Goal: Task Accomplishment & Management: Manage account settings

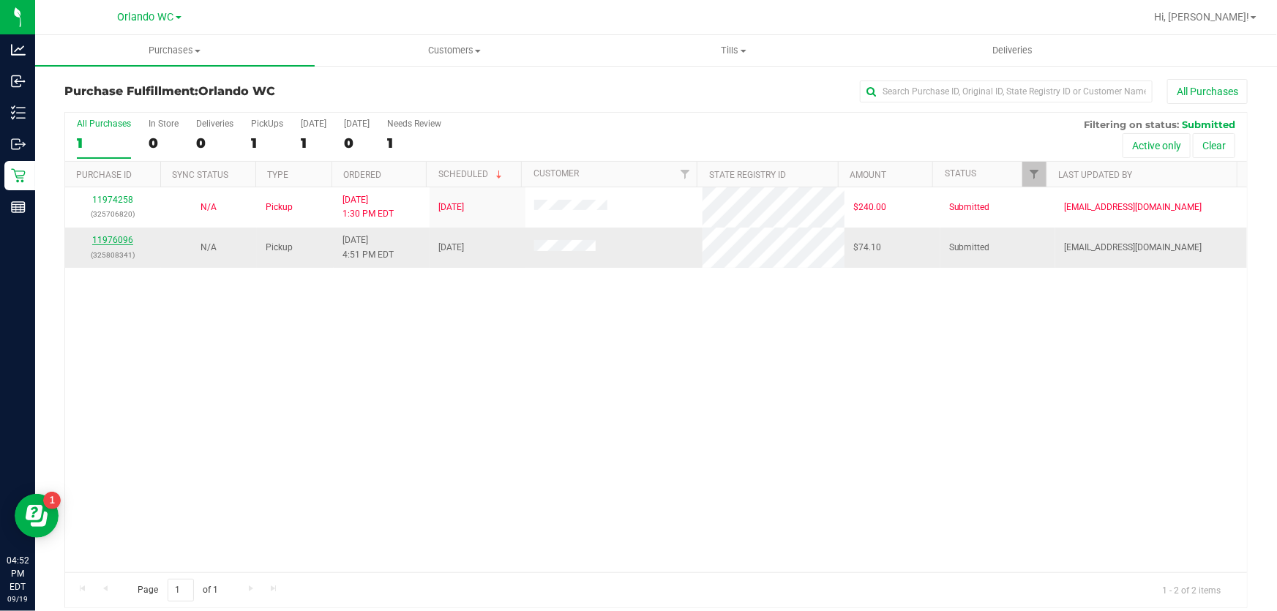
click at [108, 242] on link "11976096" at bounding box center [112, 240] width 41 height 10
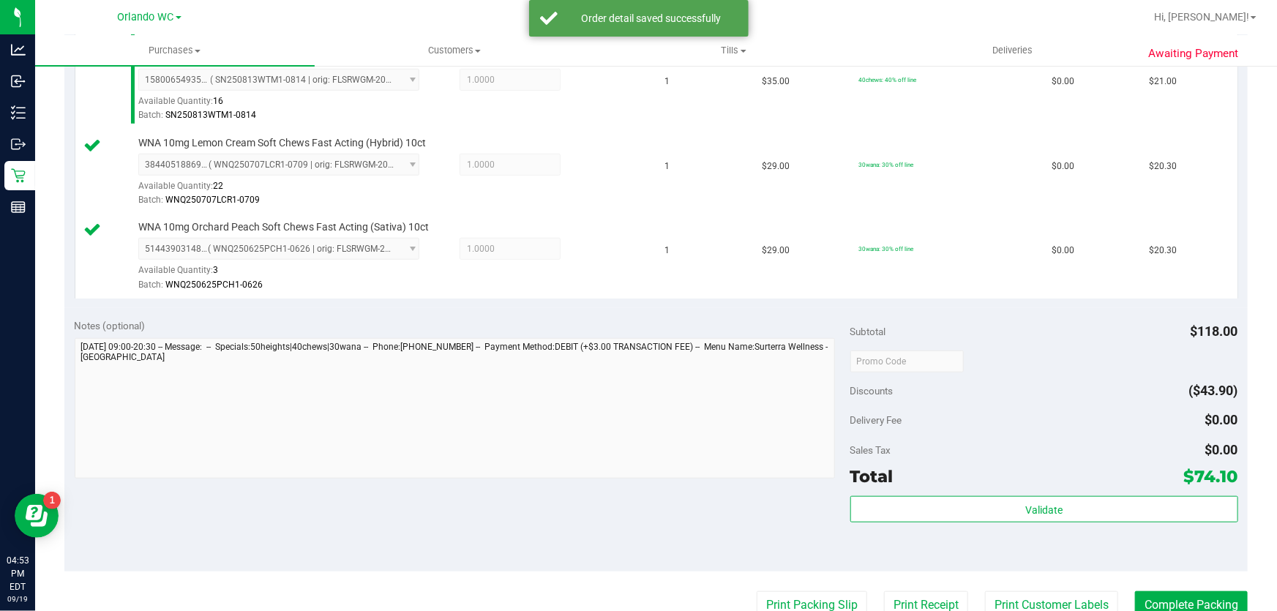
scroll to position [627, 0]
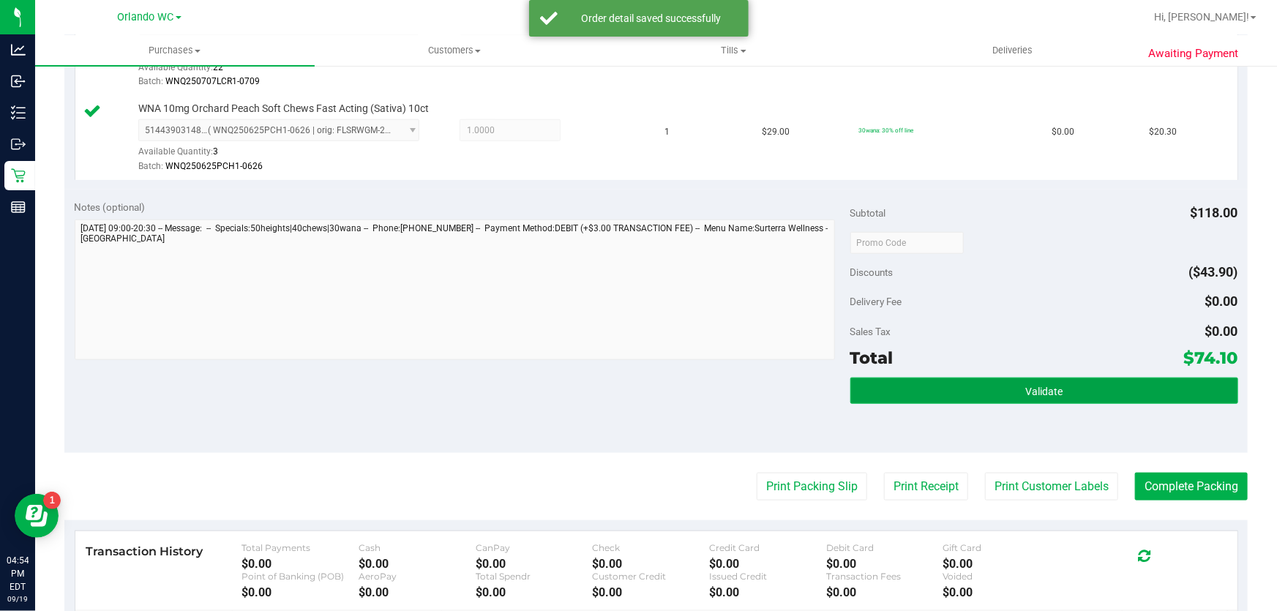
click at [1040, 387] on span "Validate" at bounding box center [1043, 392] width 37 height 12
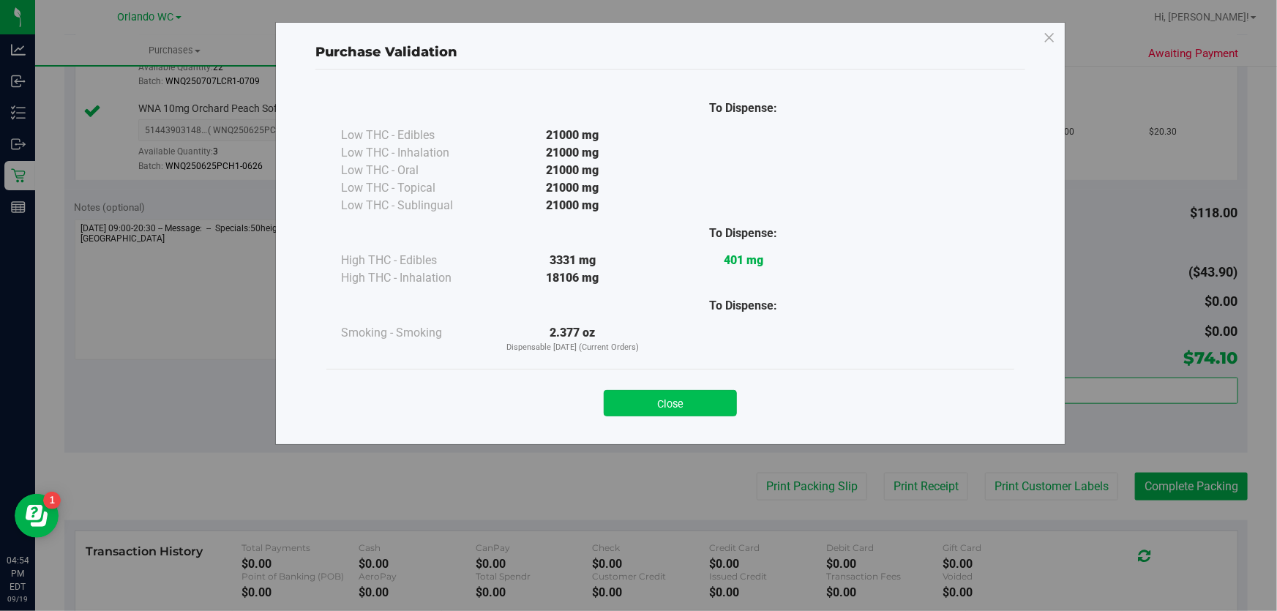
click at [659, 414] on button "Close" at bounding box center [670, 403] width 133 height 26
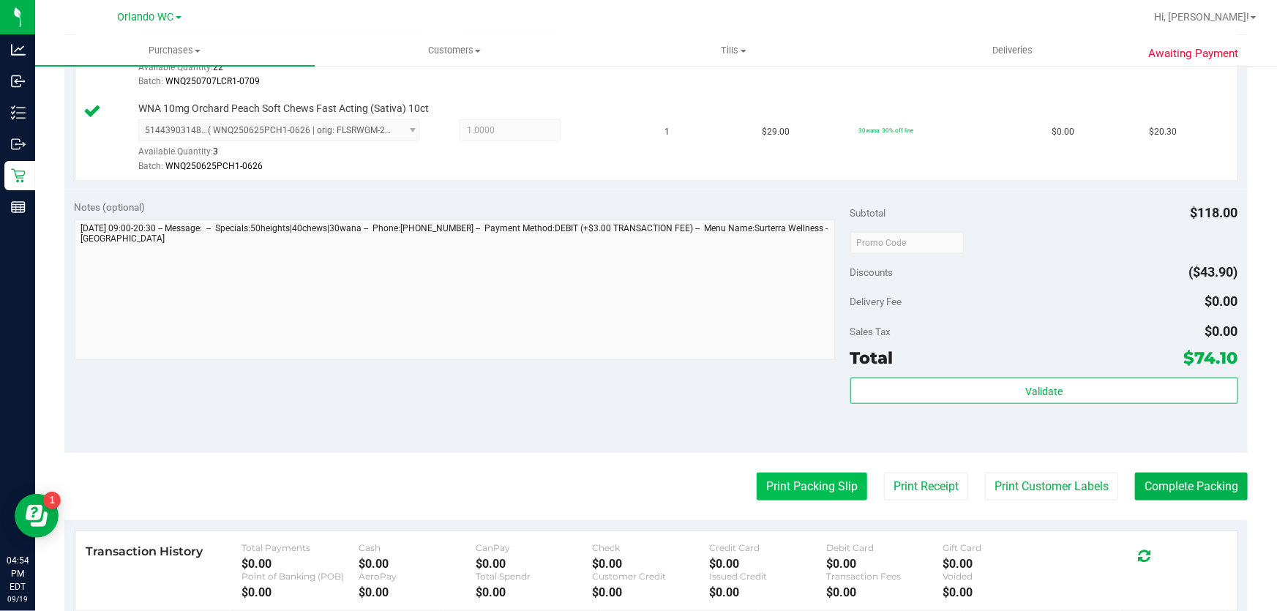
click at [829, 492] on button "Print Packing Slip" at bounding box center [812, 487] width 110 height 28
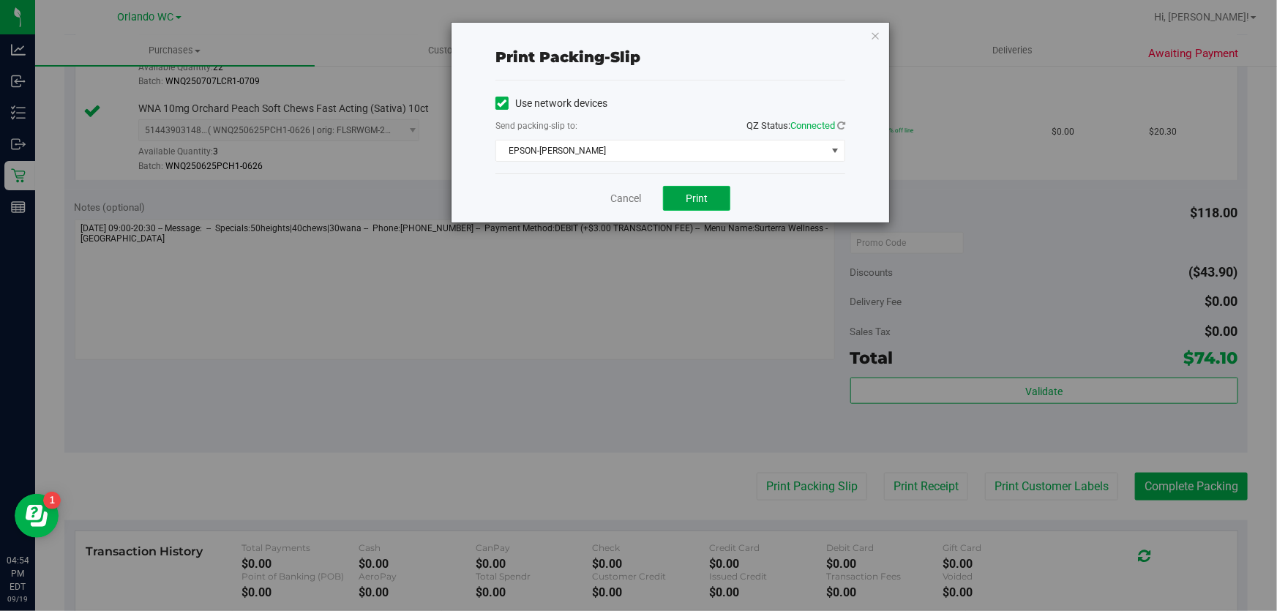
click at [704, 206] on button "Print" at bounding box center [696, 198] width 67 height 25
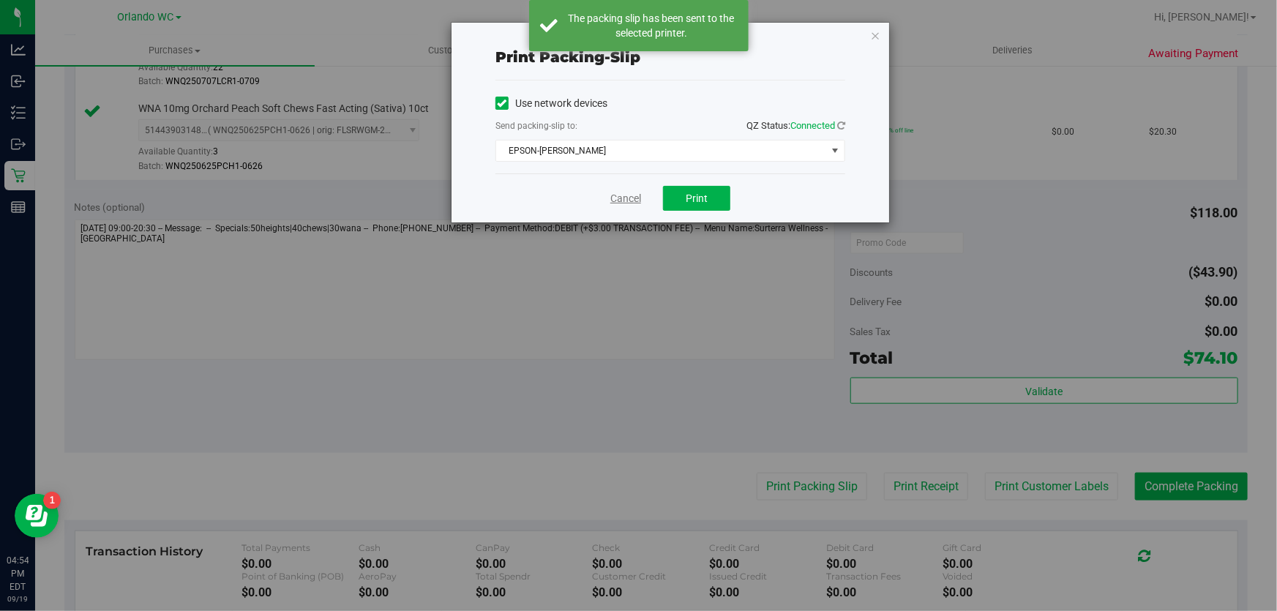
click at [618, 197] on link "Cancel" at bounding box center [625, 198] width 31 height 15
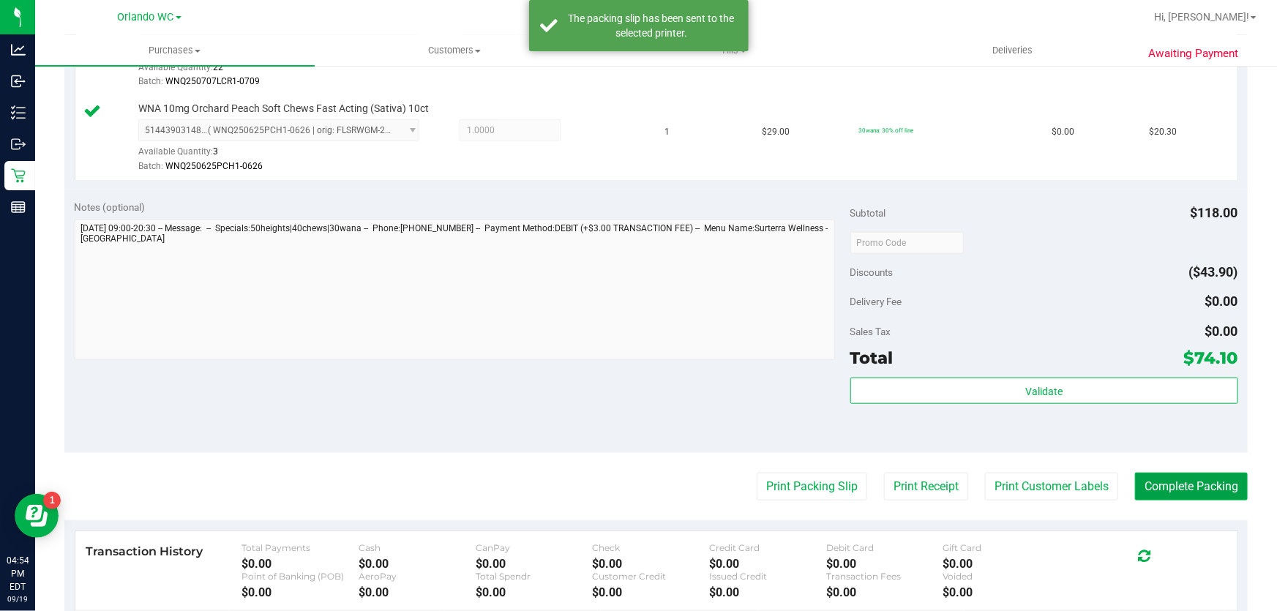
click at [1198, 490] on button "Complete Packing" at bounding box center [1191, 487] width 113 height 28
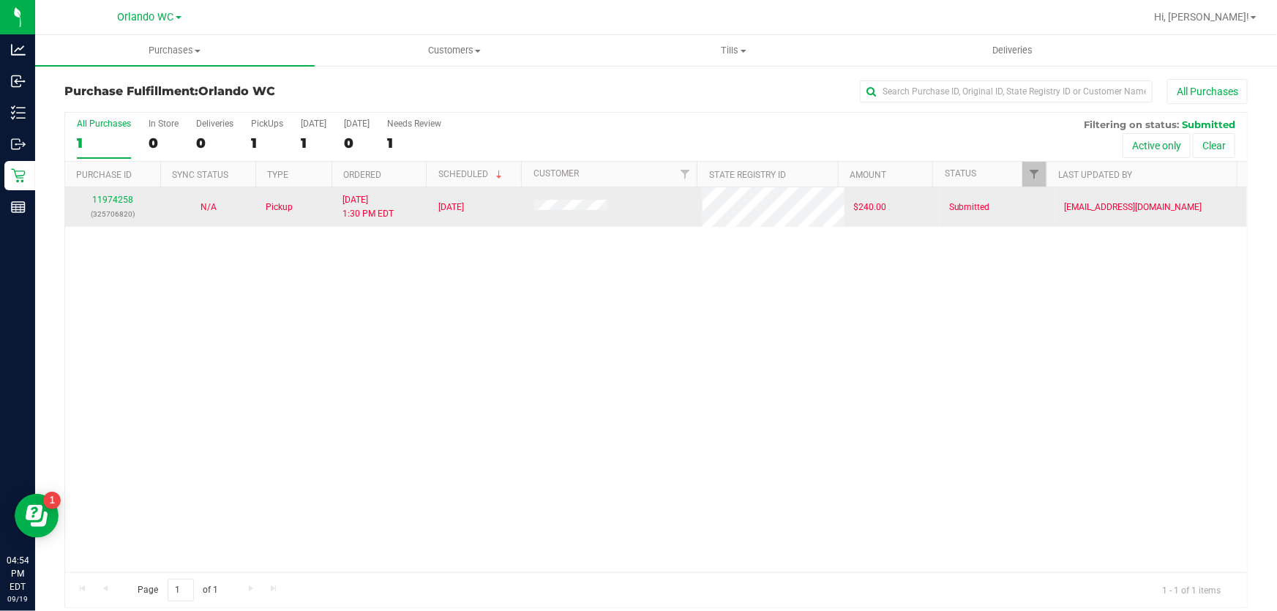
click at [119, 217] on p "(325706820)" at bounding box center [113, 214] width 78 height 14
click at [116, 204] on link "11974258" at bounding box center [112, 200] width 41 height 10
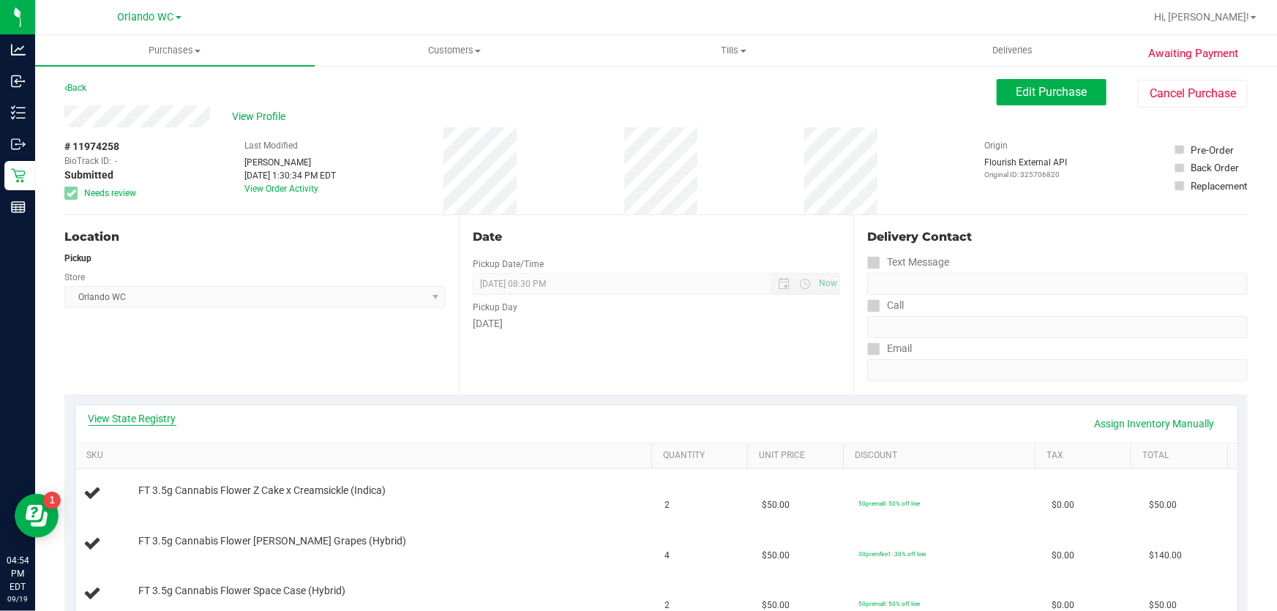
click at [135, 414] on link "View State Registry" at bounding box center [133, 418] width 88 height 15
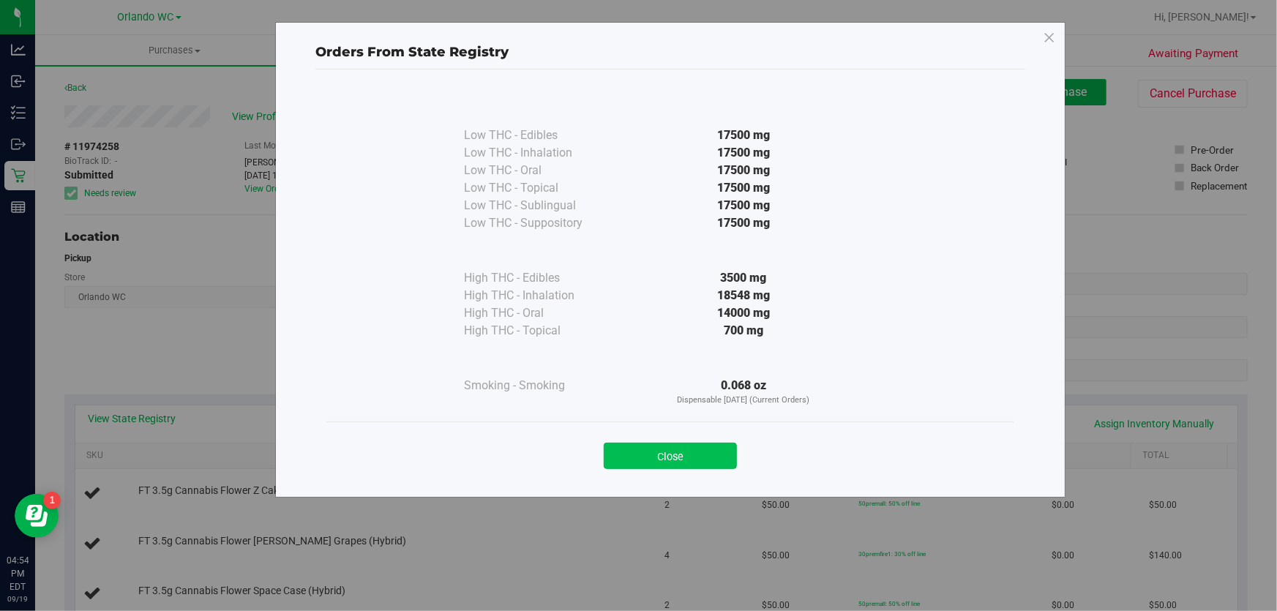
click at [659, 465] on button "Close" at bounding box center [670, 456] width 133 height 26
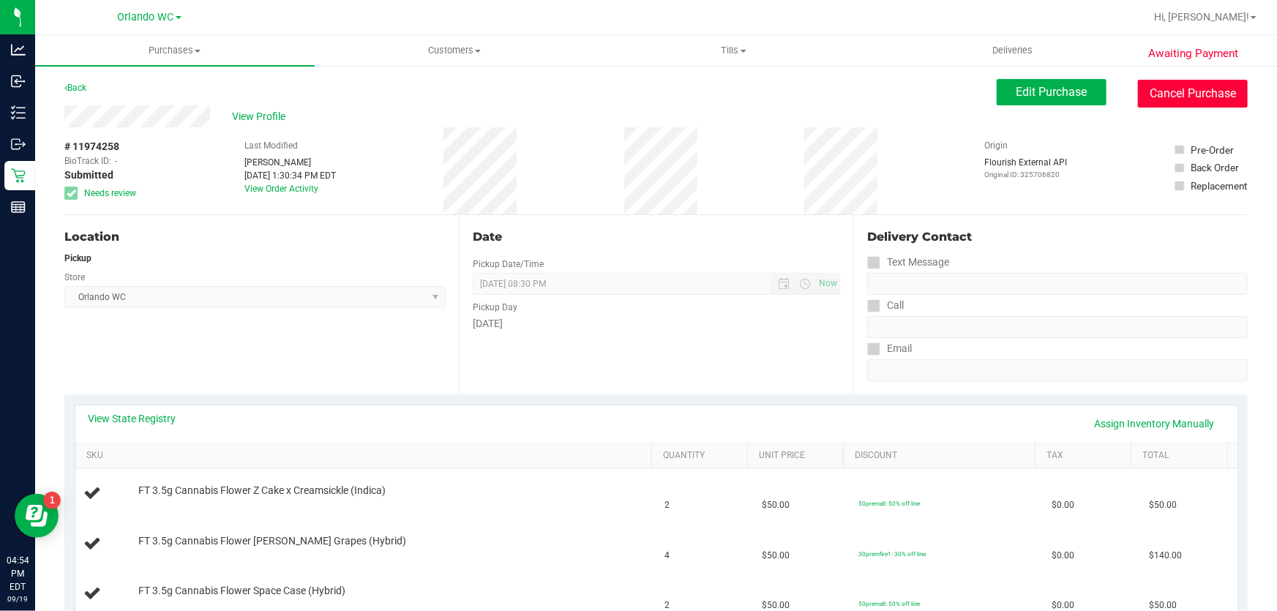
click at [1196, 90] on button "Cancel Purchase" at bounding box center [1193, 94] width 110 height 28
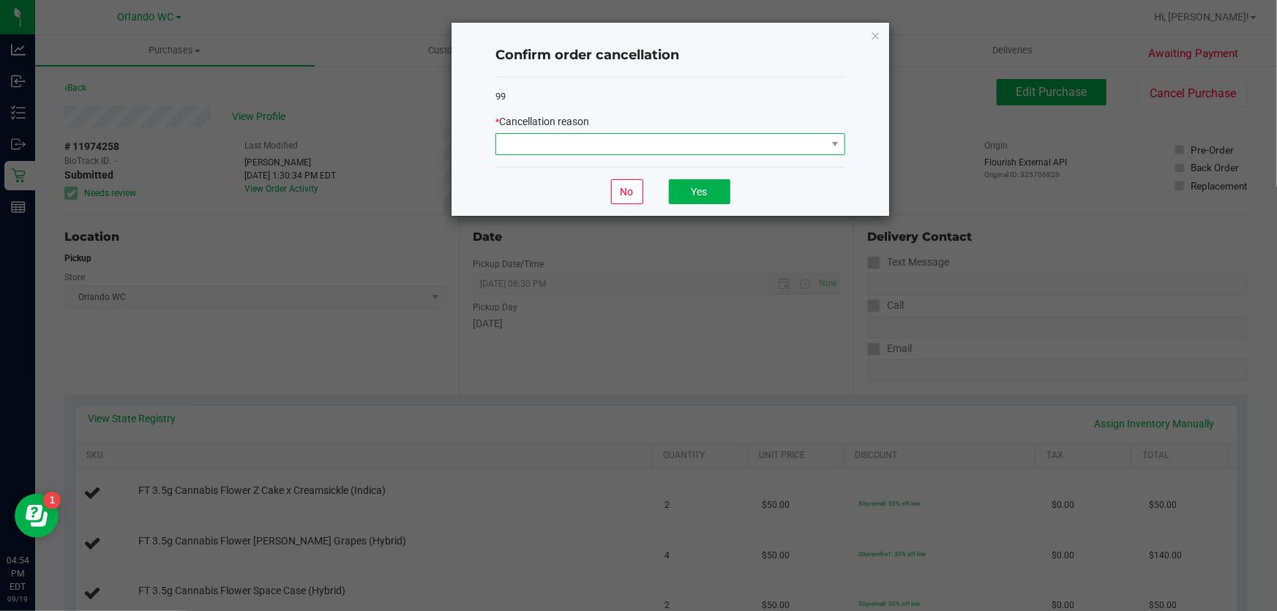
click at [718, 142] on span at bounding box center [661, 144] width 330 height 20
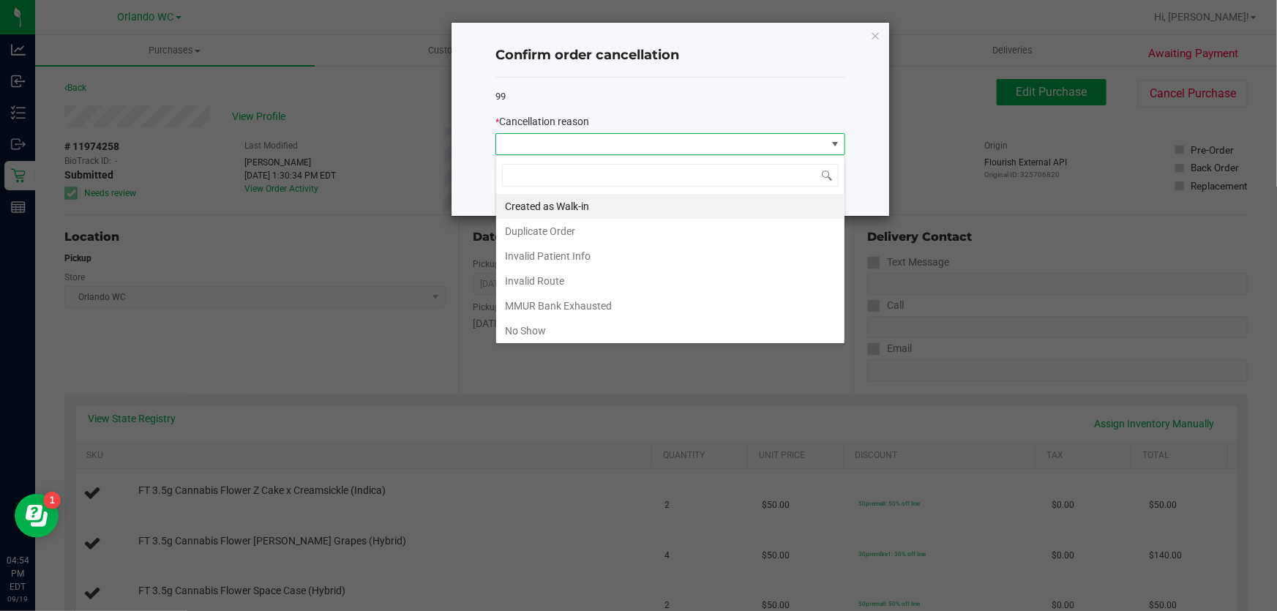
scroll to position [22, 350]
click at [579, 326] on li "No Show" at bounding box center [670, 330] width 348 height 25
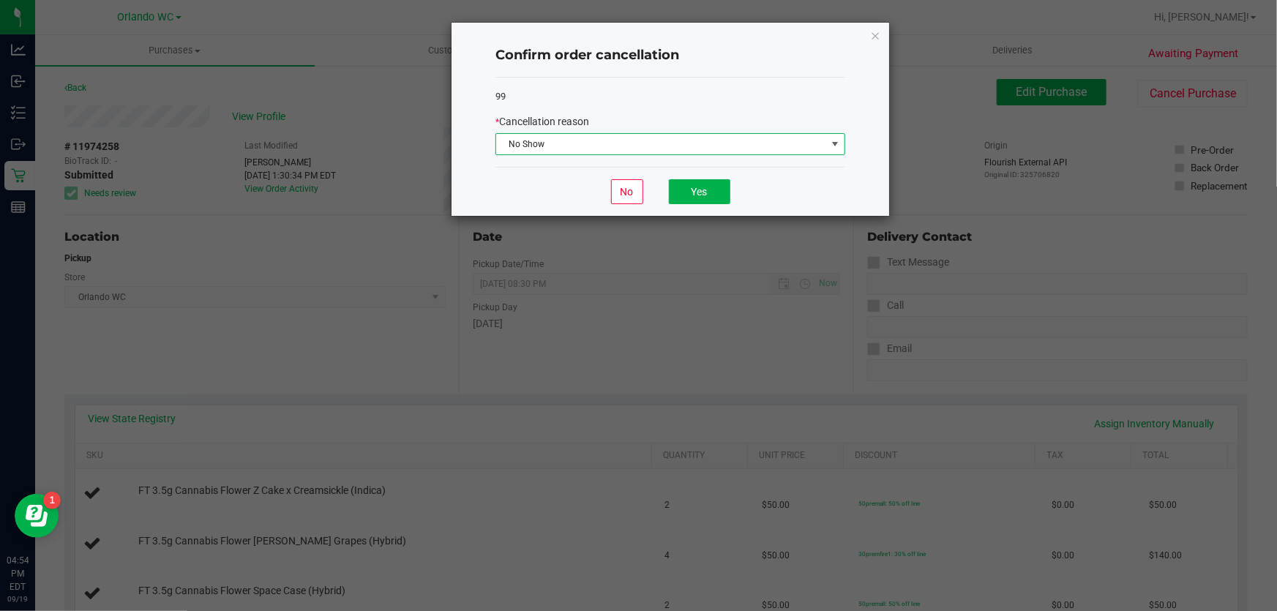
click at [700, 147] on span "No Show" at bounding box center [661, 144] width 330 height 20
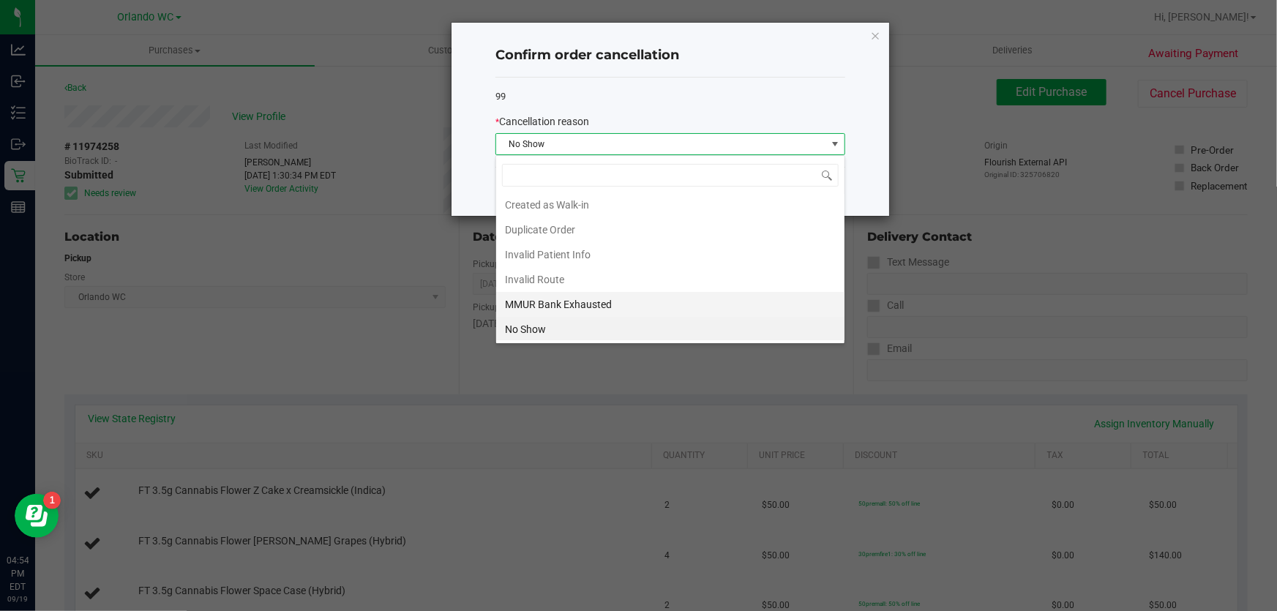
click at [558, 308] on li "MMUR Bank Exhausted" at bounding box center [670, 304] width 348 height 25
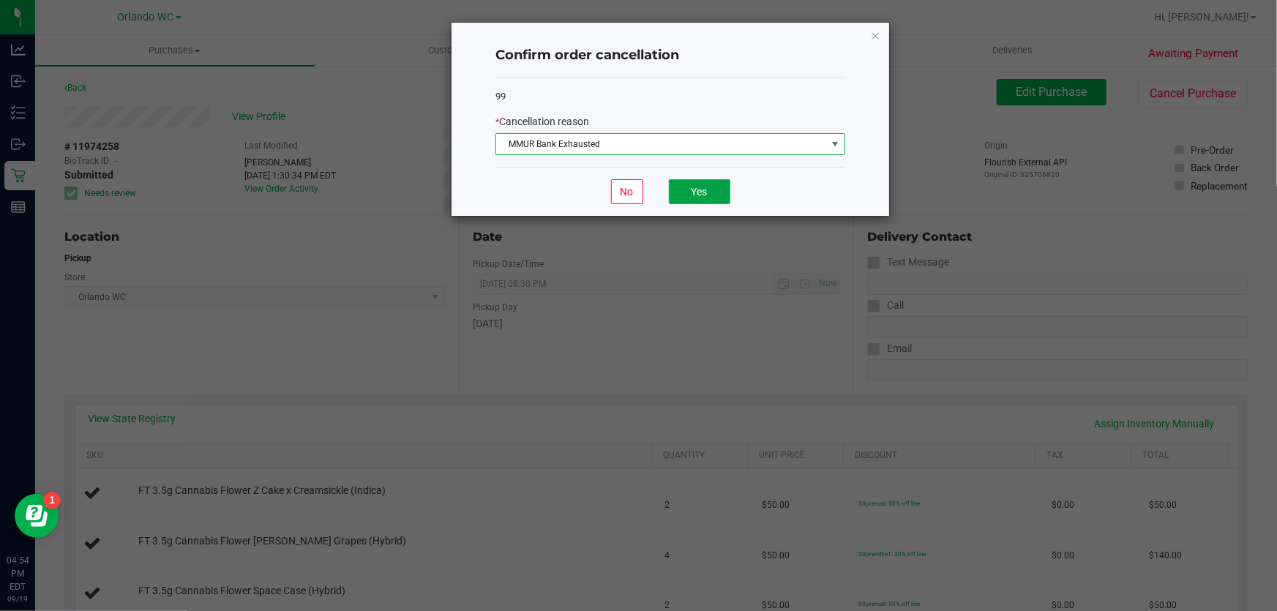
click at [721, 203] on button "Yes" at bounding box center [699, 191] width 61 height 25
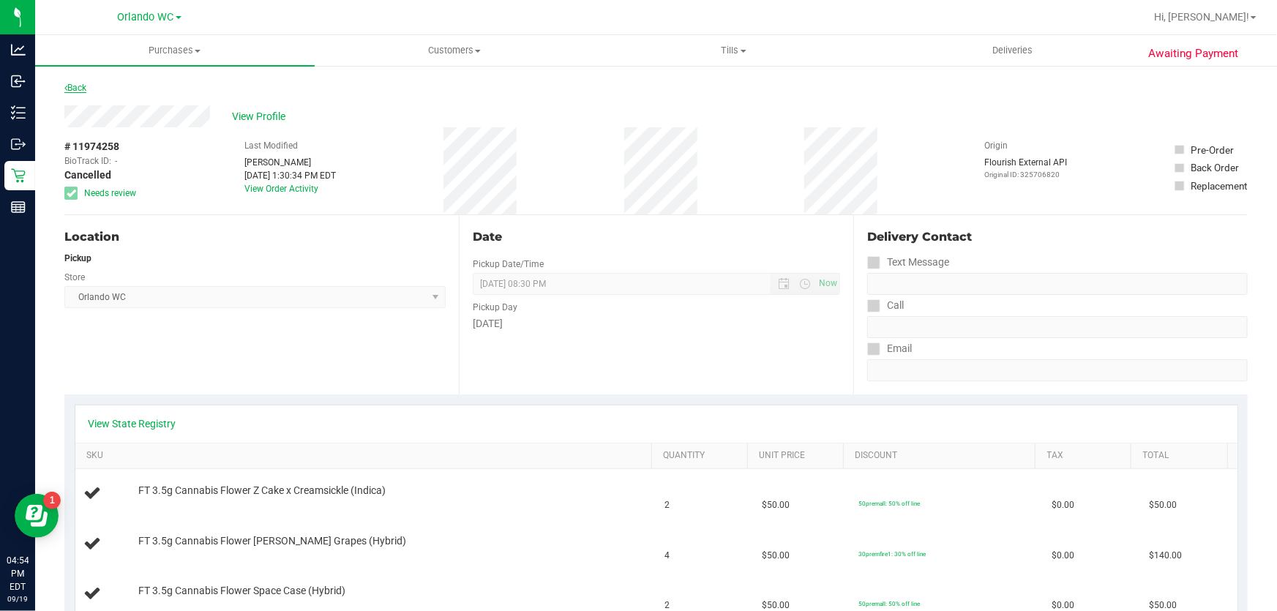
click at [79, 91] on link "Back" at bounding box center [75, 88] width 22 height 10
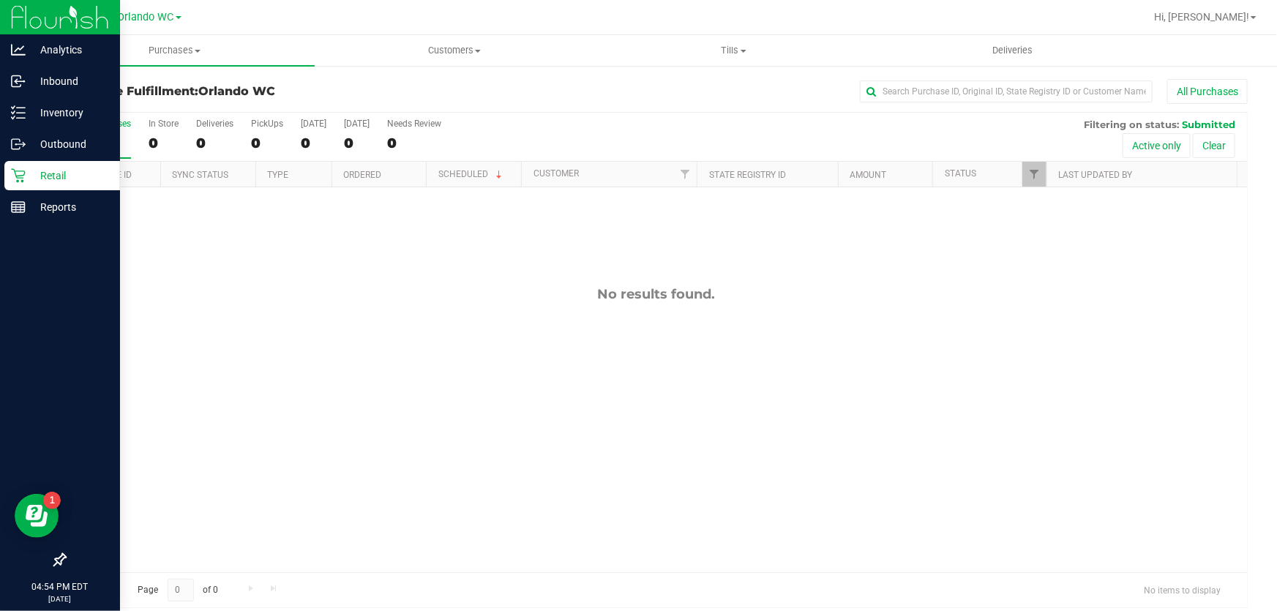
click at [20, 190] on div "Retail" at bounding box center [62, 175] width 116 height 29
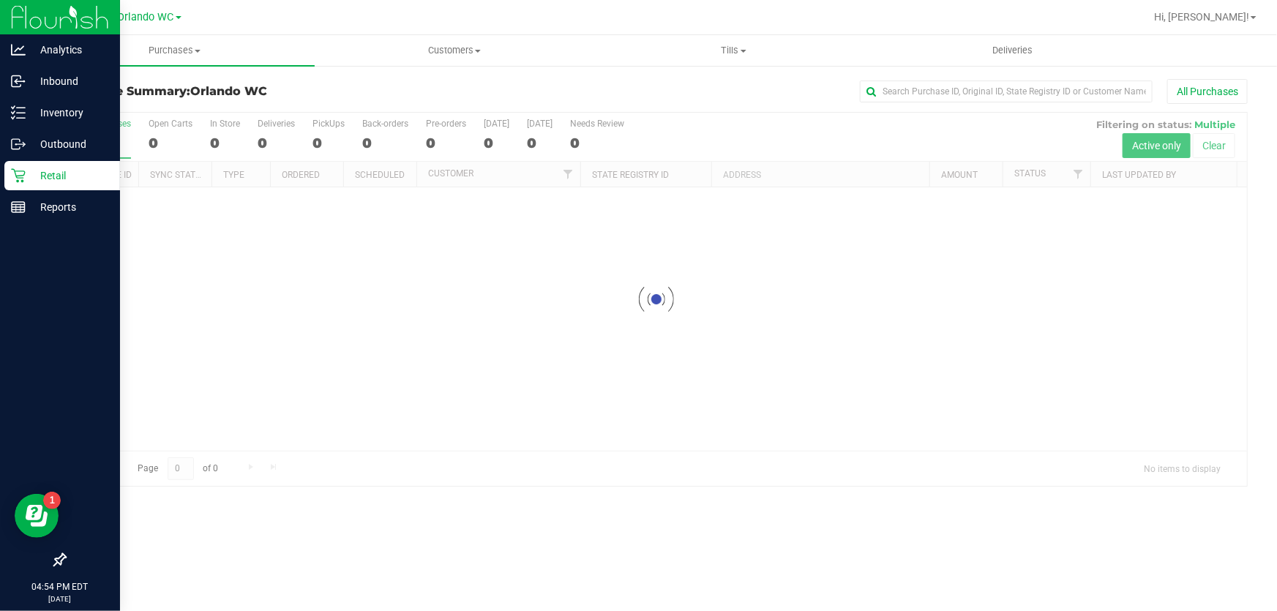
click at [56, 177] on p "Retail" at bounding box center [70, 176] width 88 height 18
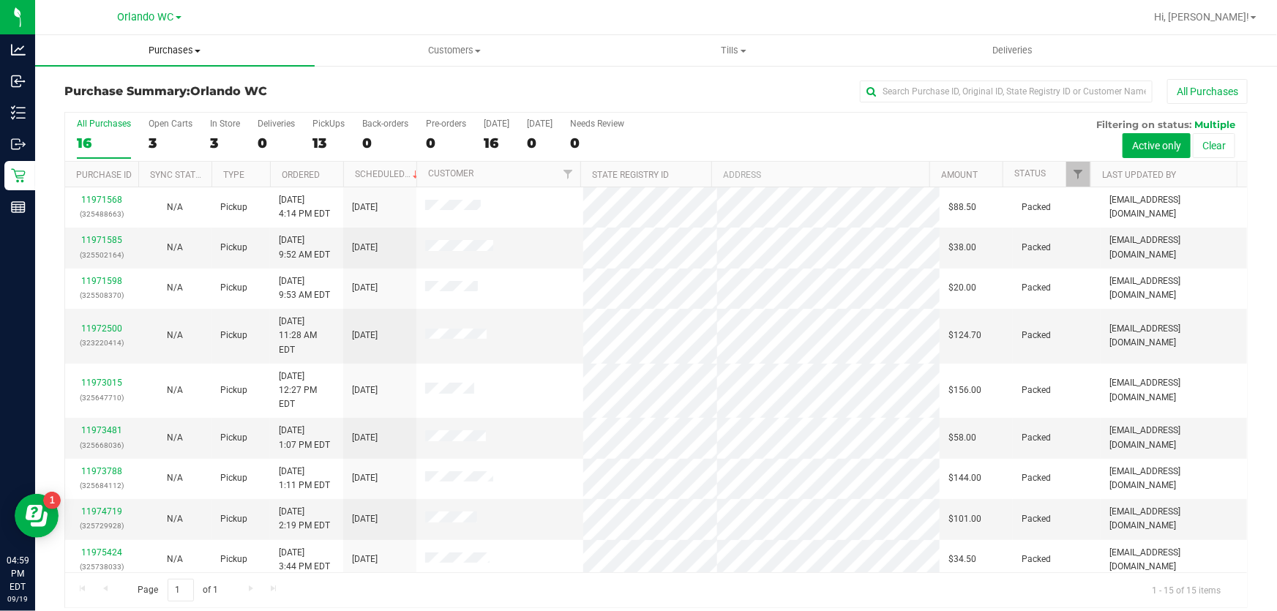
click at [181, 52] on span "Purchases" at bounding box center [174, 50] width 279 height 13
click at [74, 109] on span "Fulfillment" at bounding box center [80, 106] width 91 height 12
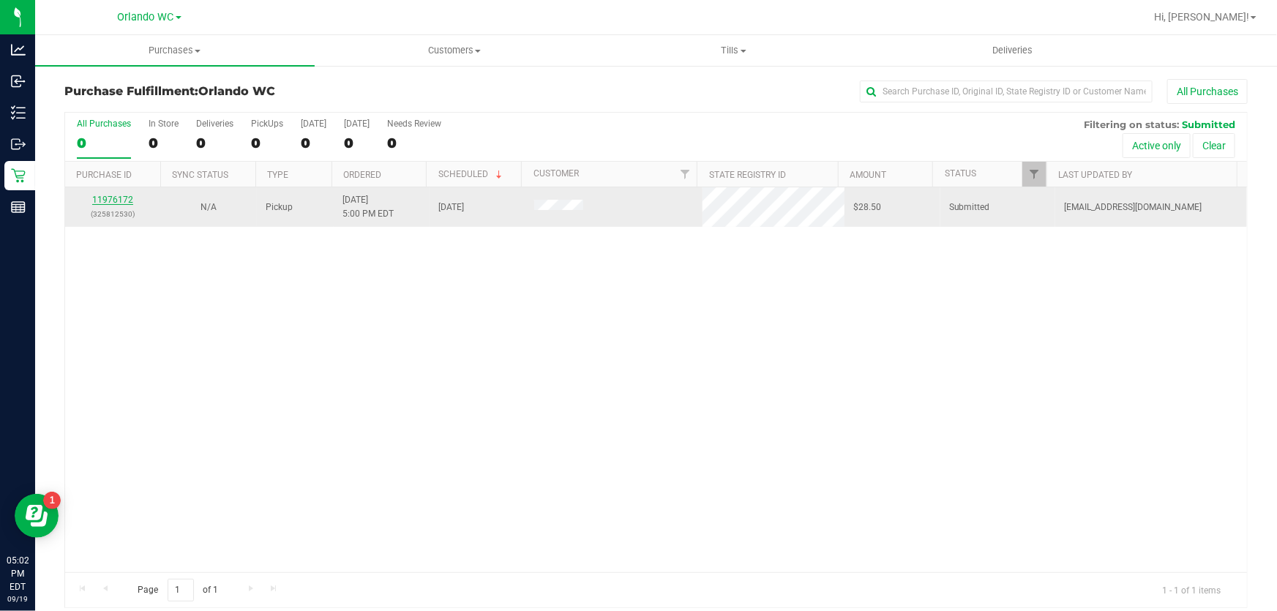
click at [103, 198] on link "11976172" at bounding box center [112, 200] width 41 height 10
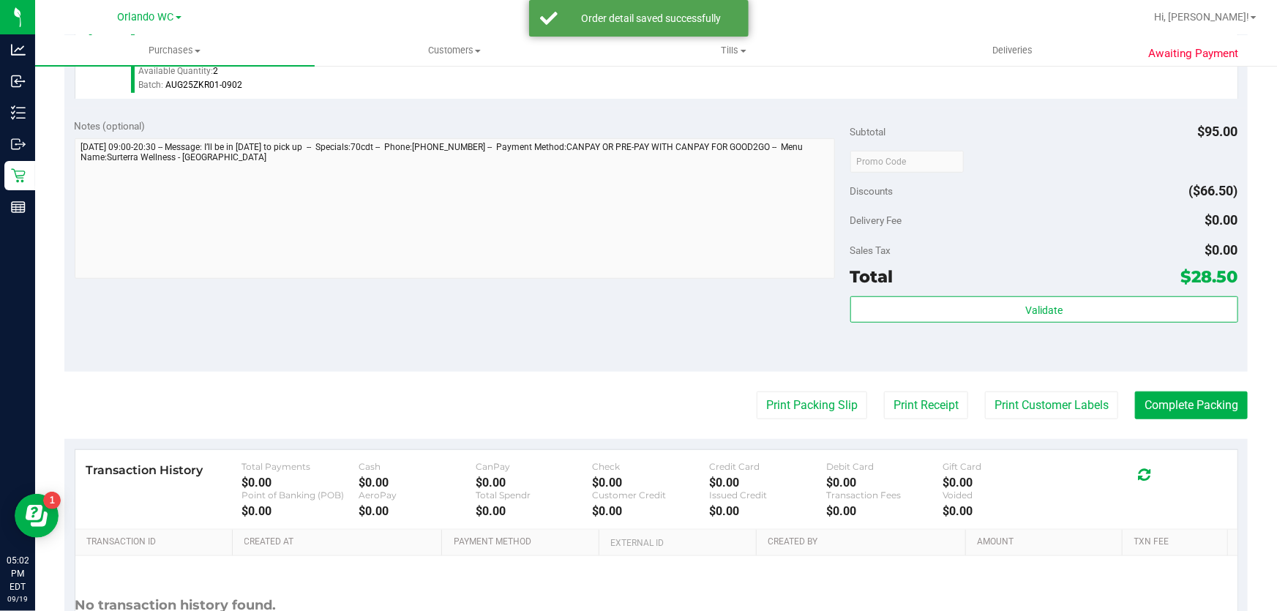
scroll to position [465, 0]
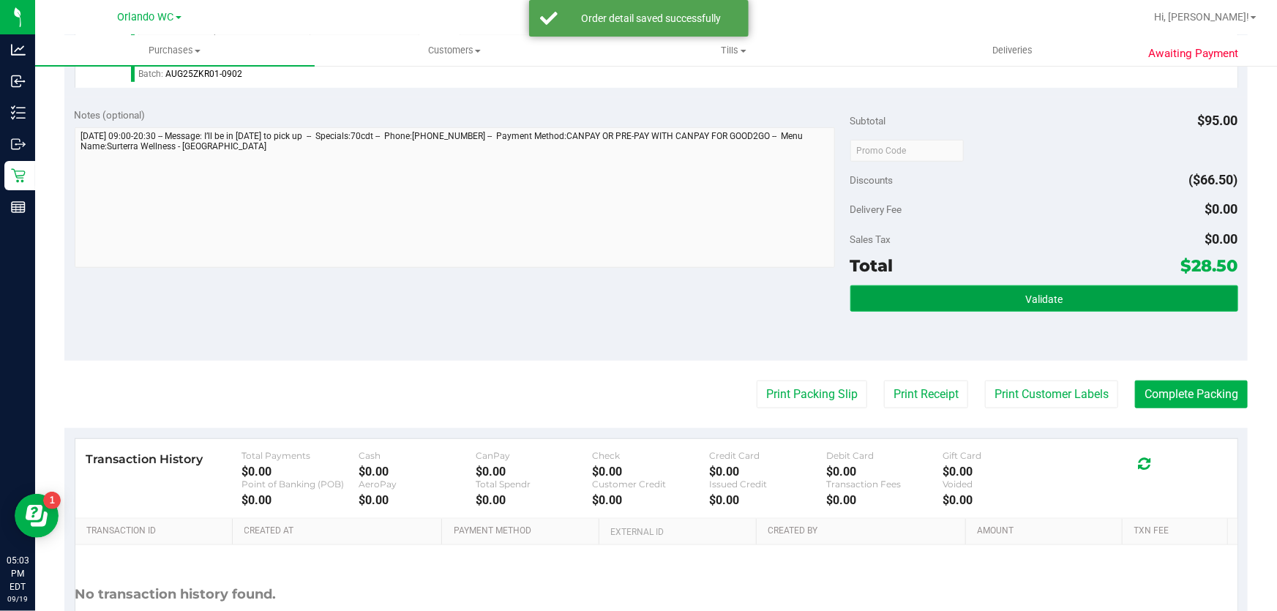
click at [963, 293] on button "Validate" at bounding box center [1044, 298] width 388 height 26
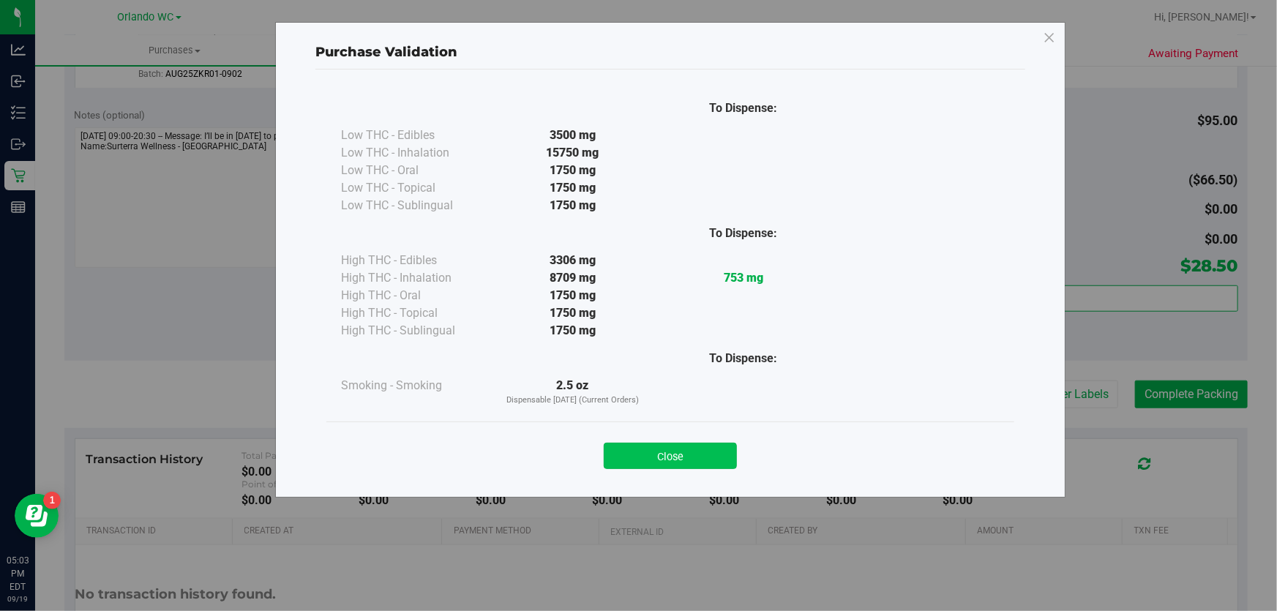
click at [694, 460] on button "Close" at bounding box center [670, 456] width 133 height 26
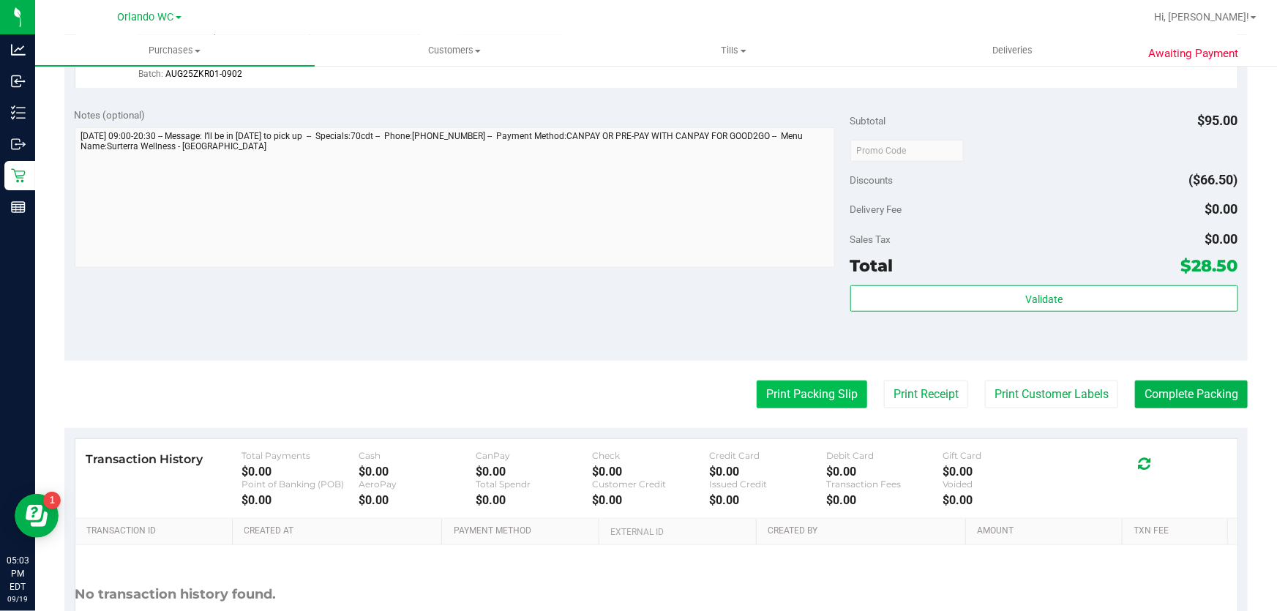
click at [775, 398] on button "Print Packing Slip" at bounding box center [812, 394] width 110 height 28
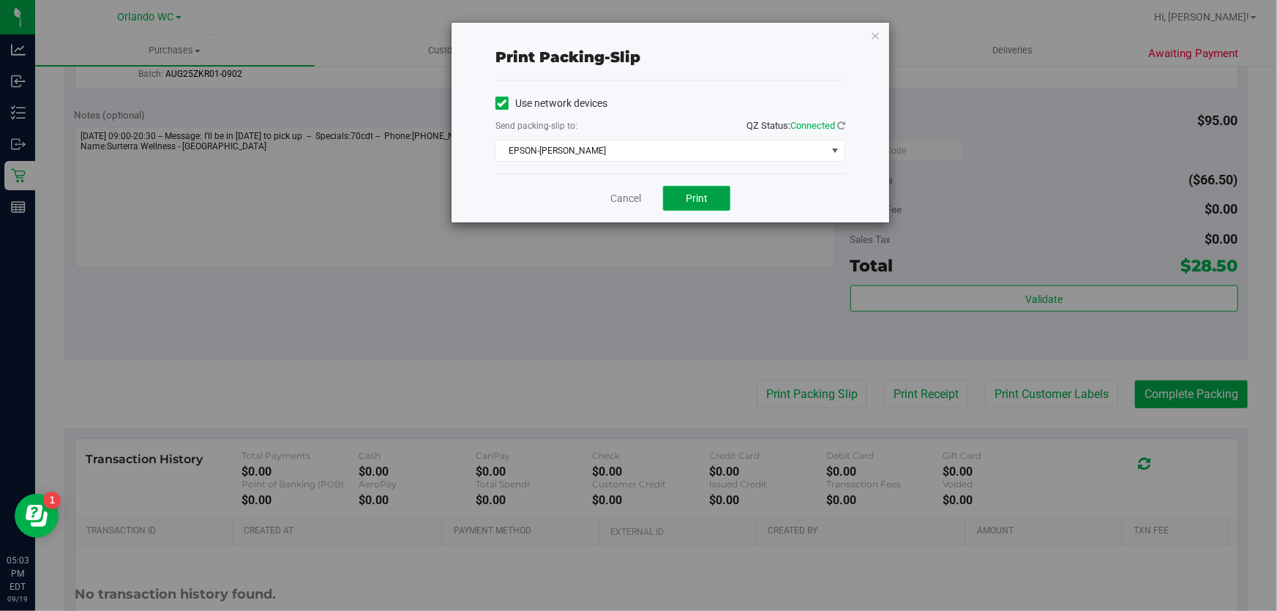
click at [716, 198] on button "Print" at bounding box center [696, 198] width 67 height 25
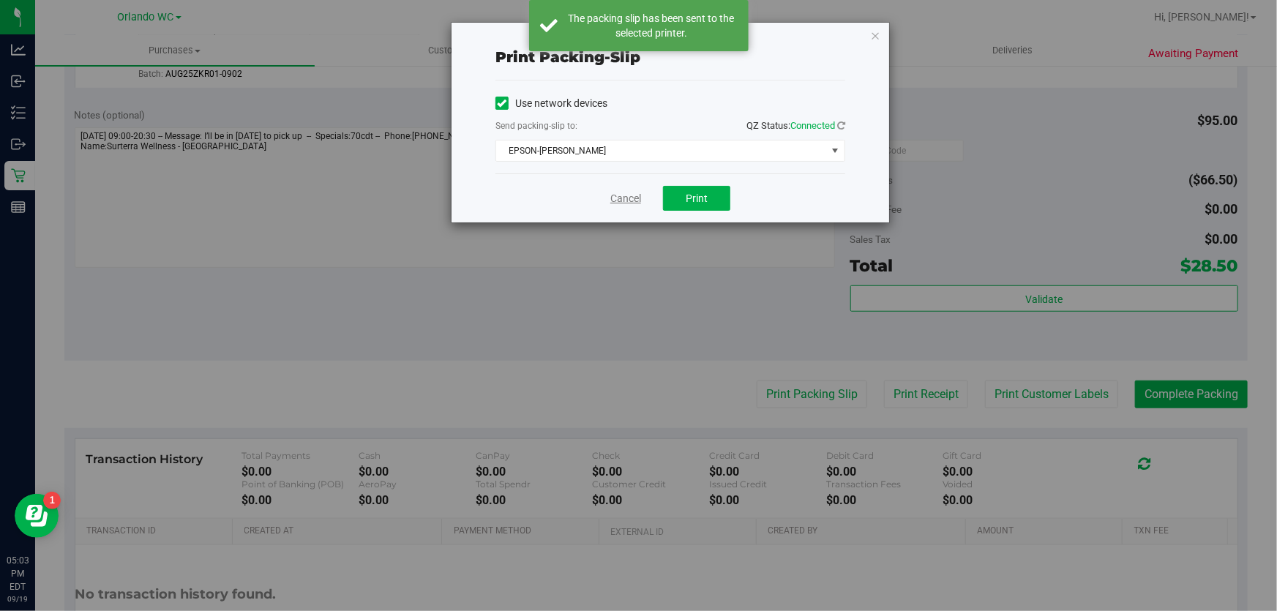
click at [635, 203] on link "Cancel" at bounding box center [625, 198] width 31 height 15
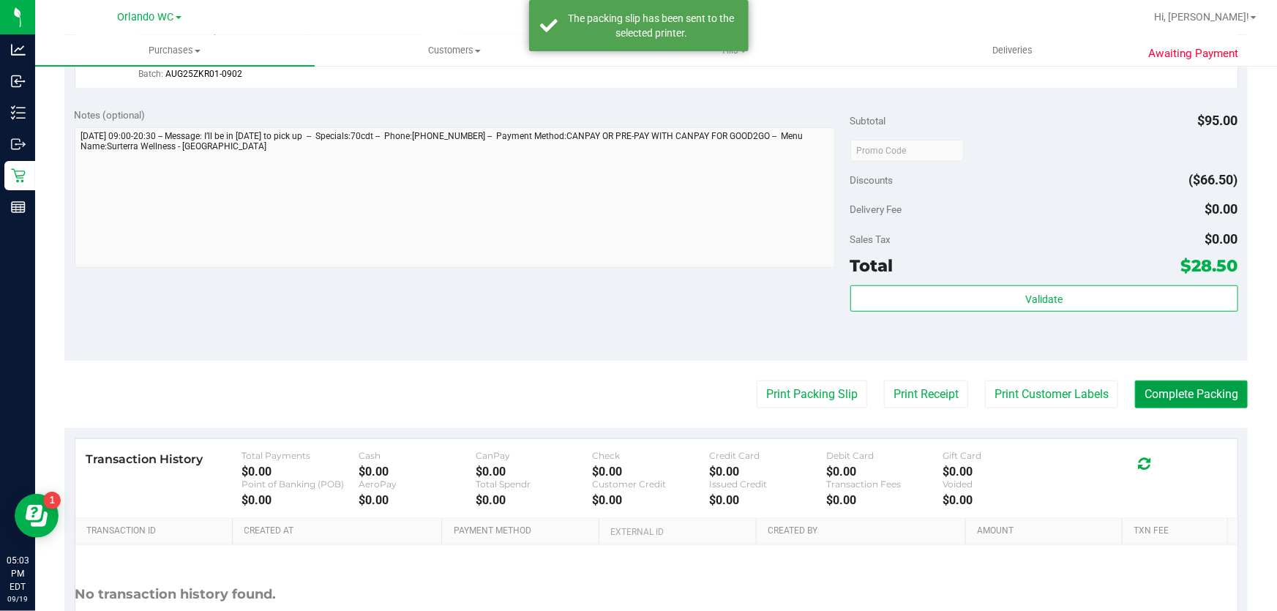
click at [1180, 395] on button "Complete Packing" at bounding box center [1191, 394] width 113 height 28
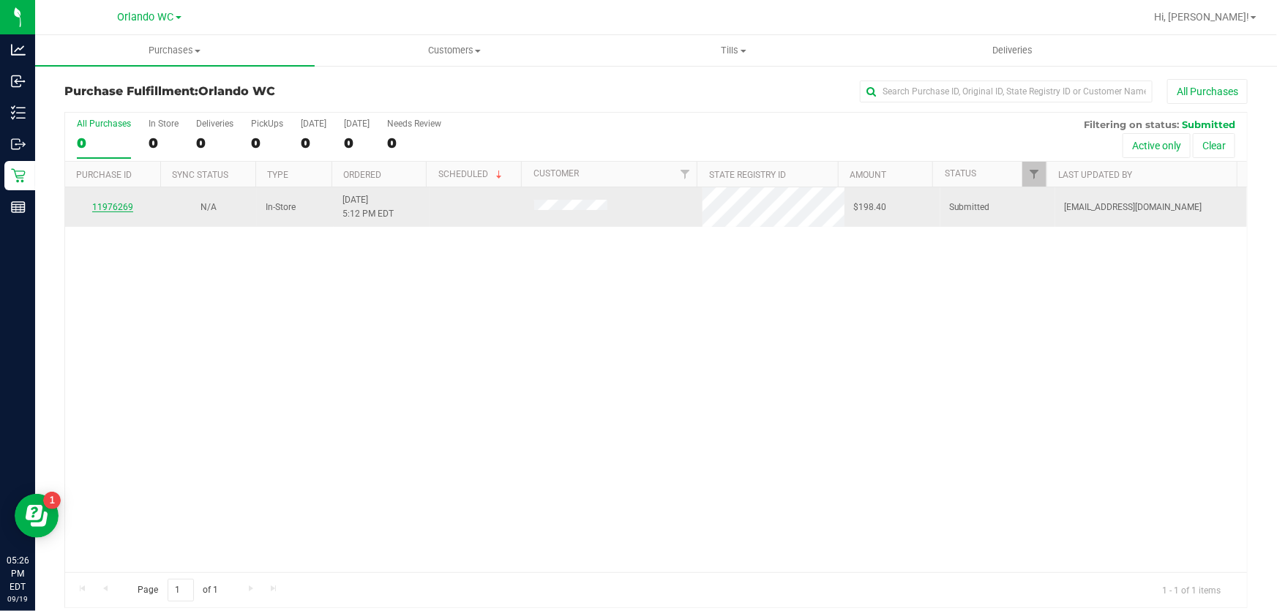
click at [110, 211] on link "11976269" at bounding box center [112, 207] width 41 height 10
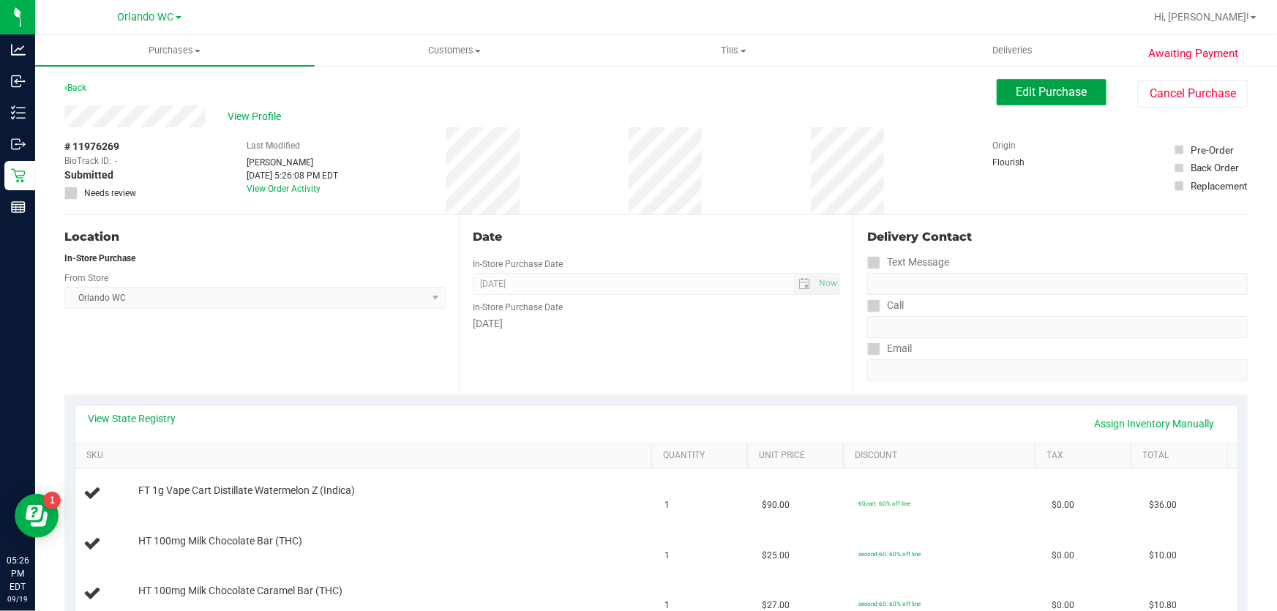
click at [1037, 87] on span "Edit Purchase" at bounding box center [1051, 92] width 71 height 14
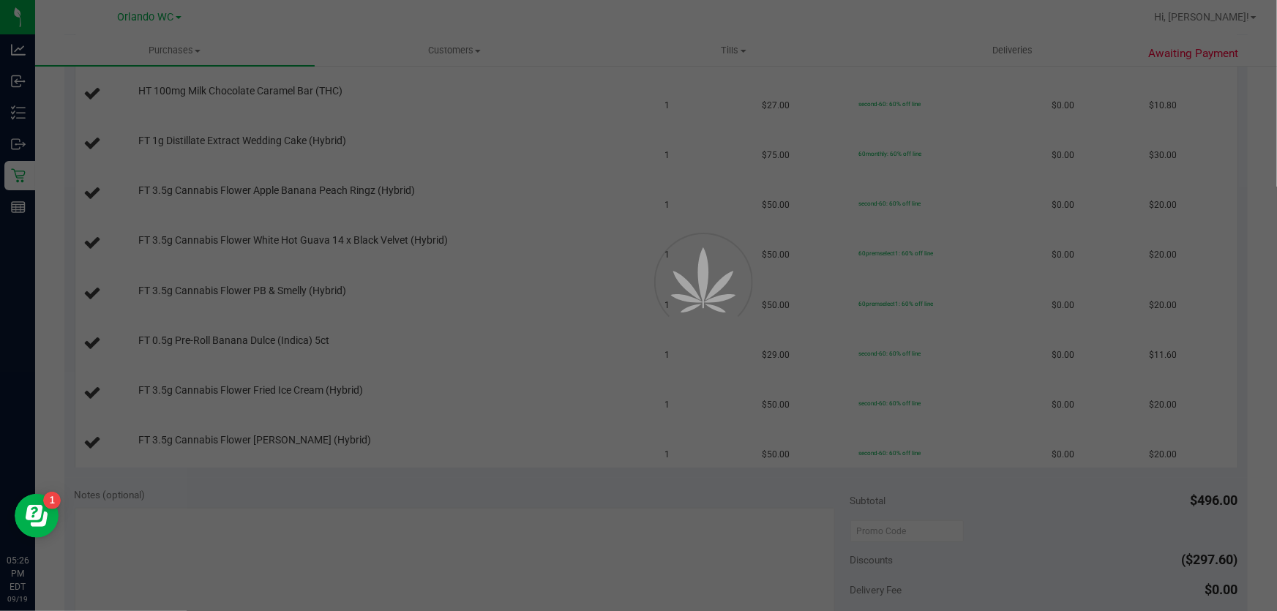
scroll to position [532, 0]
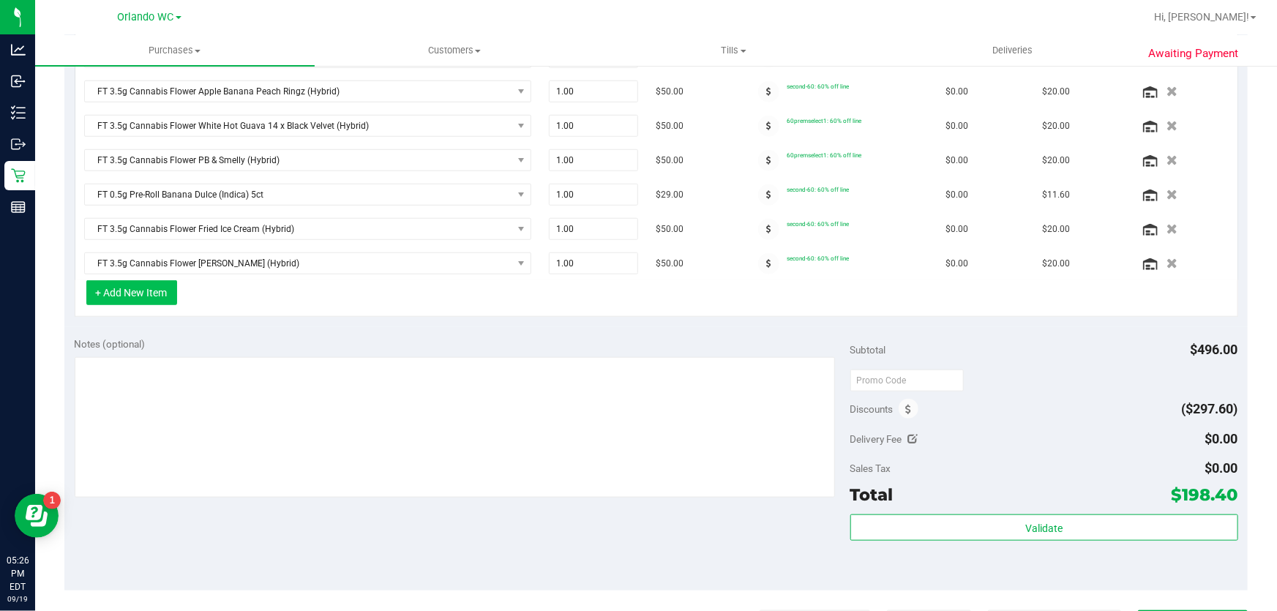
click at [148, 281] on button "+ Add New Item" at bounding box center [131, 292] width 91 height 25
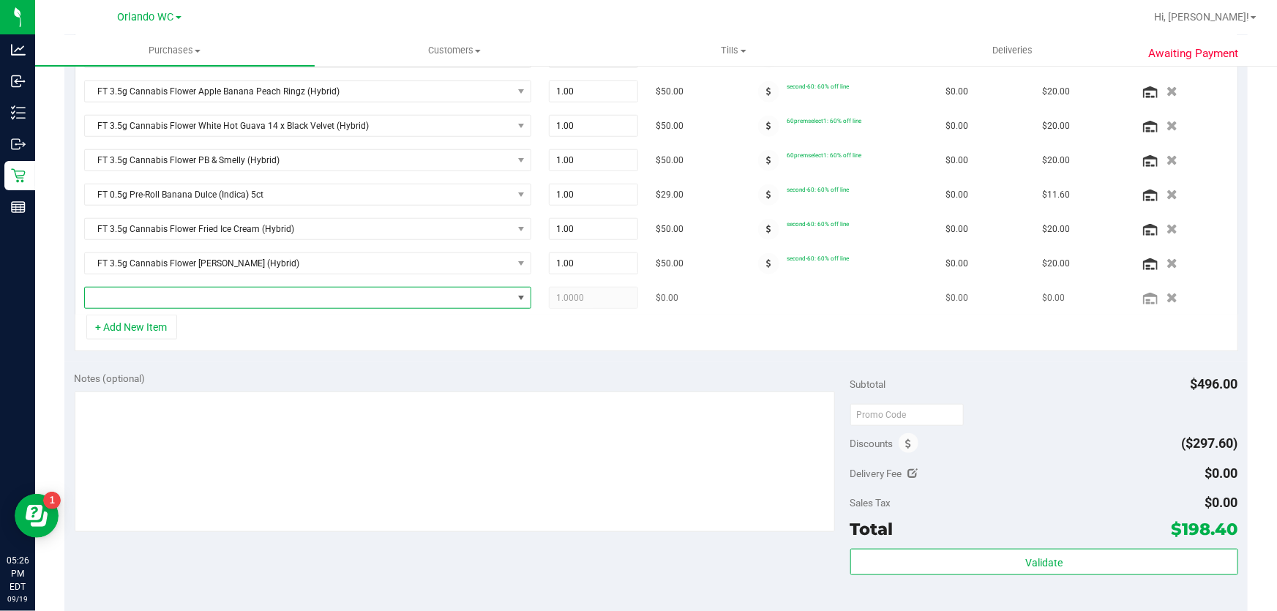
click at [198, 296] on span "NO DATA FOUND" at bounding box center [298, 298] width 427 height 20
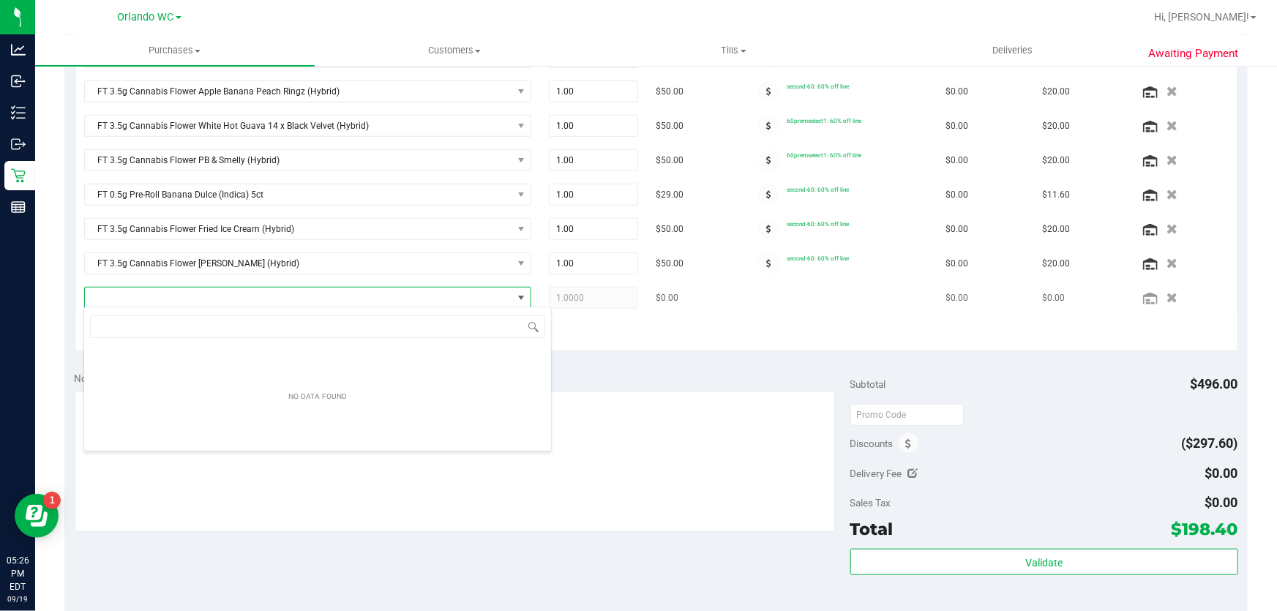
scroll to position [22, 439]
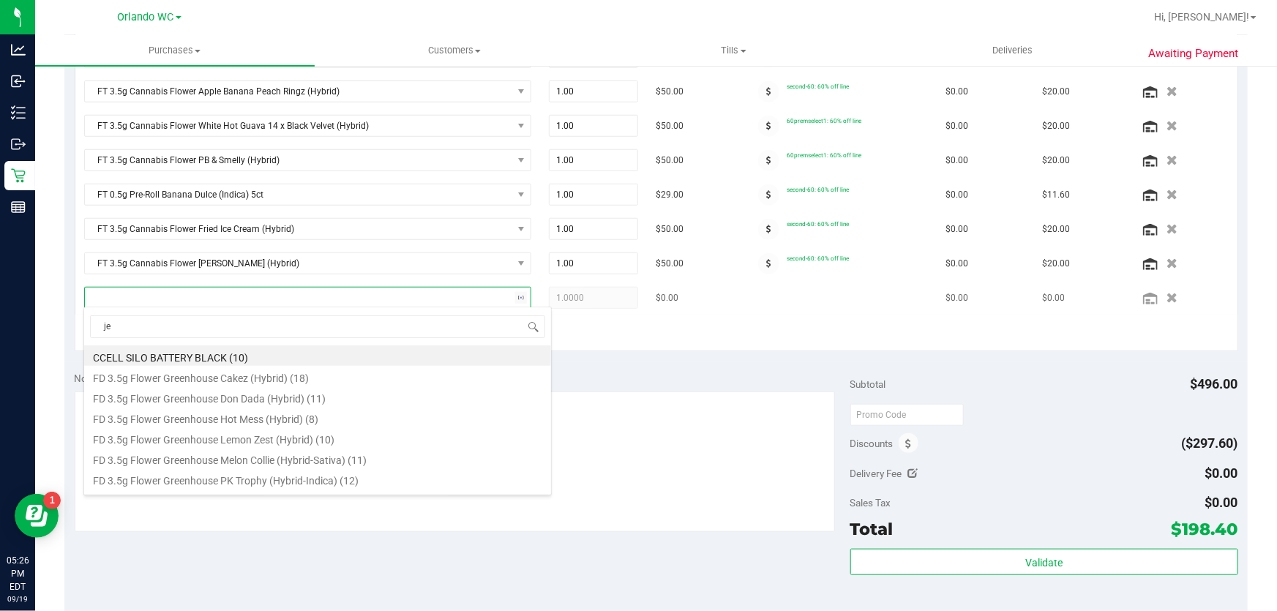
type input "jel"
click at [124, 328] on input "jel" at bounding box center [317, 326] width 455 height 23
type input "htm"
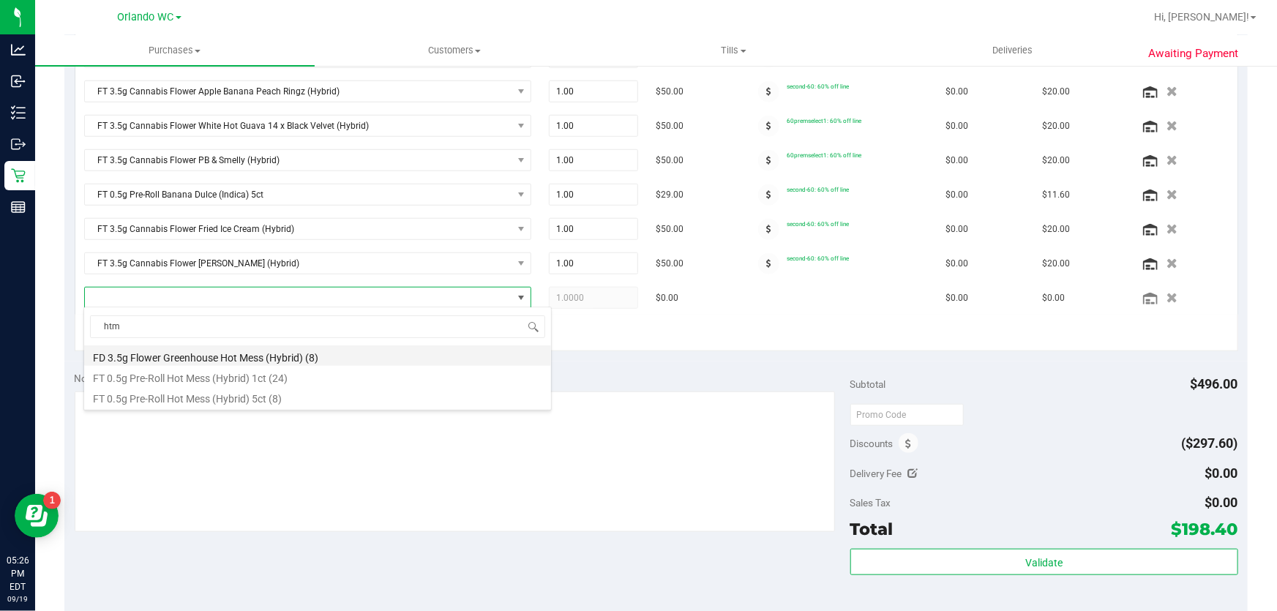
click at [292, 356] on li "FD 3.5g Flower Greenhouse Hot Mess (Hybrid) (8)" at bounding box center [317, 355] width 467 height 20
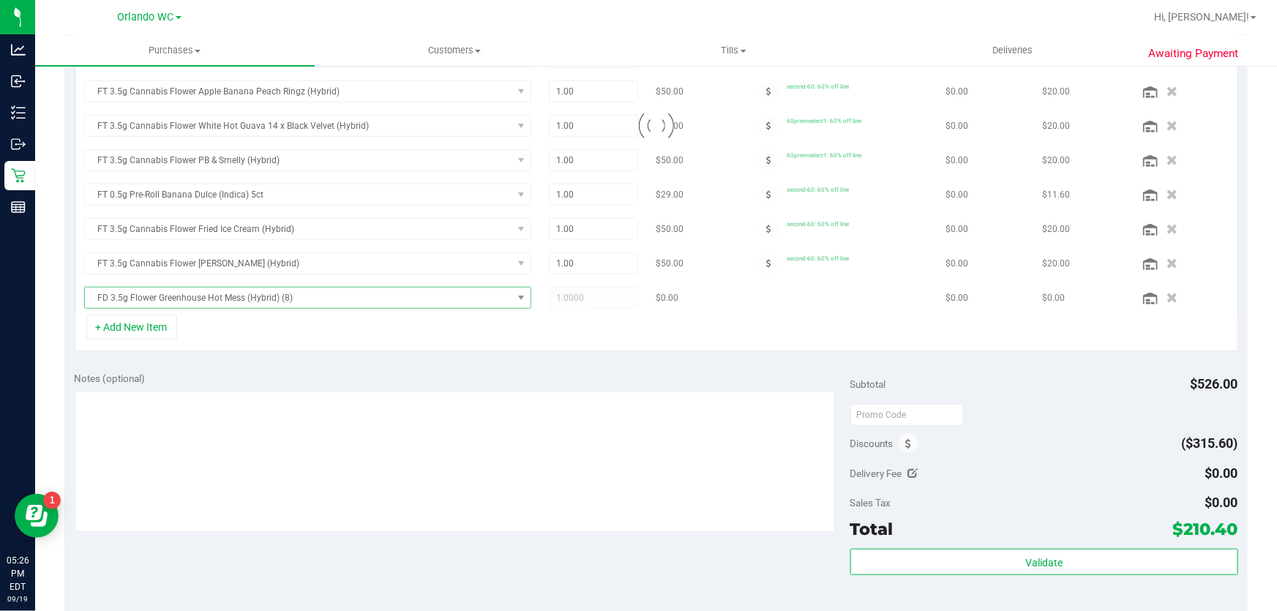
scroll to position [509, 0]
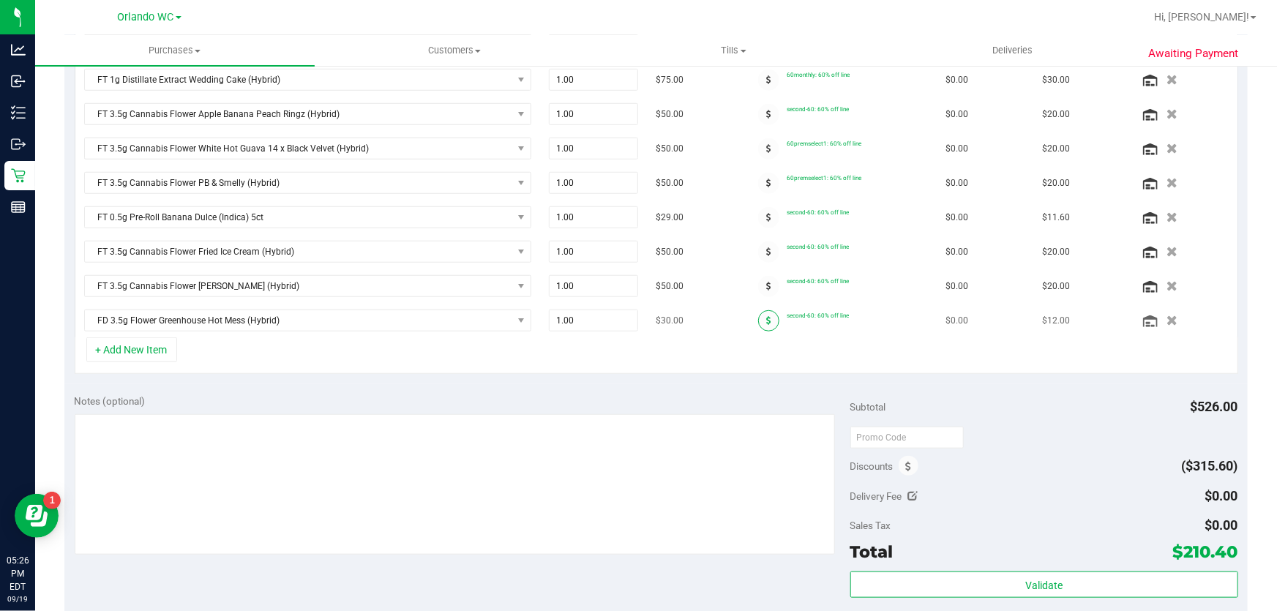
click at [766, 317] on icon at bounding box center [768, 320] width 5 height 9
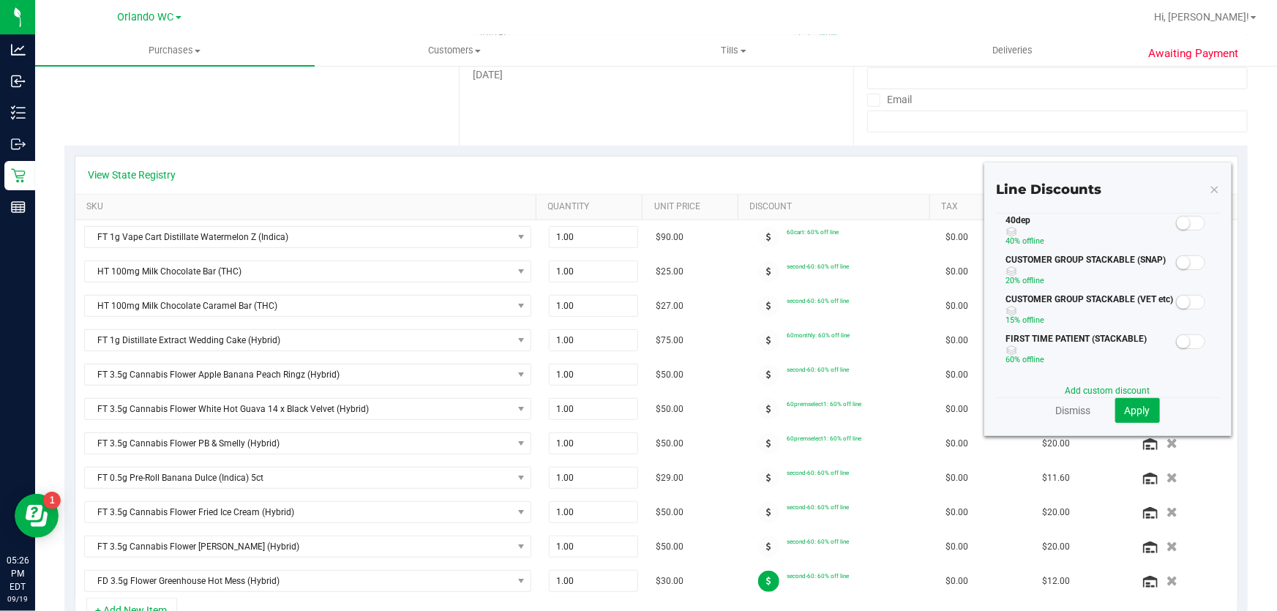
scroll to position [243, 0]
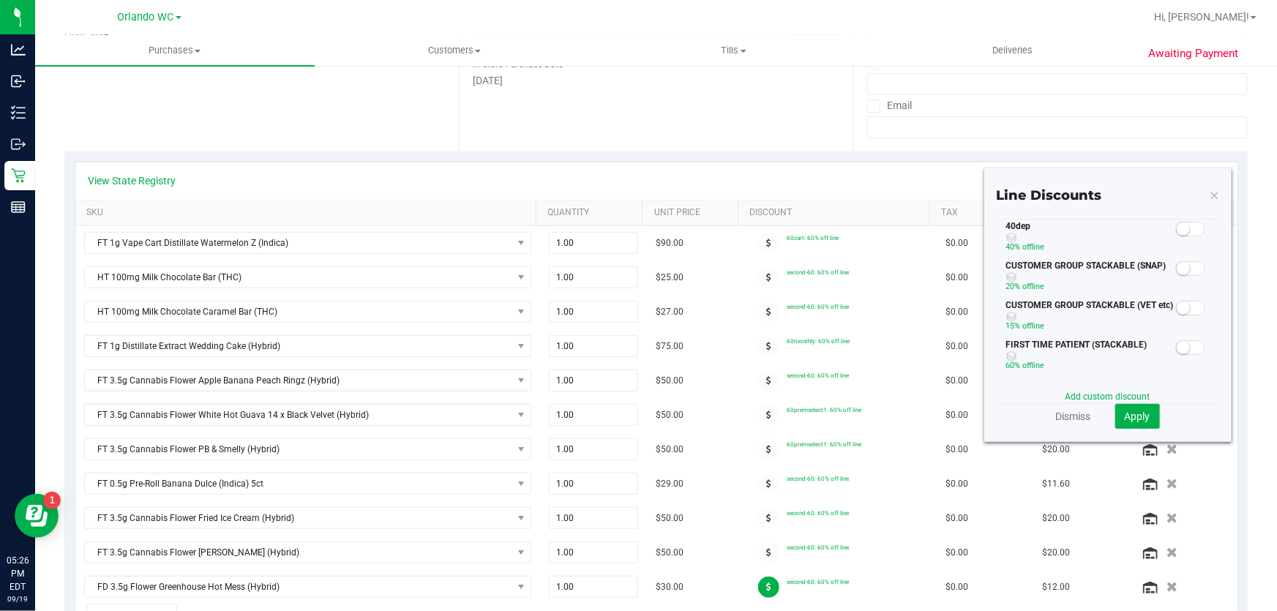
click at [1177, 233] on small at bounding box center [1183, 228] width 13 height 13
click at [1125, 418] on span "Apply" at bounding box center [1138, 416] width 26 height 12
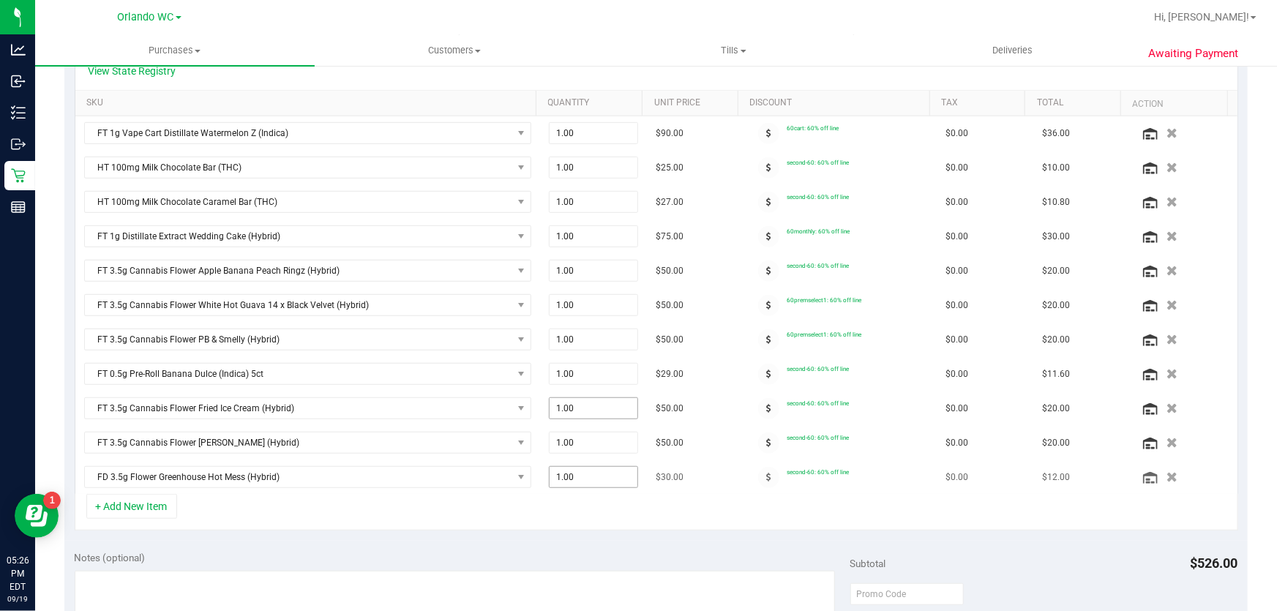
scroll to position [376, 0]
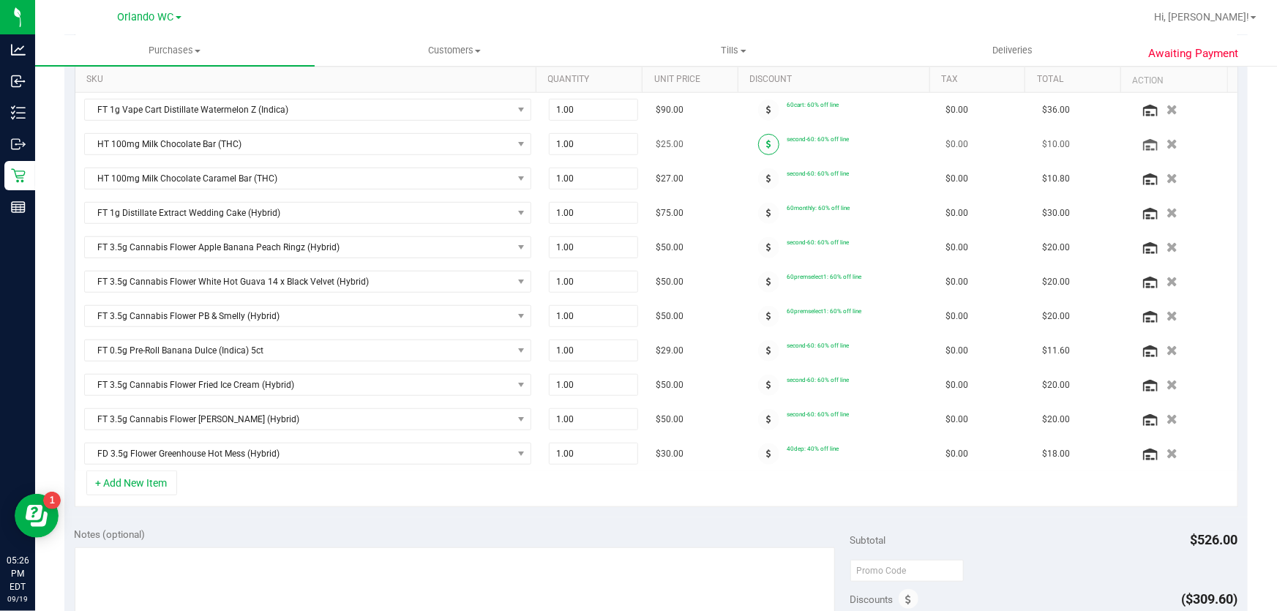
click at [766, 142] on icon at bounding box center [768, 144] width 5 height 9
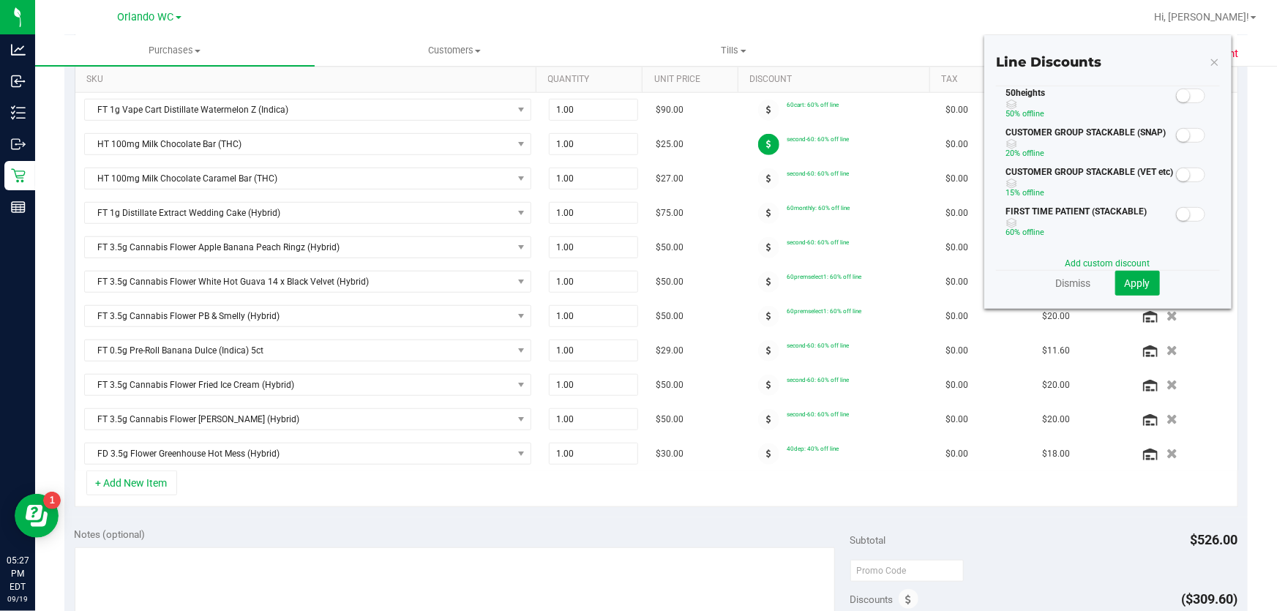
click at [1177, 97] on small at bounding box center [1183, 95] width 13 height 13
click at [1125, 282] on span "Apply" at bounding box center [1138, 283] width 26 height 12
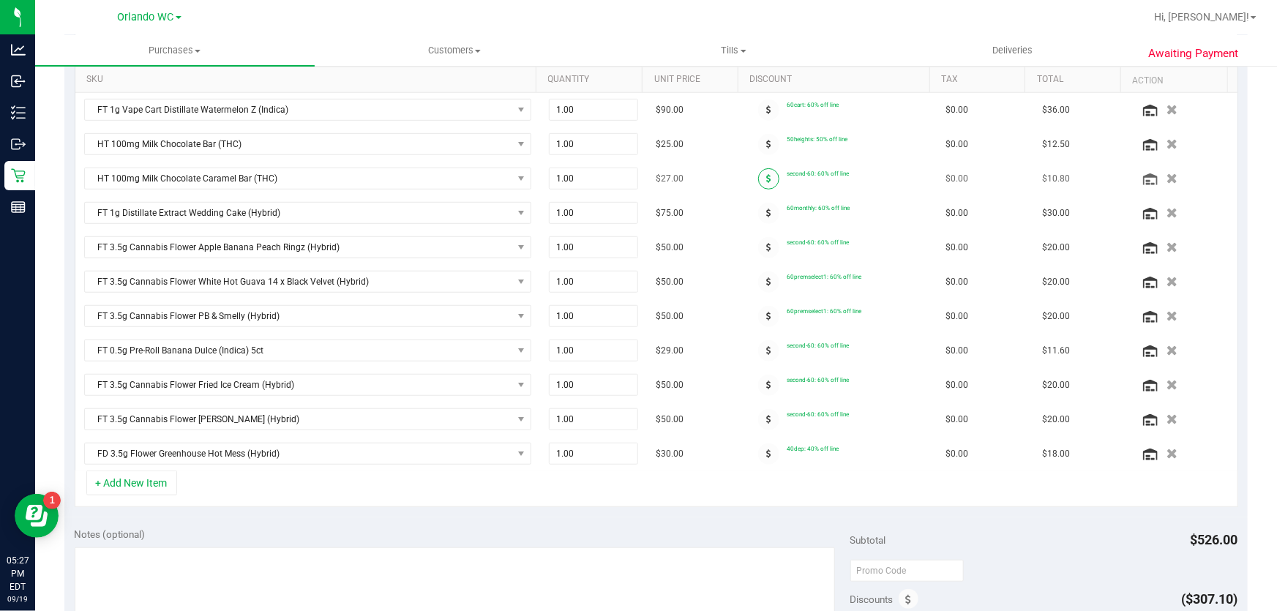
click at [758, 172] on span at bounding box center [768, 178] width 21 height 21
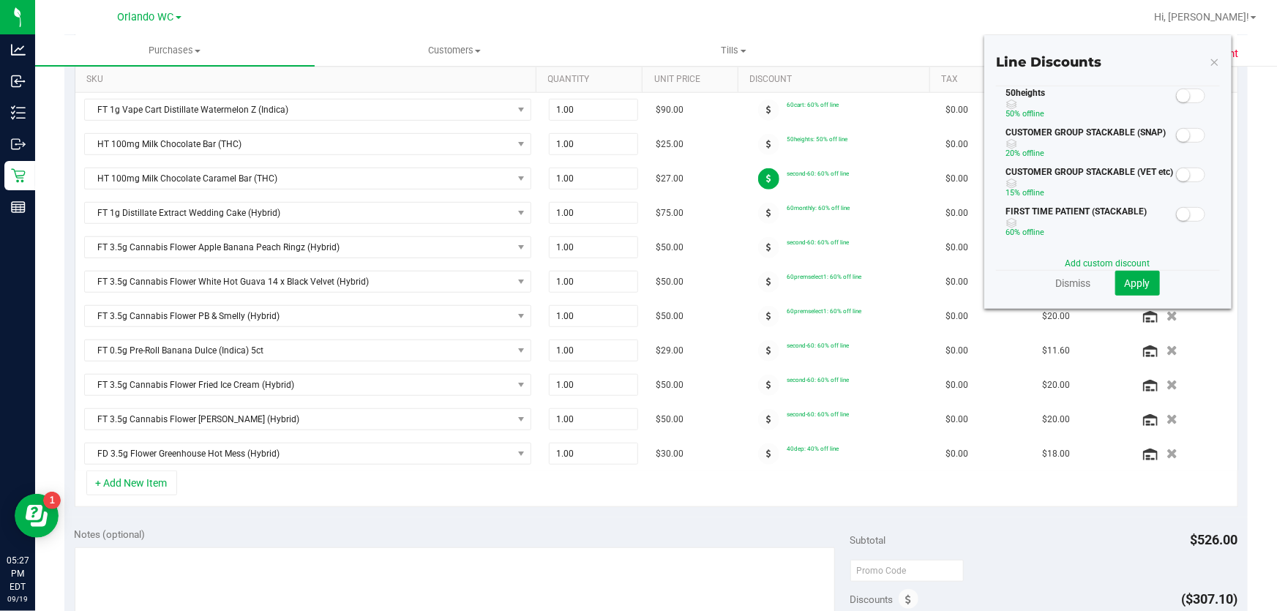
click at [1176, 89] on span at bounding box center [1190, 96] width 29 height 15
click at [1132, 274] on button "Apply" at bounding box center [1137, 283] width 45 height 25
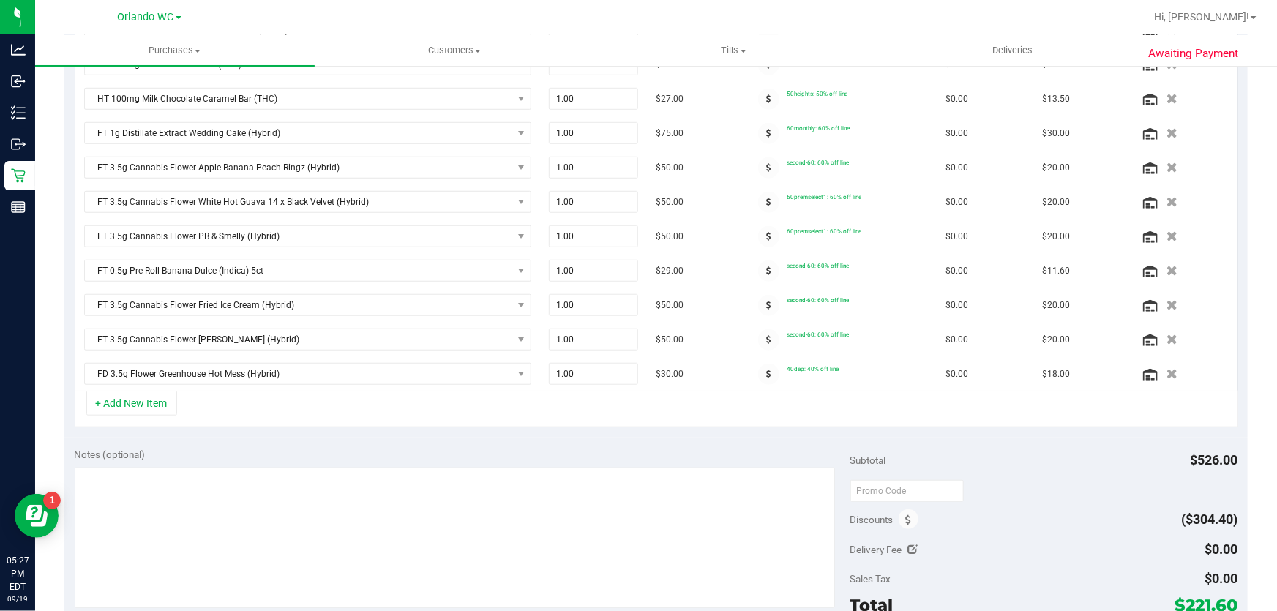
scroll to position [532, 0]
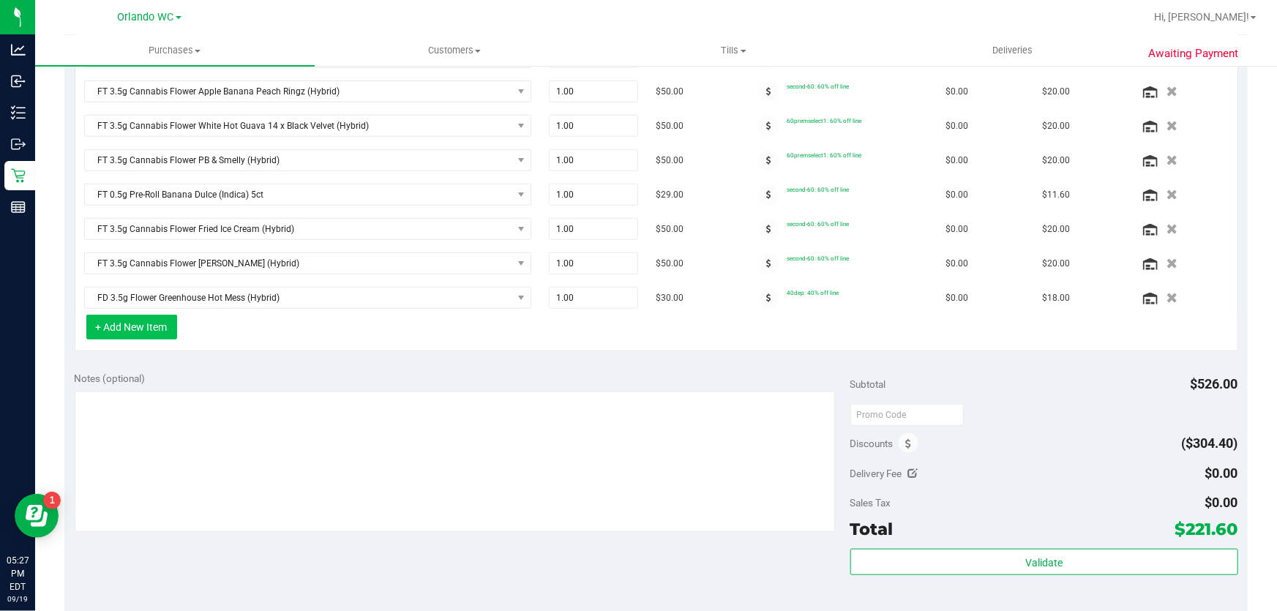
click at [151, 329] on button "+ Add New Item" at bounding box center [131, 327] width 91 height 25
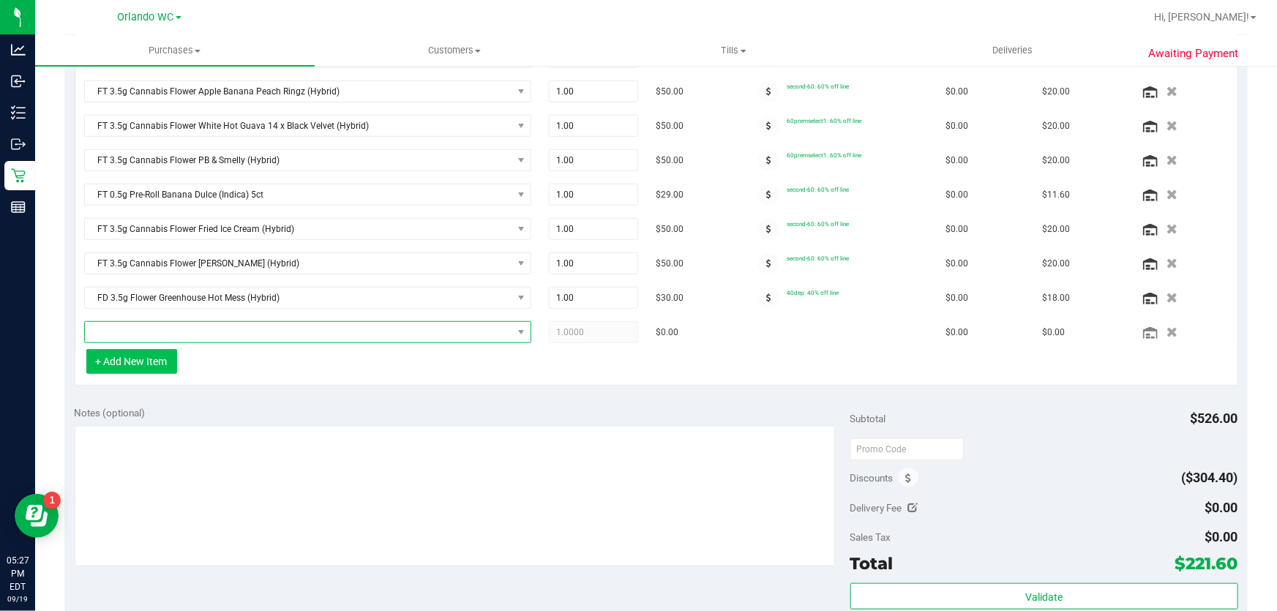
click at [151, 329] on span "NO DATA FOUND" at bounding box center [298, 332] width 427 height 20
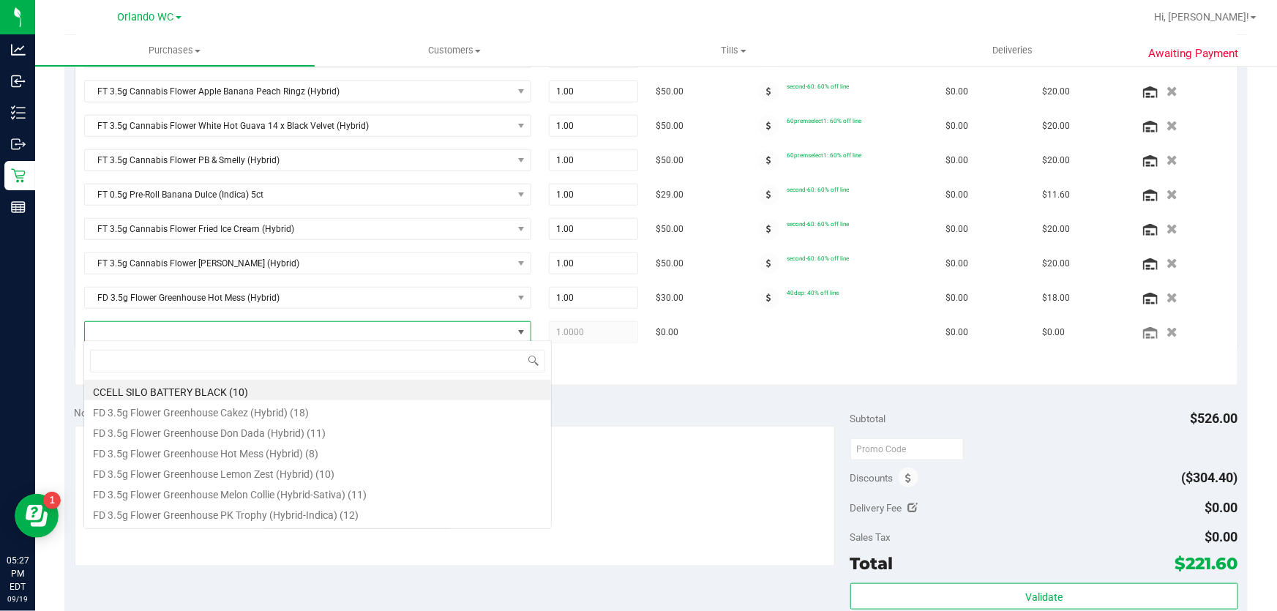
scroll to position [22, 435]
type input "ya"
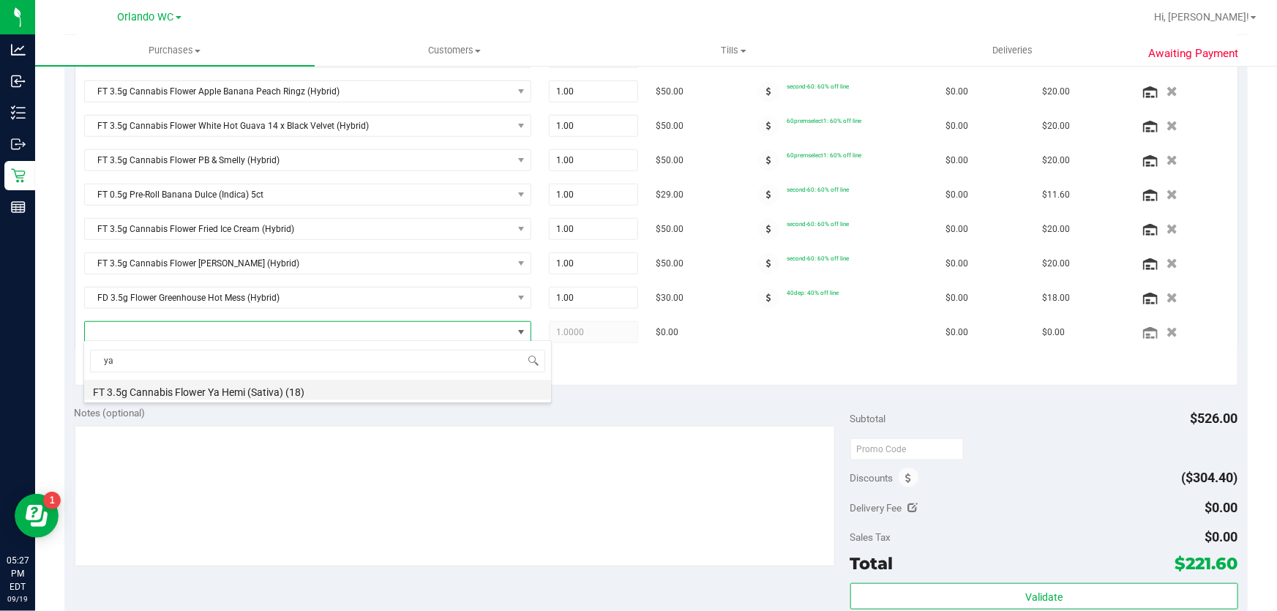
click at [186, 391] on li "FT 3.5g Cannabis Flower Ya Hemi (Sativa) (18)" at bounding box center [317, 390] width 467 height 20
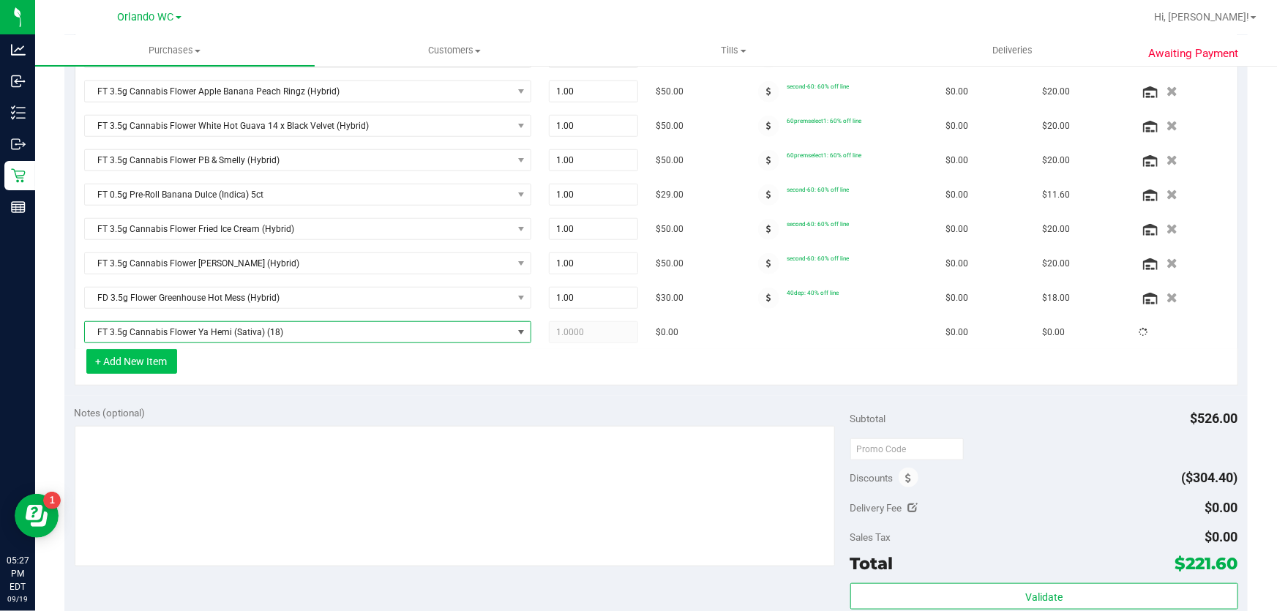
click at [132, 359] on button "+ Add New Item" at bounding box center [131, 361] width 91 height 25
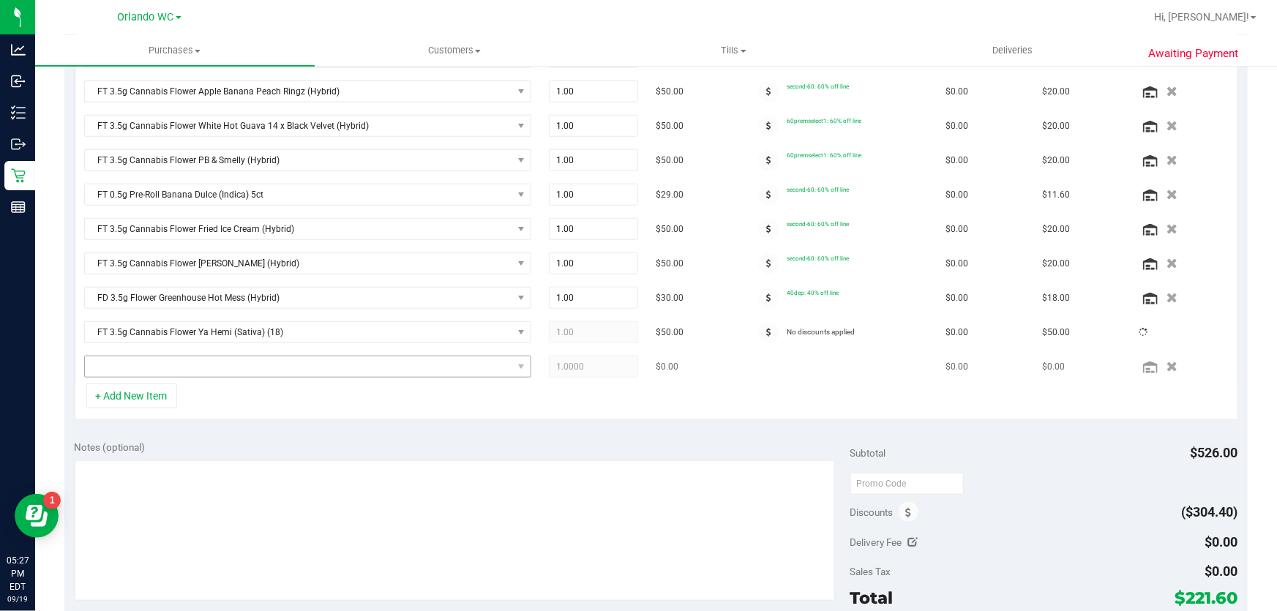
scroll to position [509, 0]
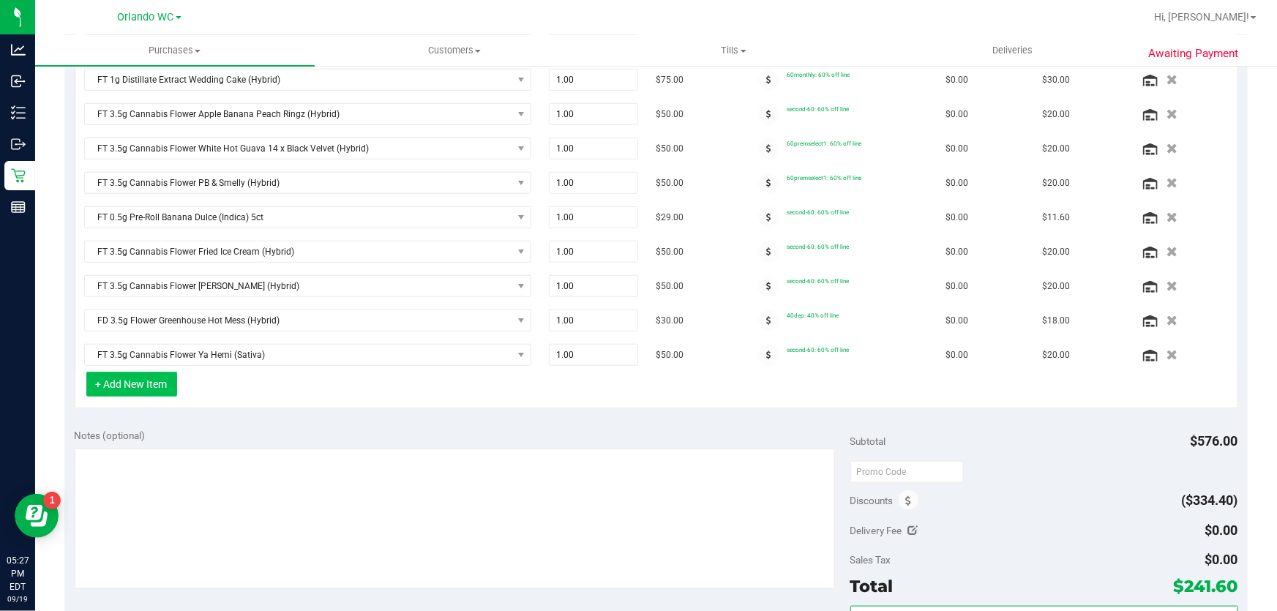
click at [135, 382] on button "+ Add New Item" at bounding box center [131, 384] width 91 height 25
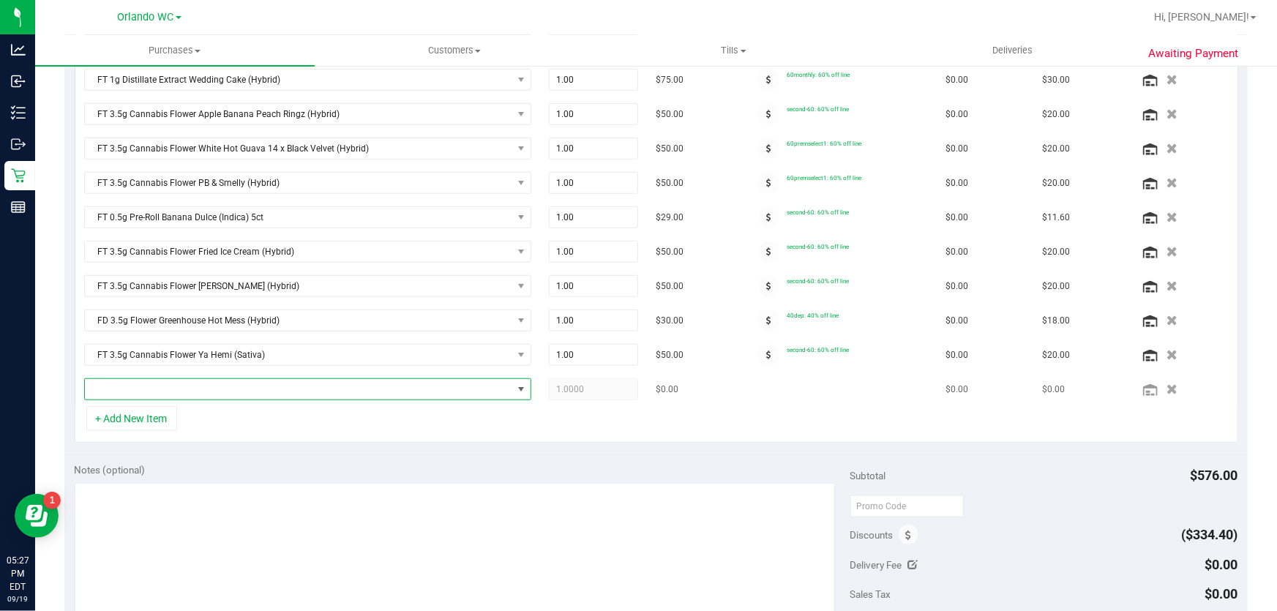
click at [136, 383] on span "NO DATA FOUND" at bounding box center [298, 389] width 427 height 20
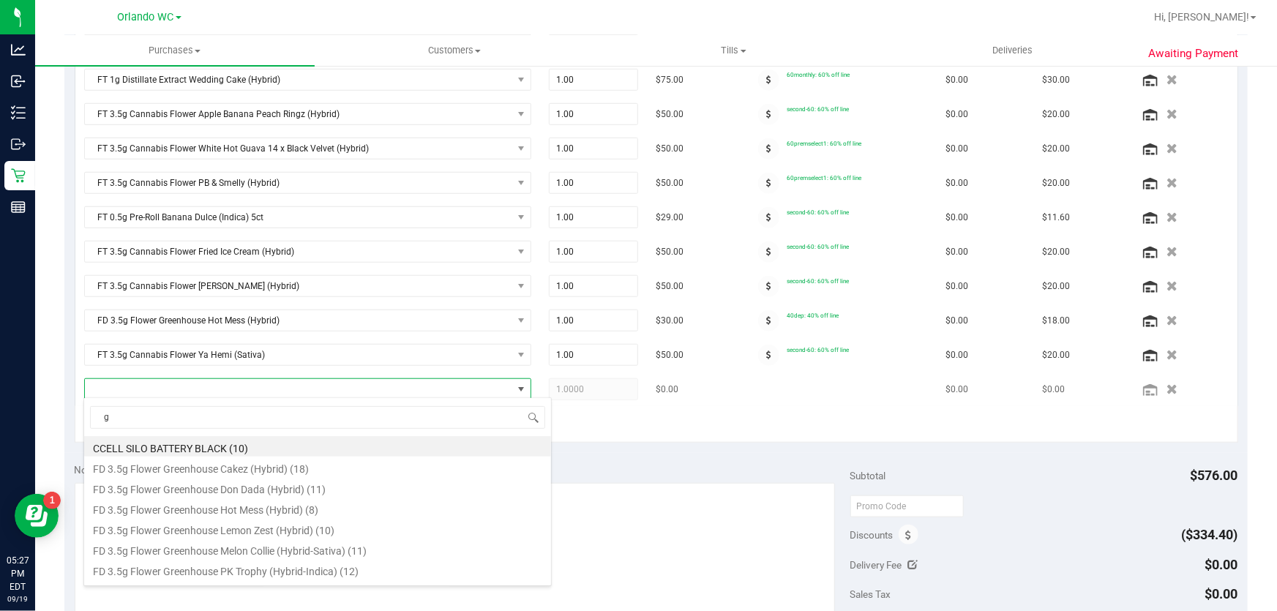
scroll to position [22, 435]
type input "gra"
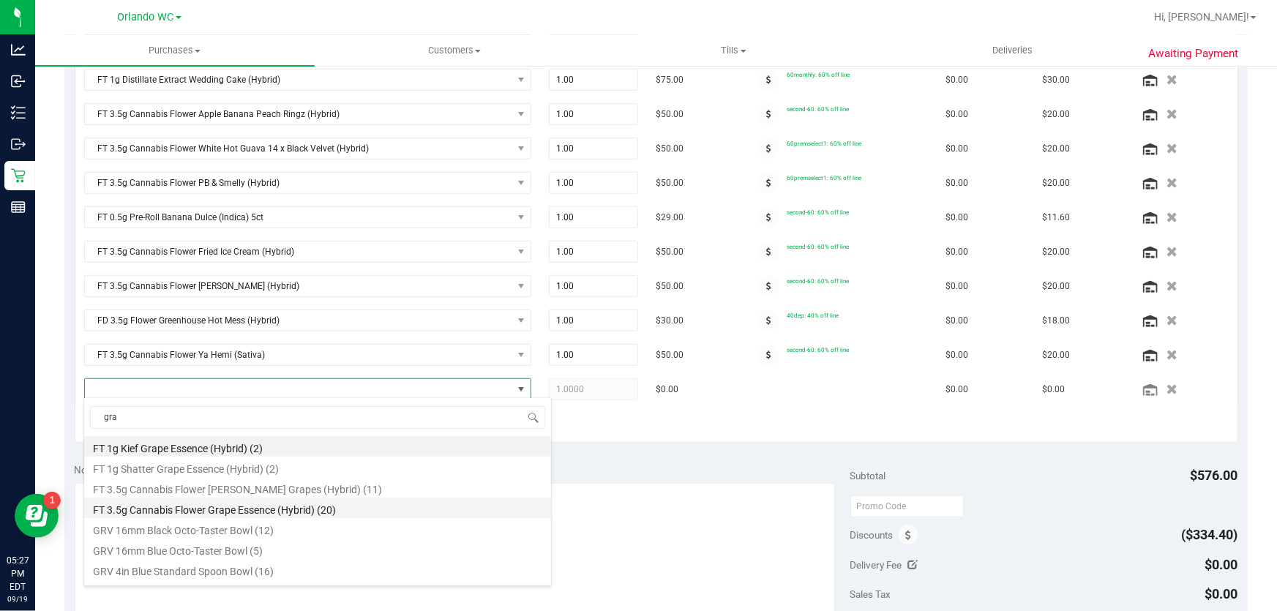
click at [271, 506] on li "FT 3.5g Cannabis Flower Grape Essence (Hybrid) (20)" at bounding box center [317, 508] width 467 height 20
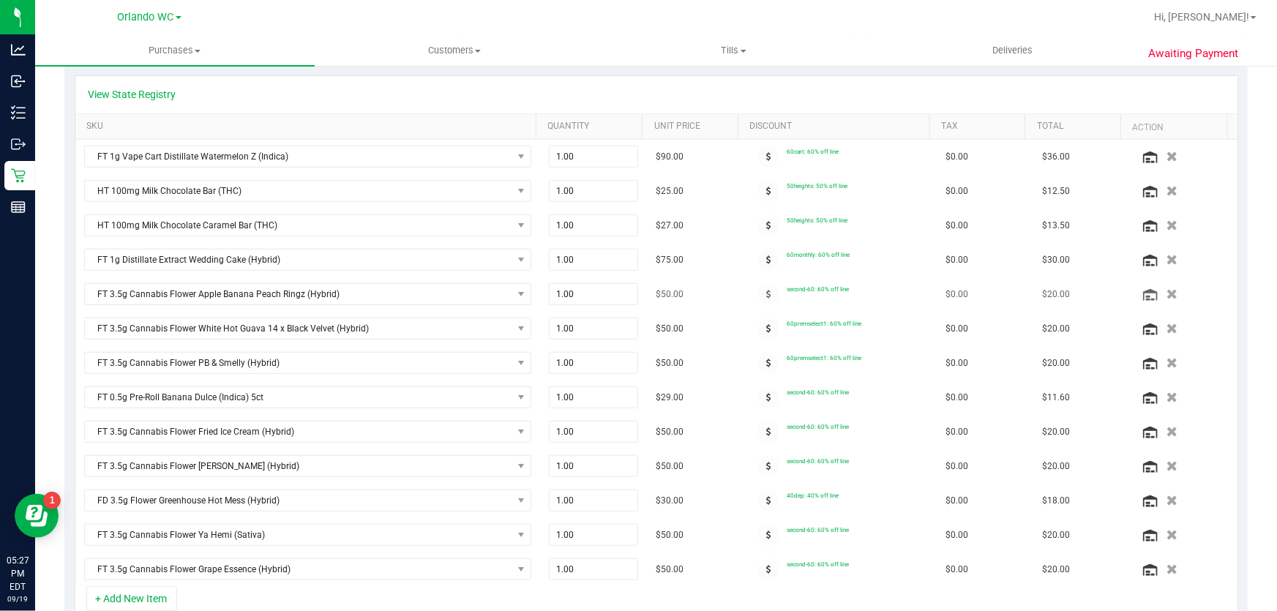
scroll to position [353, 0]
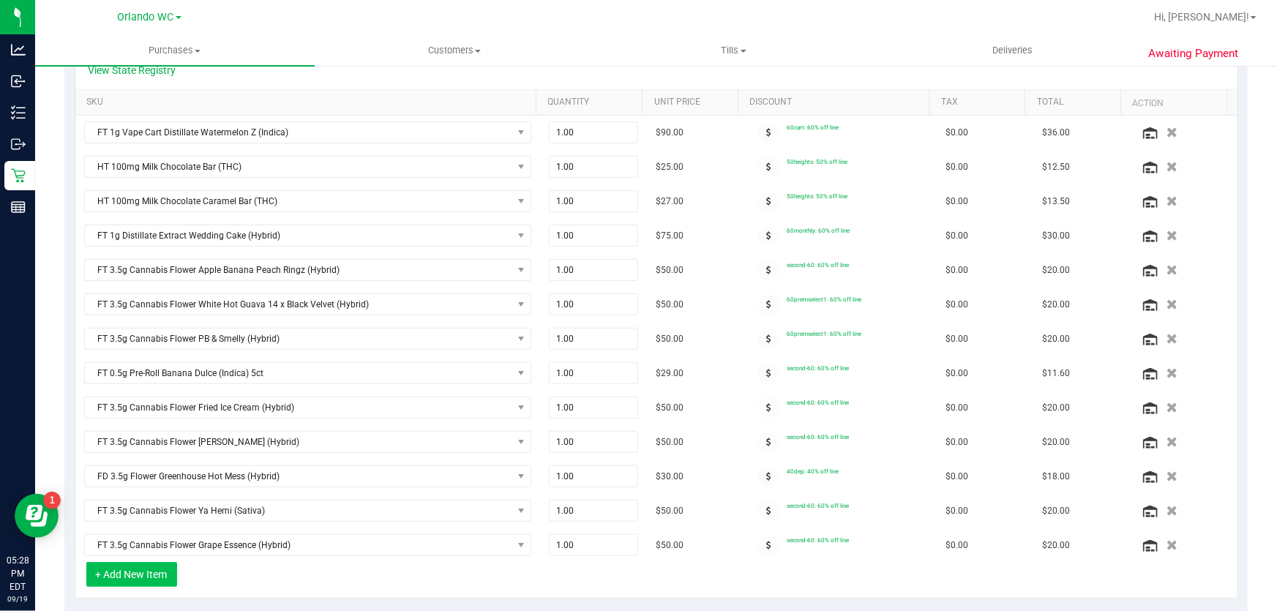
click at [129, 571] on button "+ Add New Item" at bounding box center [131, 574] width 91 height 25
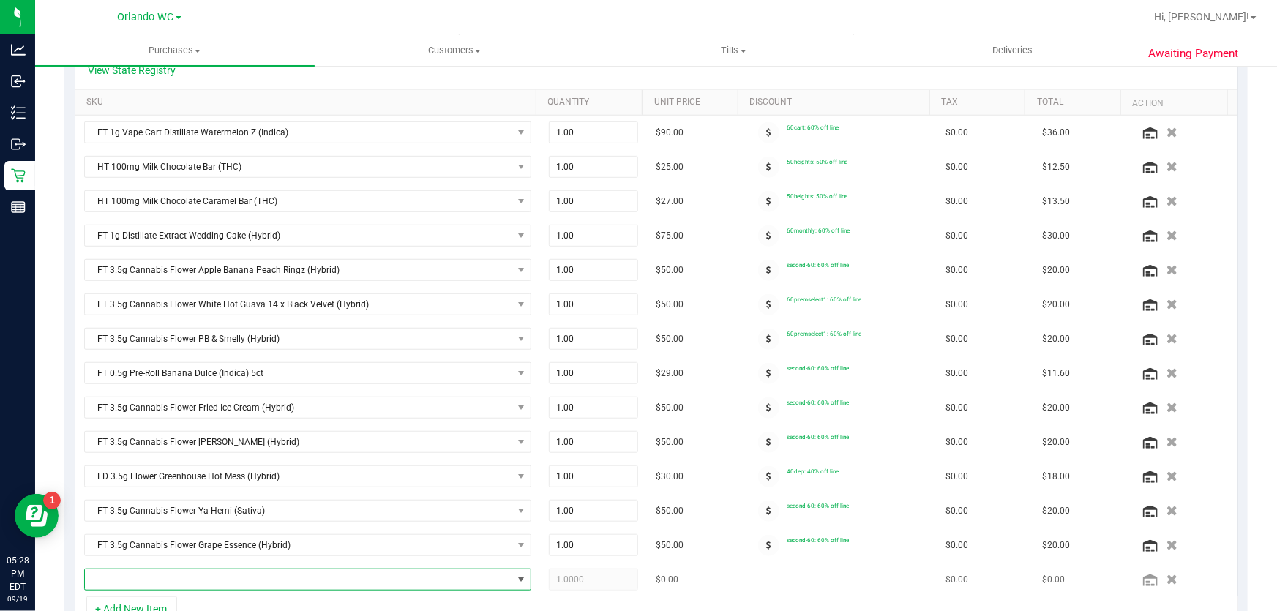
click at [154, 571] on span "NO DATA FOUND" at bounding box center [298, 579] width 427 height 20
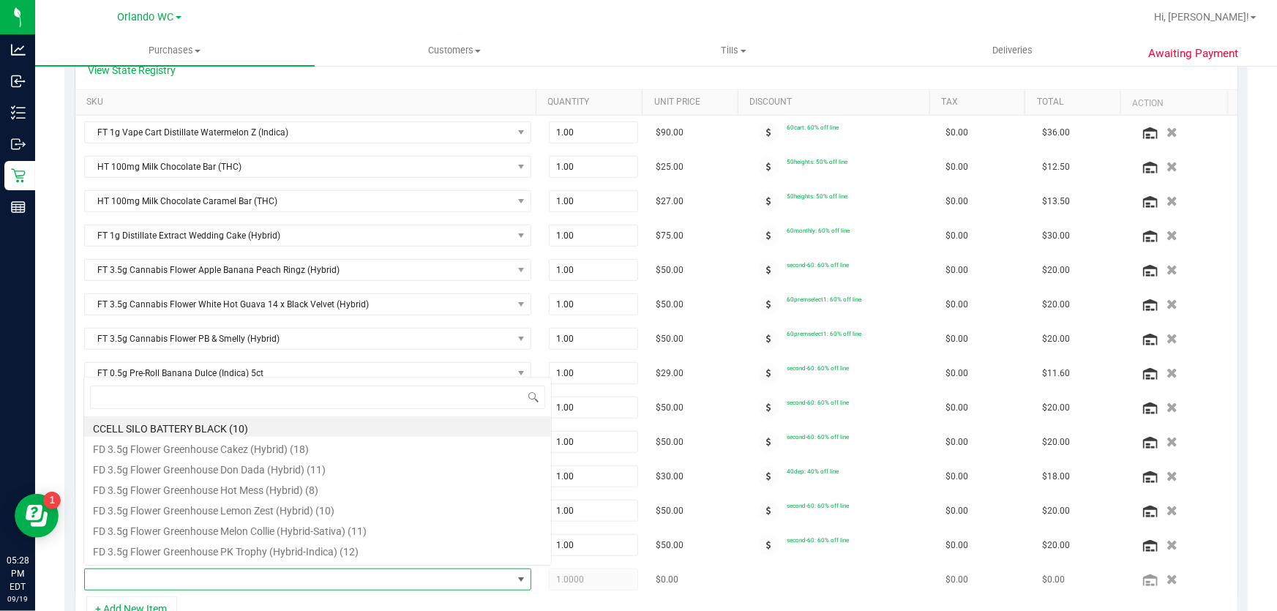
scroll to position [22, 435]
type input "de"
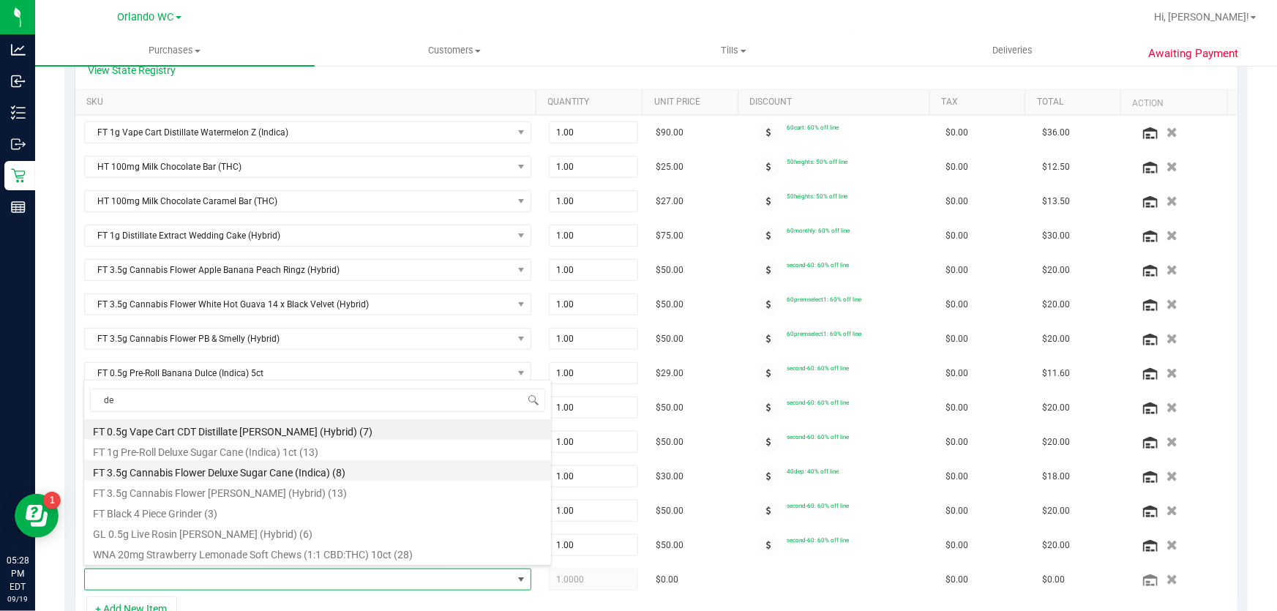
click at [300, 473] on li "FT 3.5g Cannabis Flower Deluxe Sugar Cane (Indica) (8)" at bounding box center [317, 470] width 467 height 20
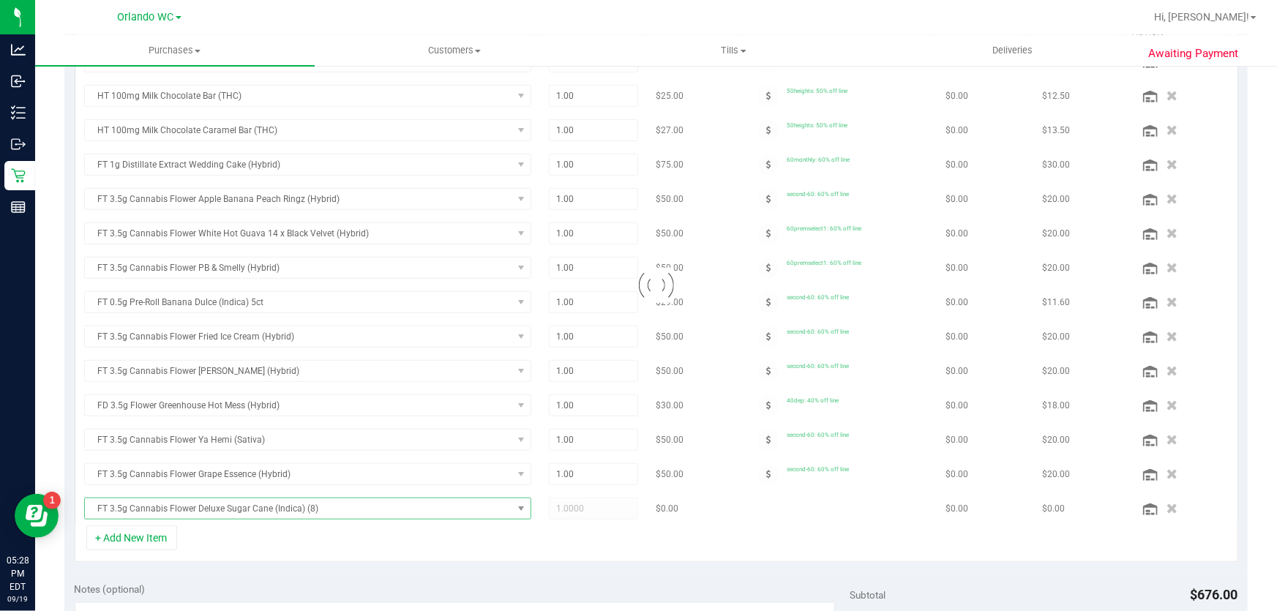
scroll to position [489, 0]
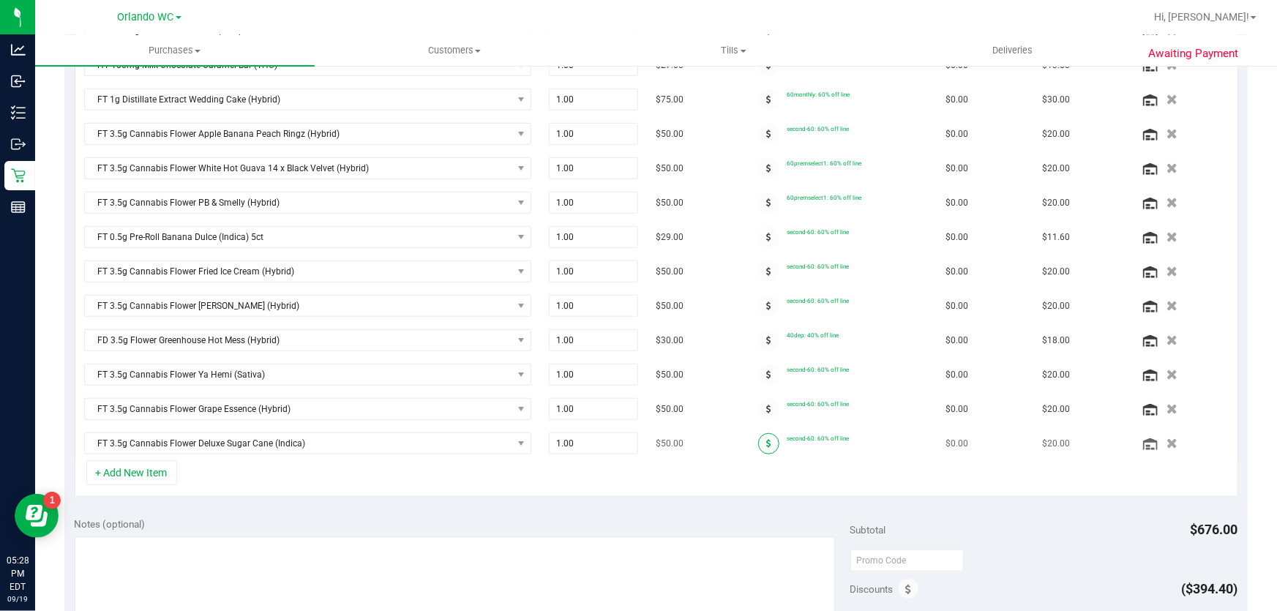
click at [762, 437] on span at bounding box center [768, 443] width 21 height 21
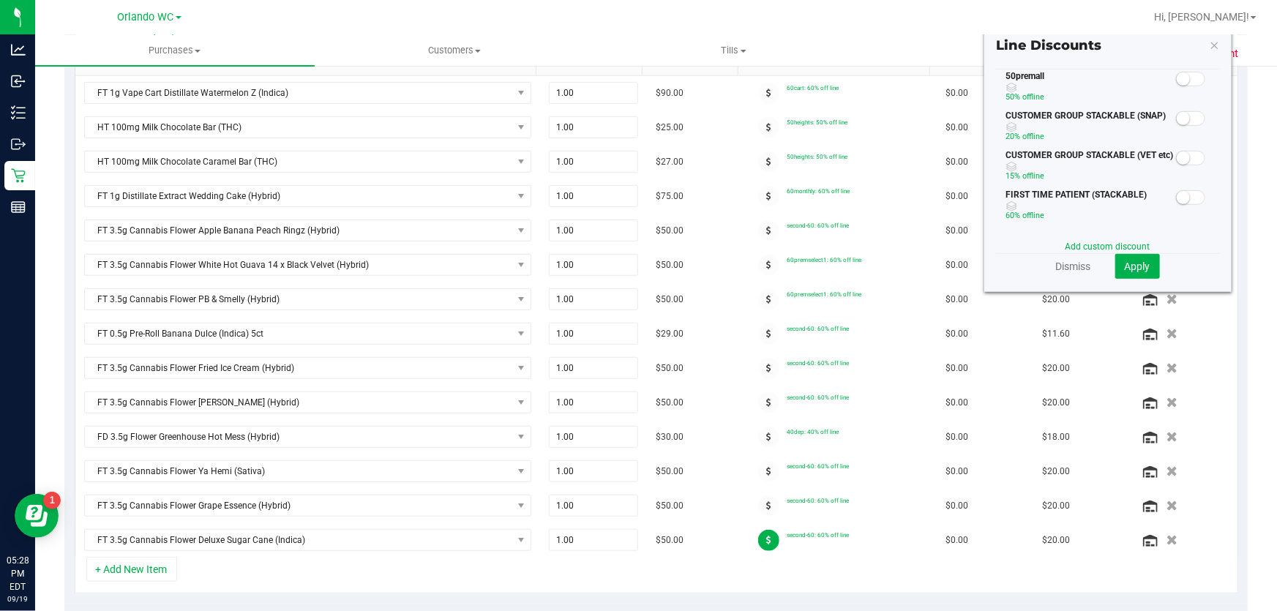
scroll to position [290, 0]
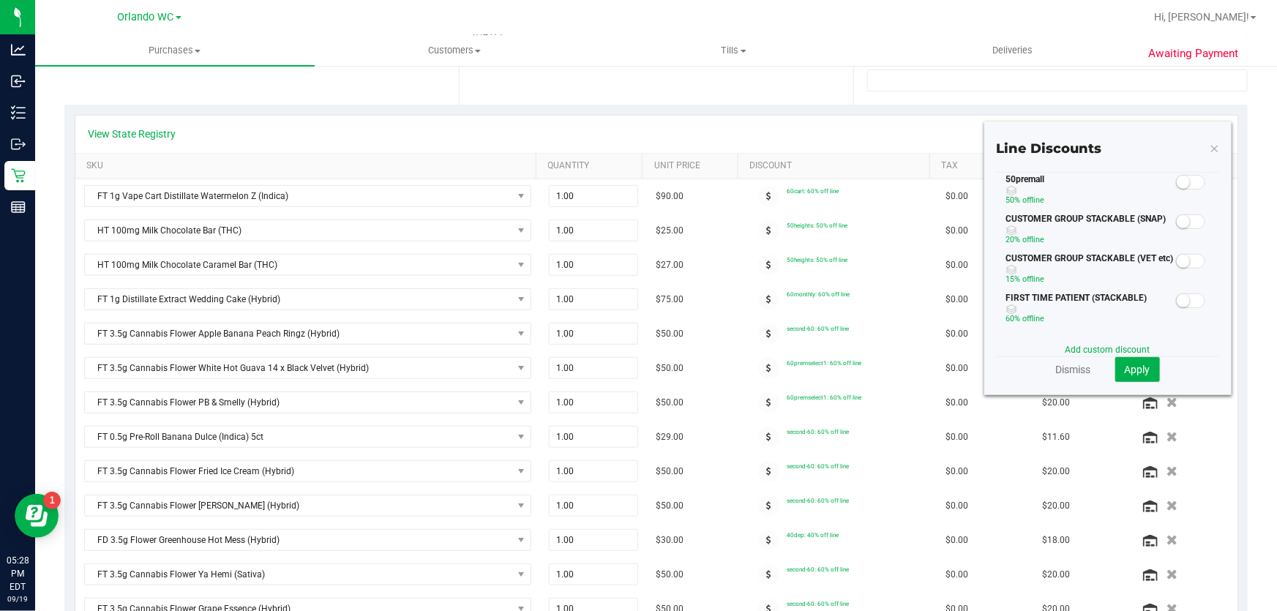
click at [1183, 179] on span at bounding box center [1190, 182] width 29 height 15
click at [1134, 365] on span "Apply" at bounding box center [1138, 370] width 26 height 12
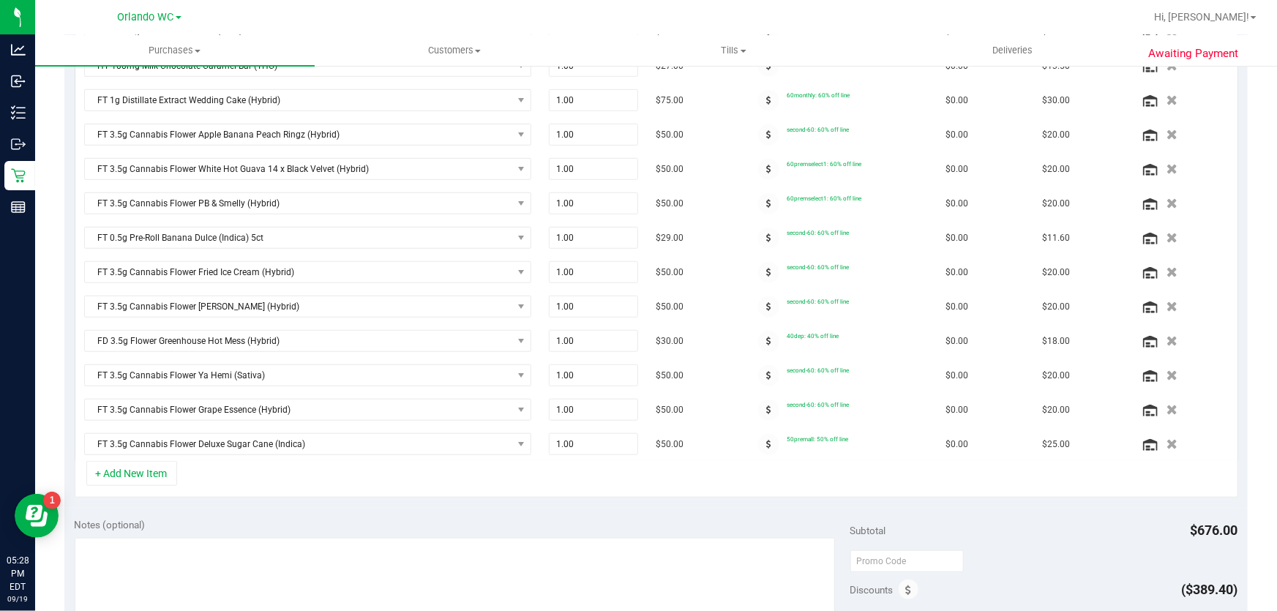
scroll to position [489, 0]
click at [152, 469] on button "+ Add New Item" at bounding box center [131, 472] width 91 height 25
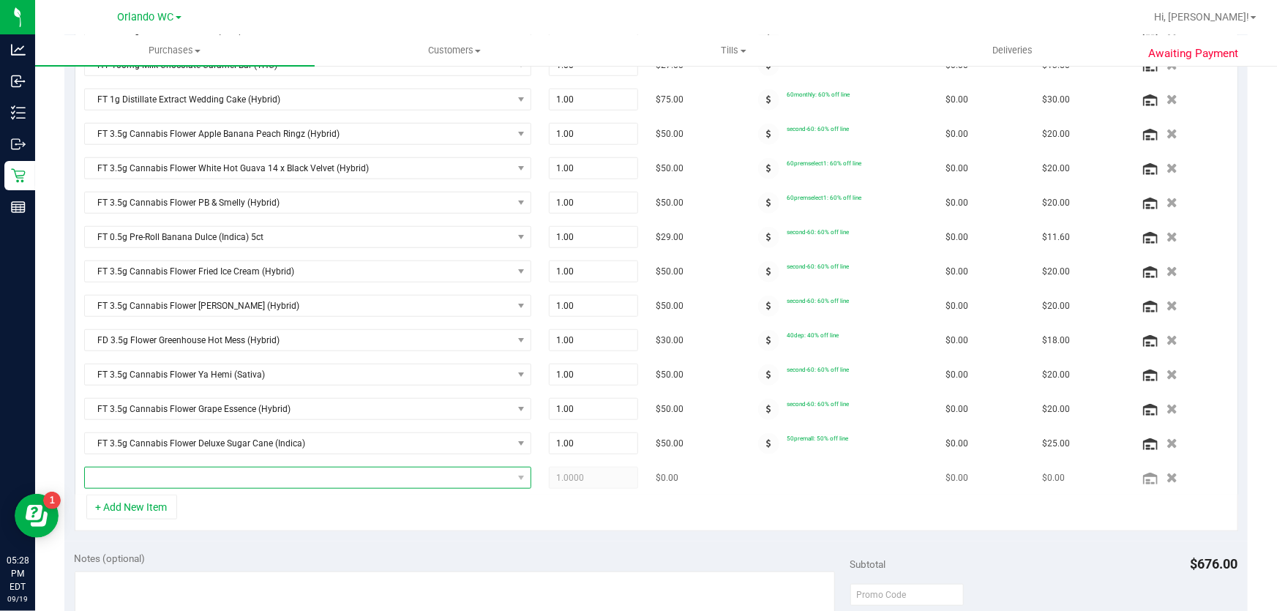
click at [151, 476] on span "NO DATA FOUND" at bounding box center [298, 478] width 427 height 20
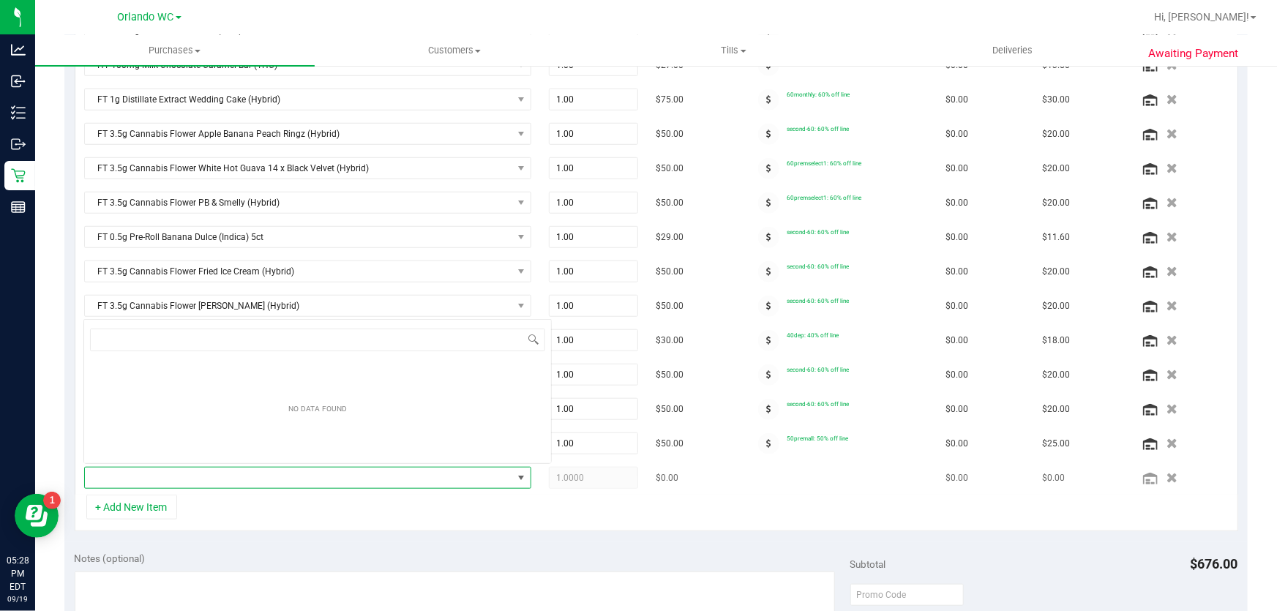
scroll to position [22, 435]
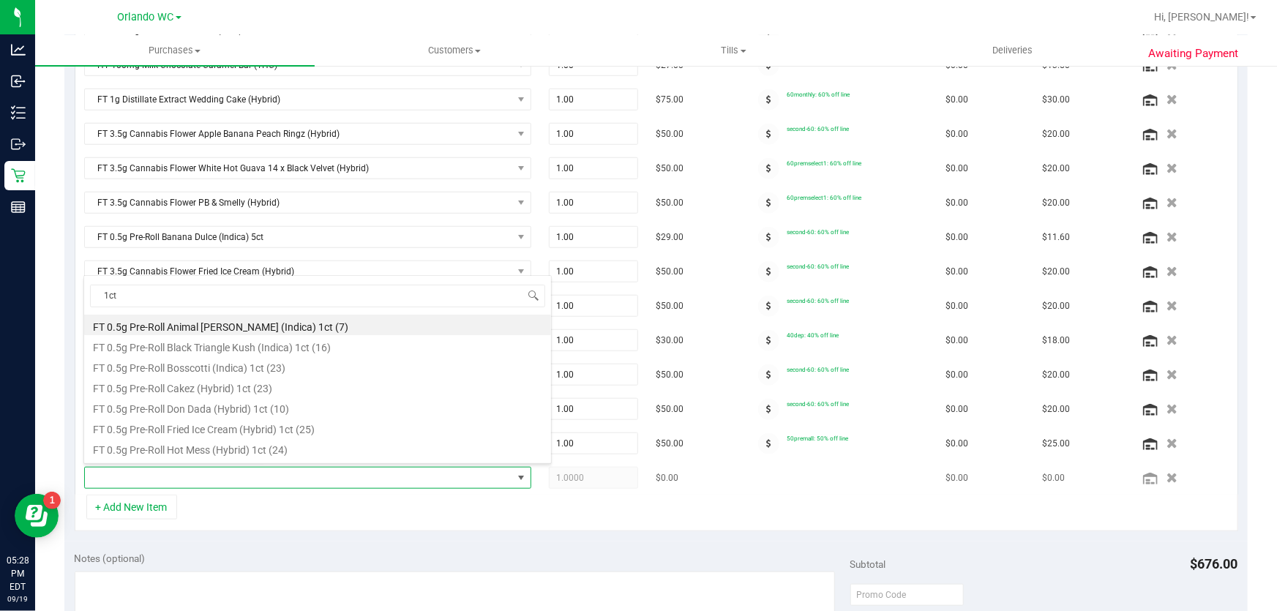
type input "1ct"
click at [143, 473] on span at bounding box center [298, 478] width 427 height 20
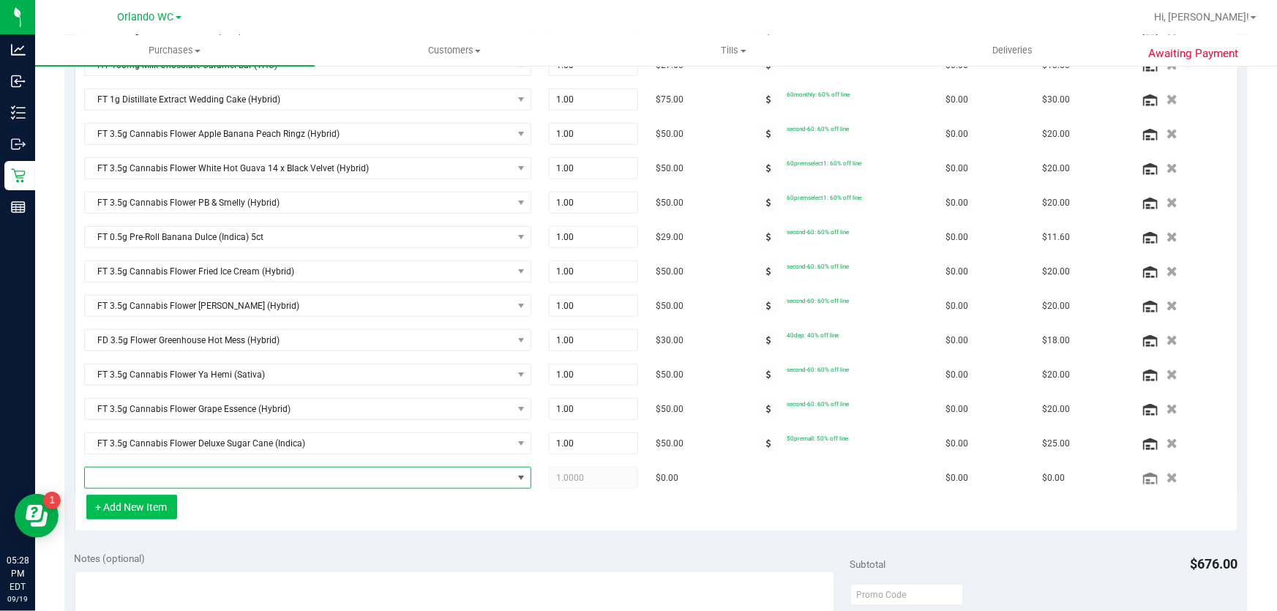
click at [139, 498] on button "+ Add New Item" at bounding box center [131, 507] width 91 height 25
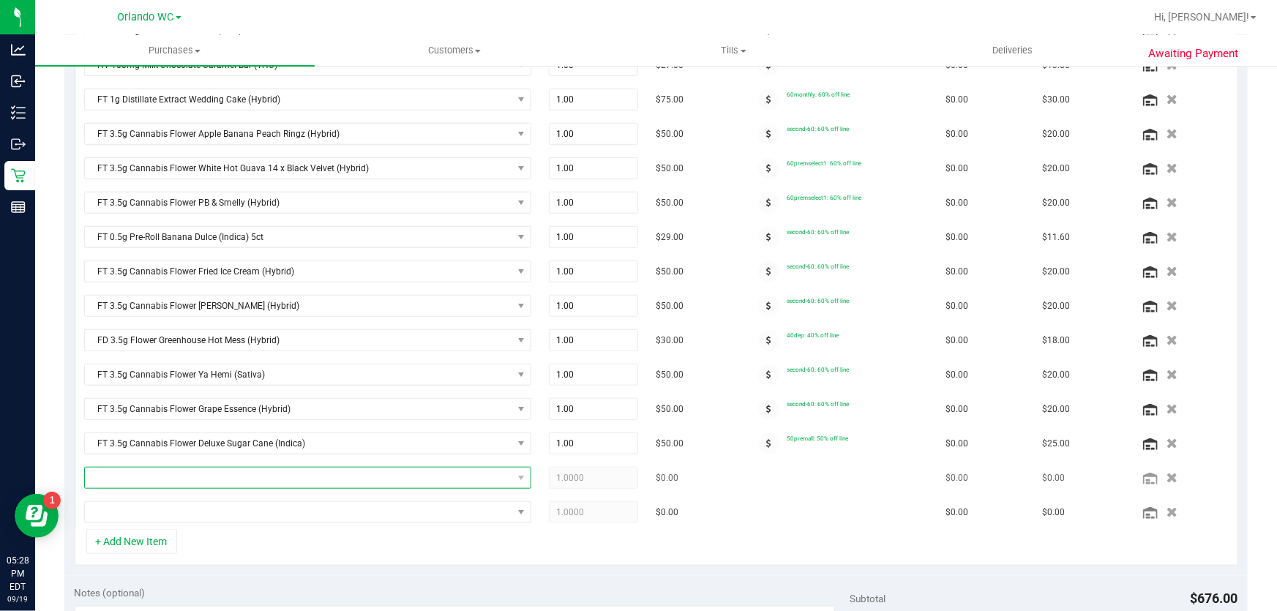
click at [139, 475] on span "NO DATA FOUND" at bounding box center [298, 478] width 427 height 20
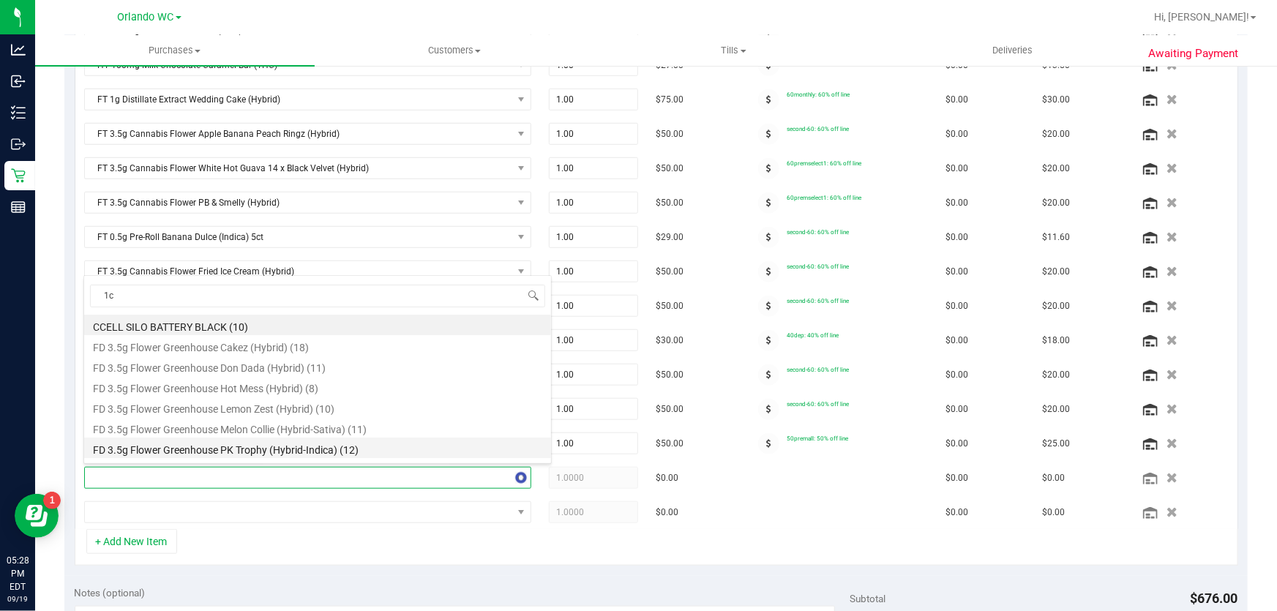
type input "1ct"
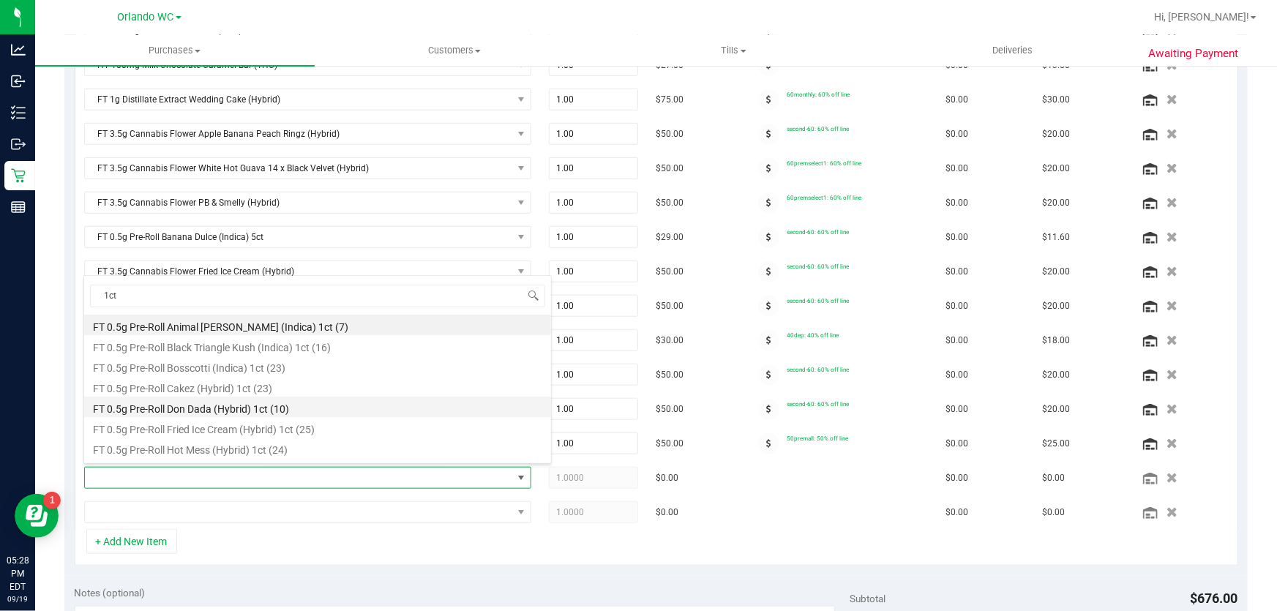
scroll to position [66, 0]
click at [245, 402] on li "FT 0.5g Pre-Roll Lemon Zest (Hybrid) 1ct (25)" at bounding box center [317, 402] width 467 height 20
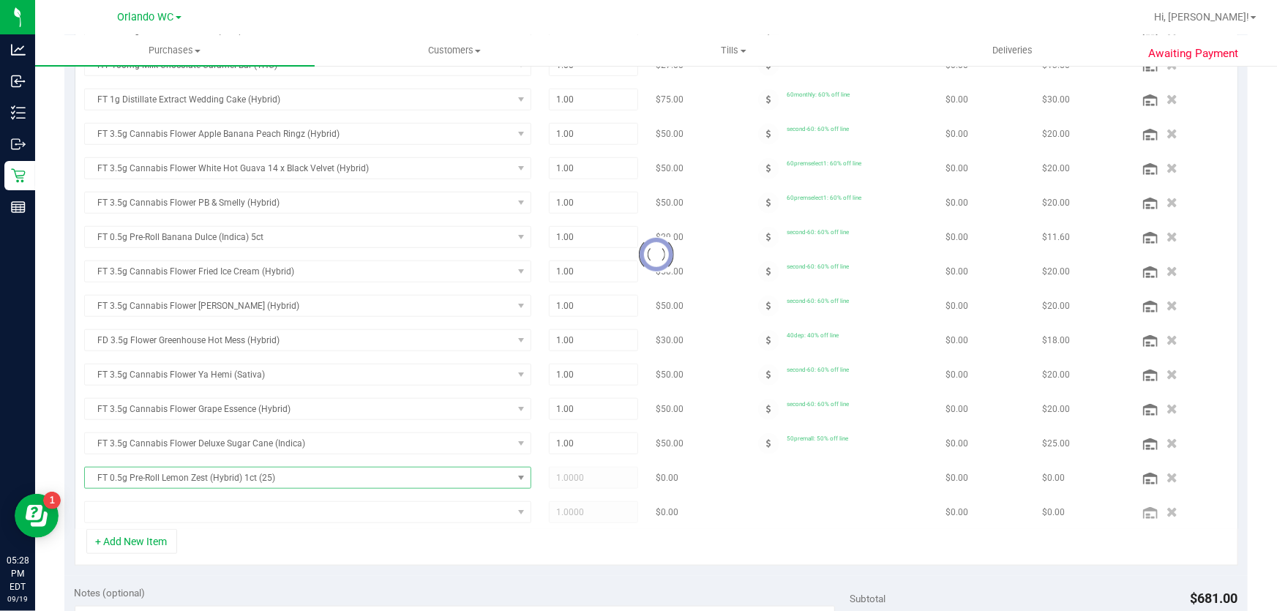
scroll to position [467, 0]
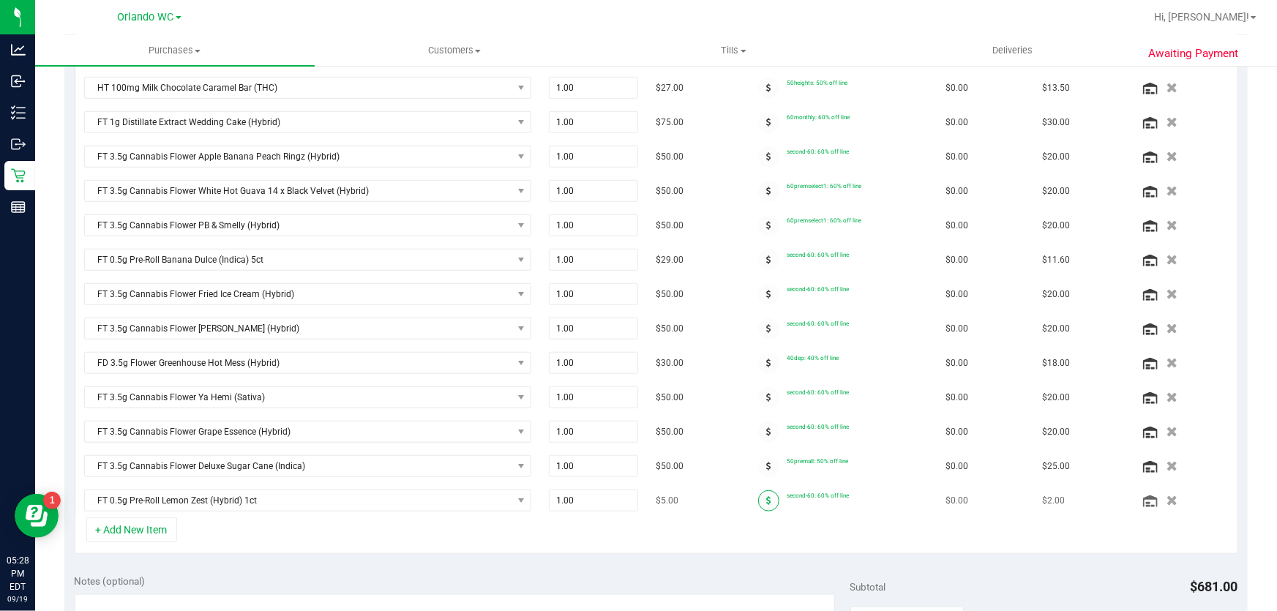
click at [766, 497] on icon at bounding box center [768, 500] width 5 height 9
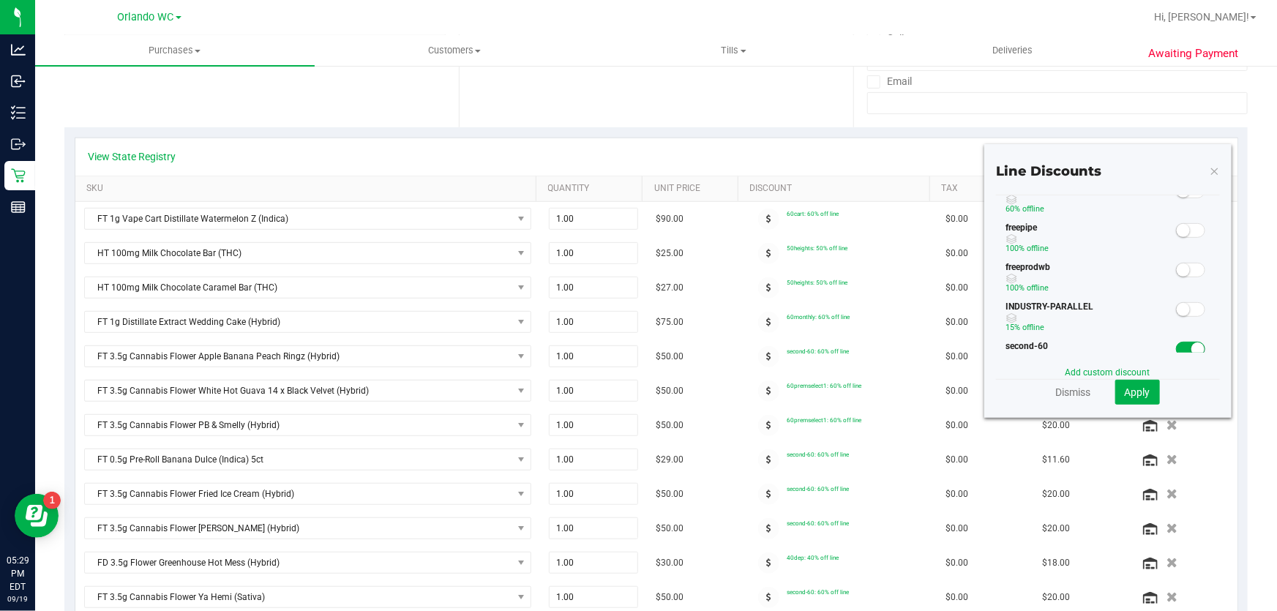
scroll to position [199, 0]
click at [1176, 288] on div at bounding box center [1191, 282] width 30 height 18
click at [1191, 281] on small at bounding box center [1197, 282] width 13 height 13
click at [1185, 203] on span at bounding box center [1190, 203] width 29 height 15
click at [1125, 391] on span "Apply" at bounding box center [1138, 392] width 26 height 12
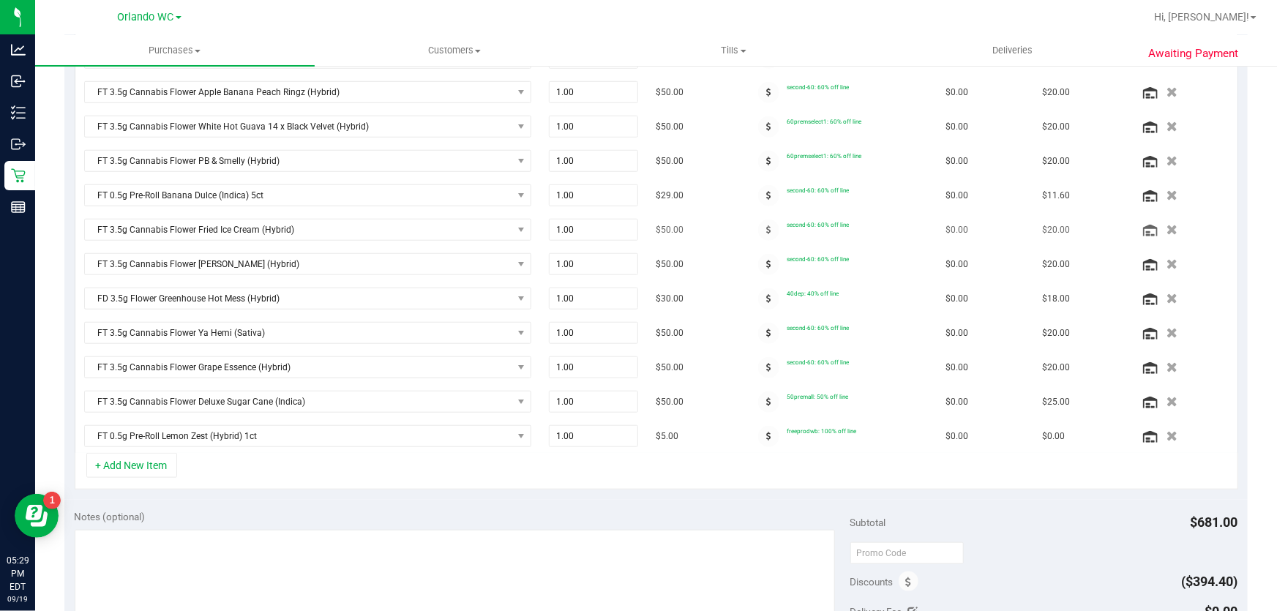
scroll to position [511, 0]
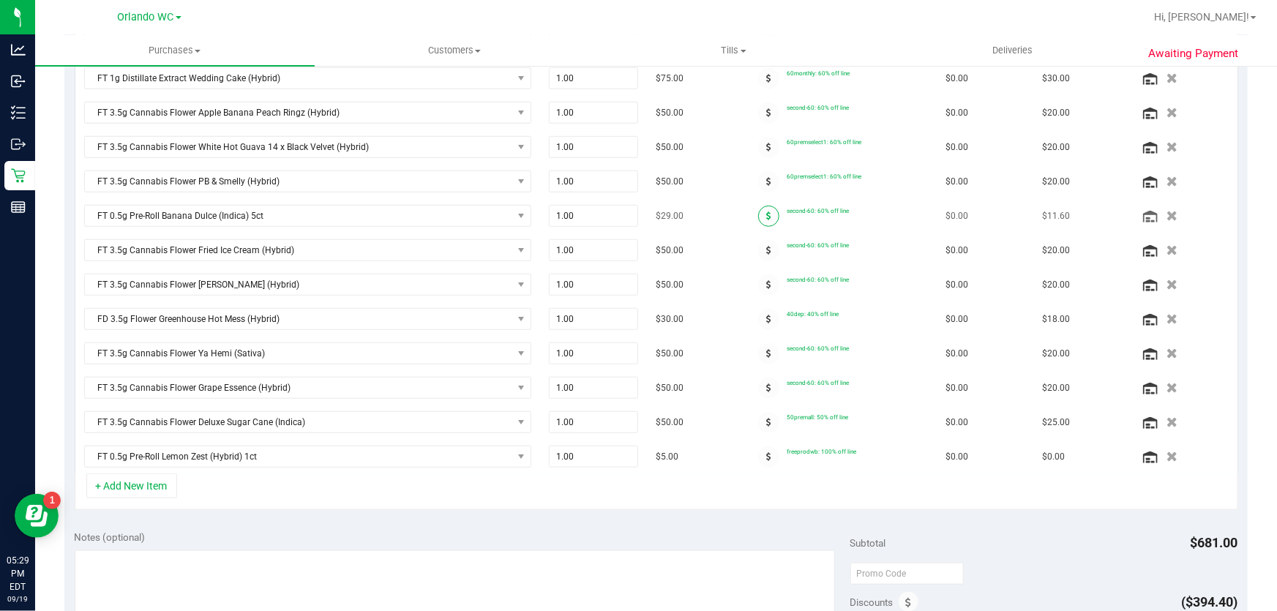
click at [758, 206] on span at bounding box center [768, 216] width 21 height 21
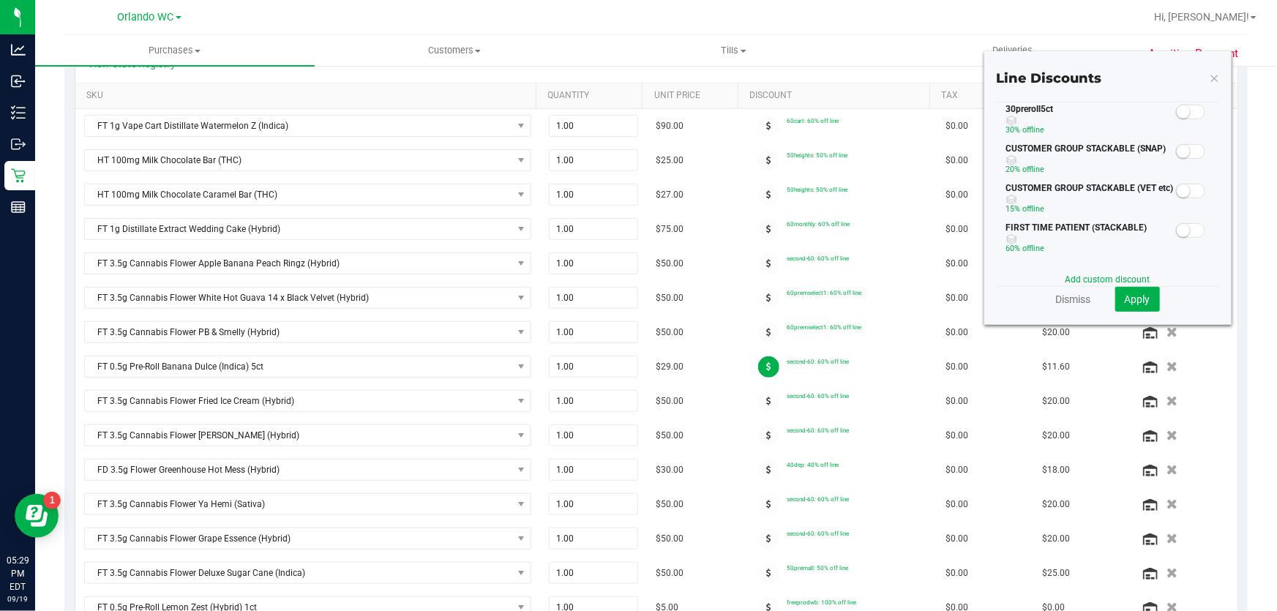
scroll to position [311, 0]
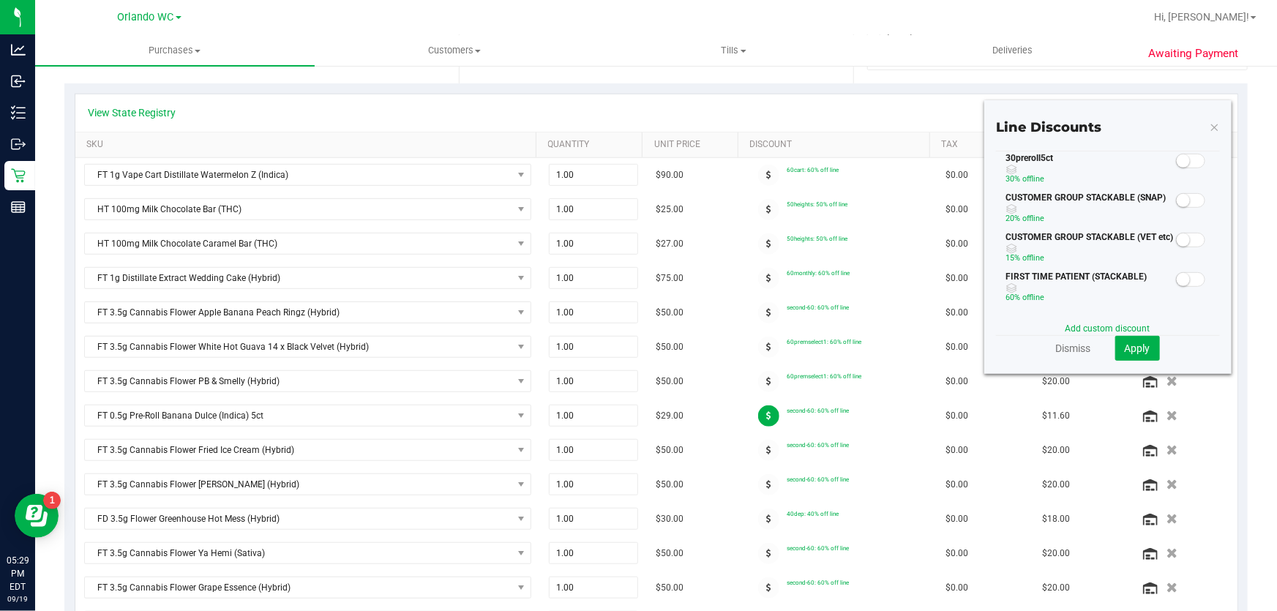
click at [1177, 157] on small at bounding box center [1183, 160] width 13 height 13
click at [1131, 336] on button "Apply" at bounding box center [1137, 348] width 45 height 25
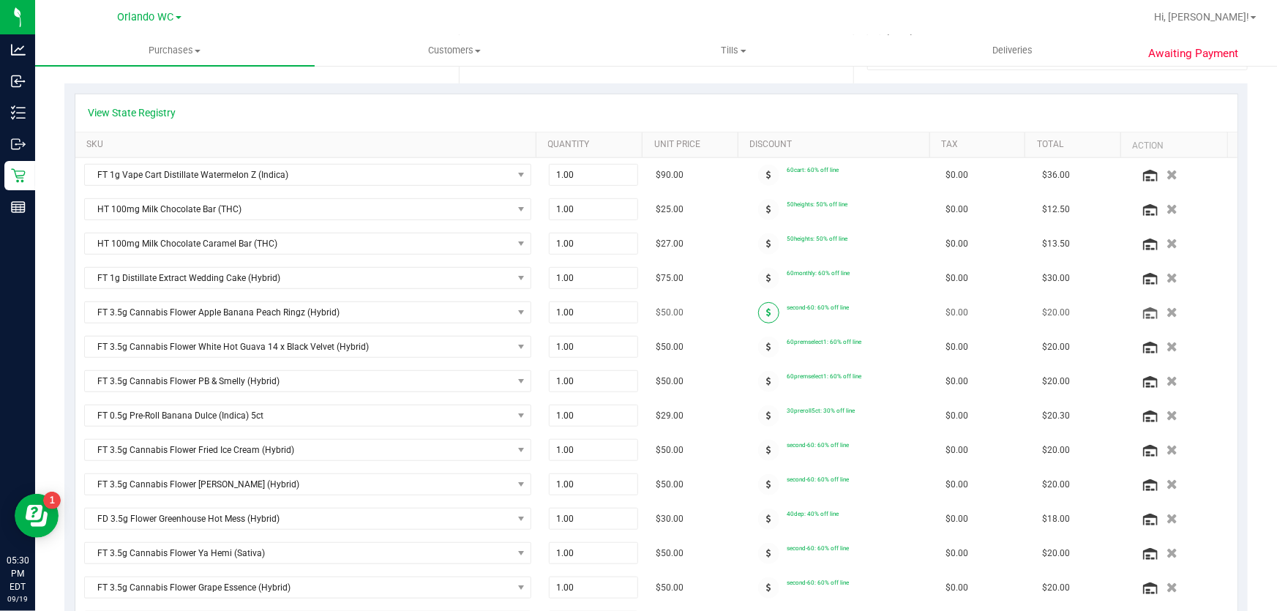
click at [766, 313] on icon at bounding box center [768, 312] width 5 height 9
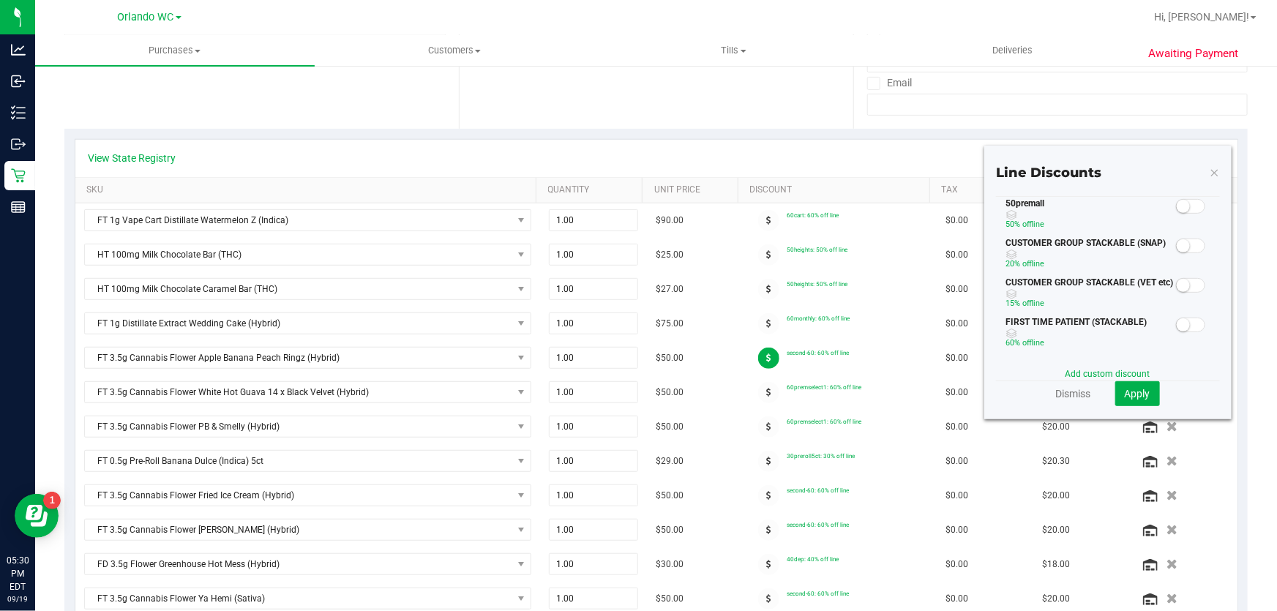
scroll to position [244, 0]
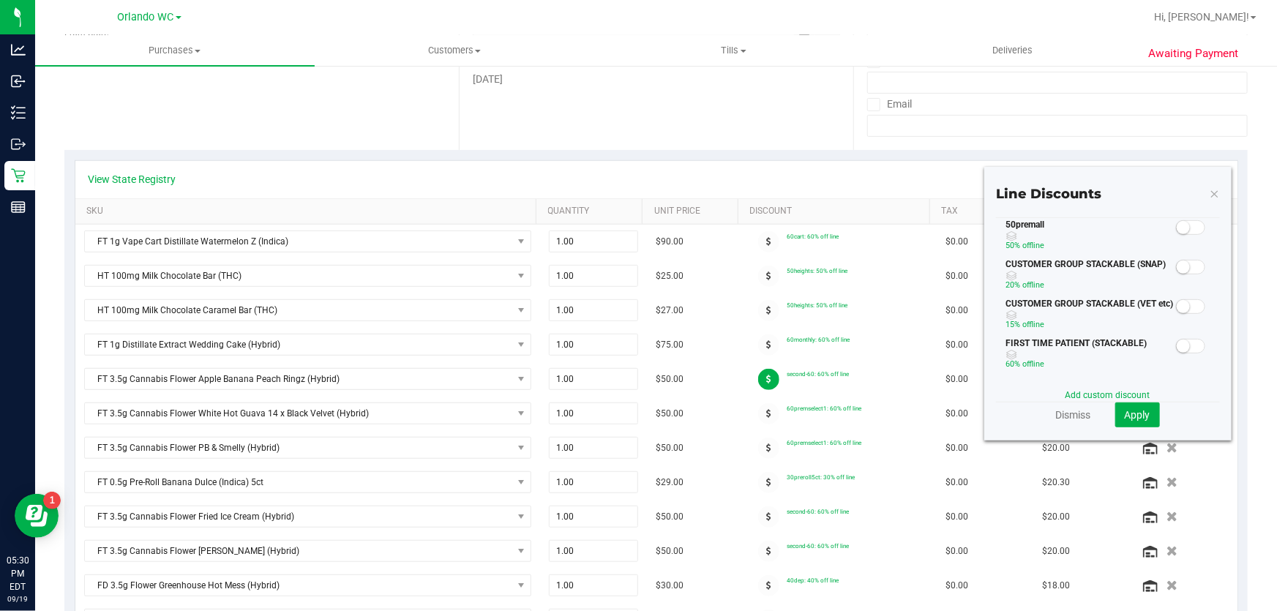
click at [1180, 225] on span at bounding box center [1190, 227] width 29 height 15
click at [1135, 416] on span "Apply" at bounding box center [1138, 415] width 26 height 12
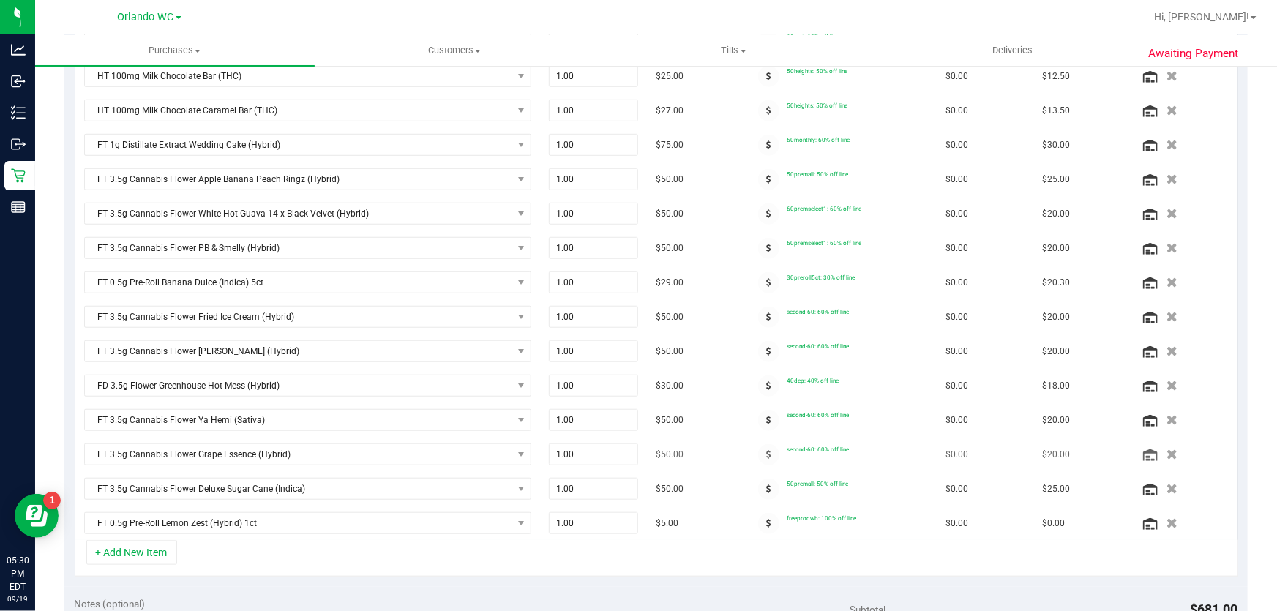
scroll to position [511, 0]
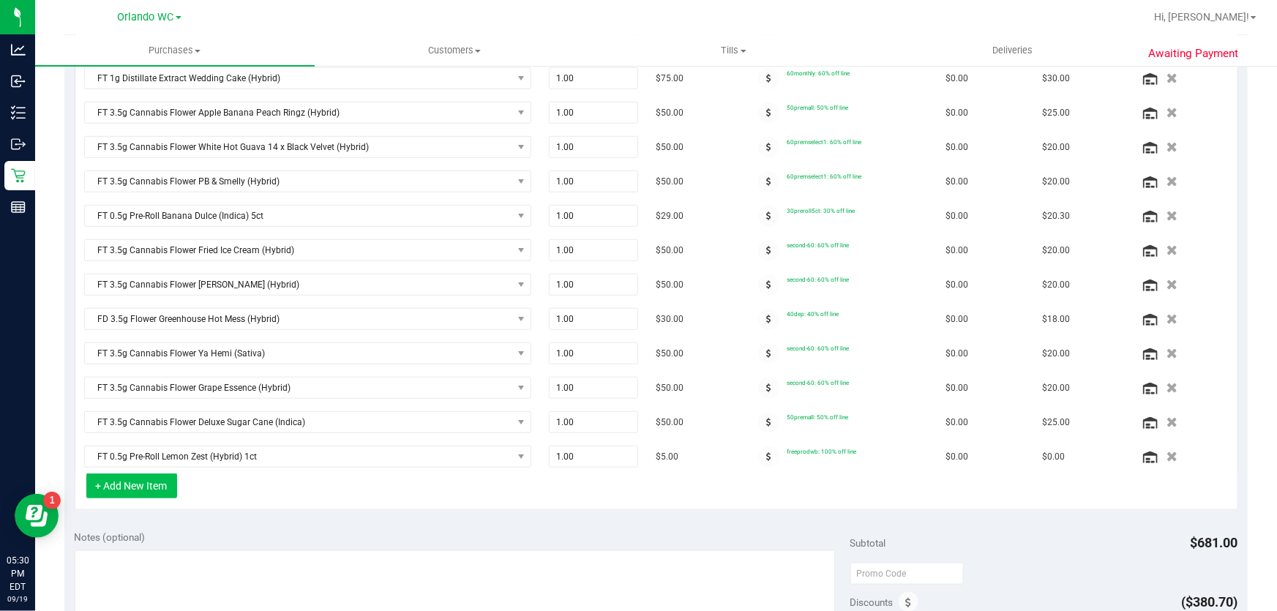
click at [146, 490] on button "+ Add New Item" at bounding box center [131, 485] width 91 height 25
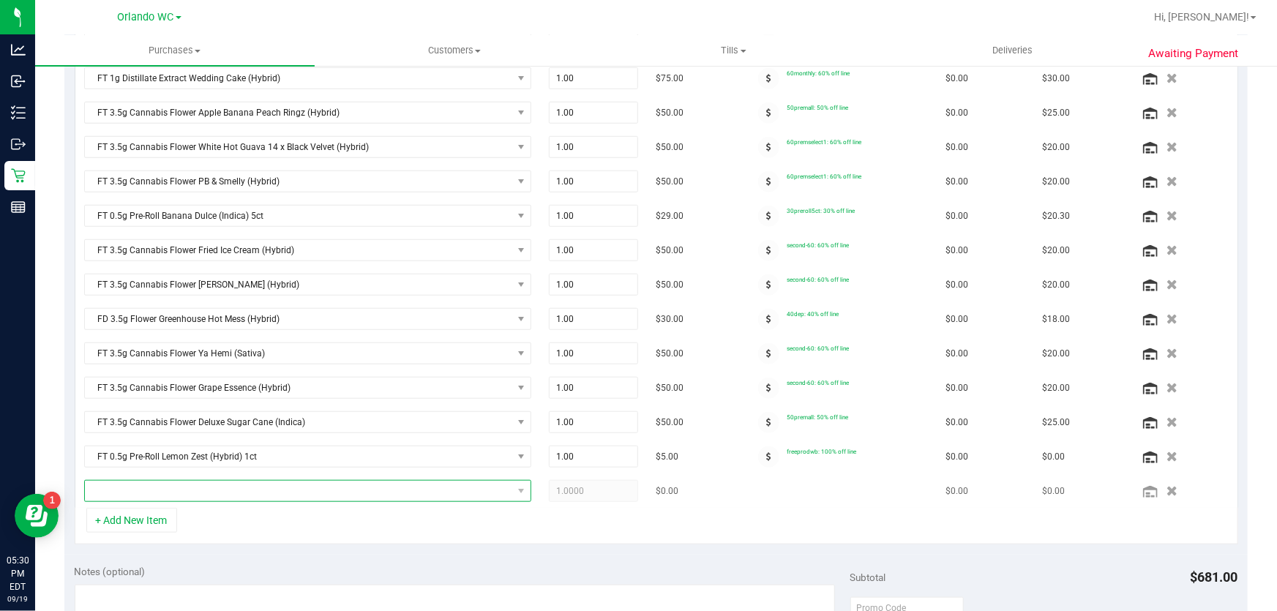
click at [201, 484] on span "NO DATA FOUND" at bounding box center [298, 491] width 427 height 20
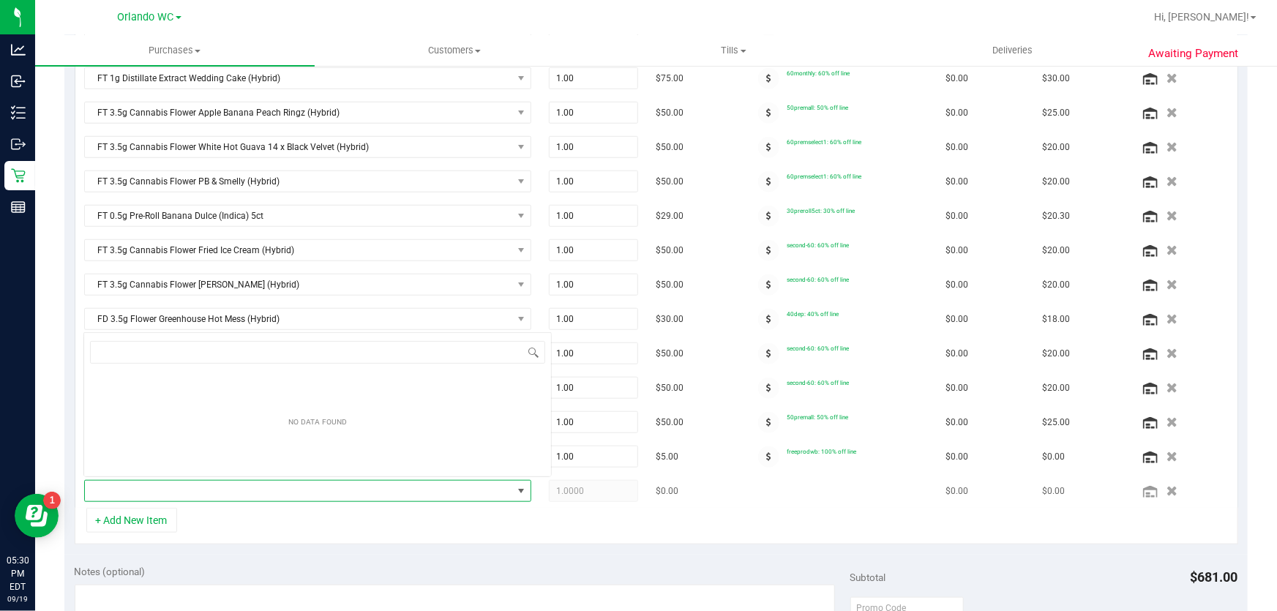
scroll to position [22, 435]
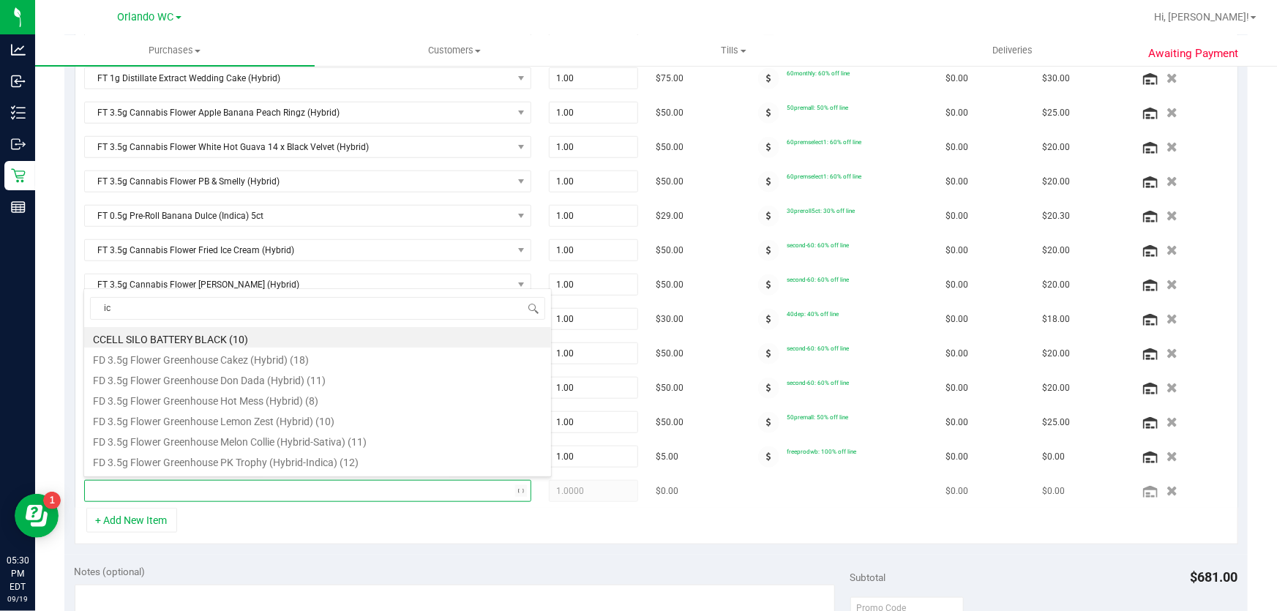
type input "ice"
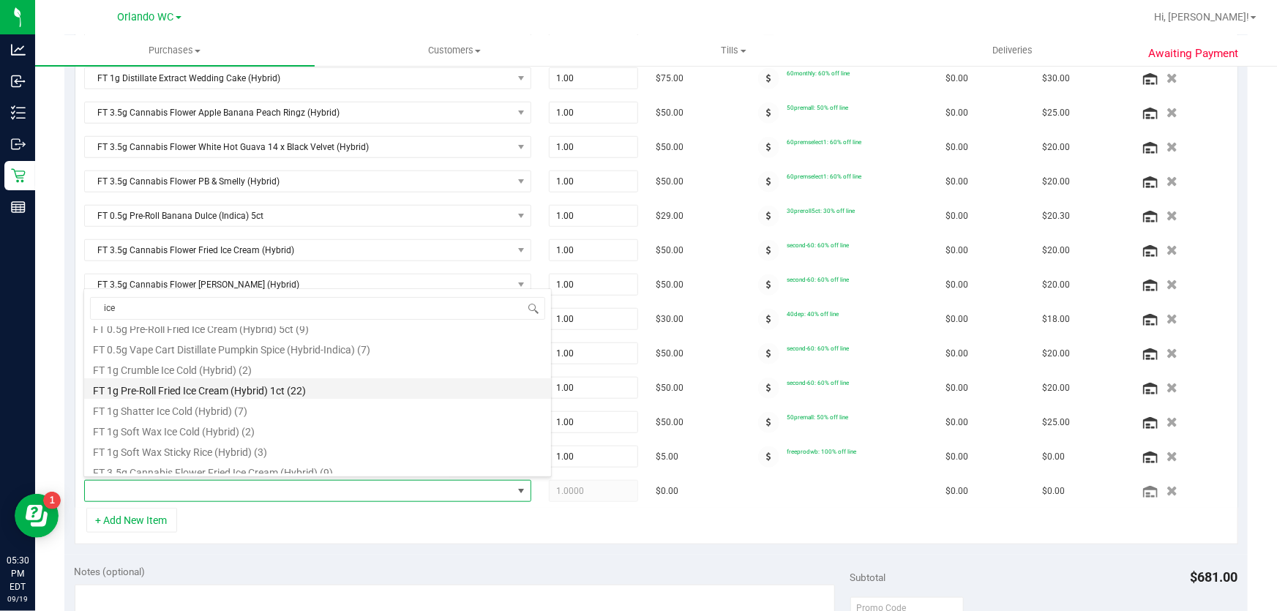
scroll to position [59, 0]
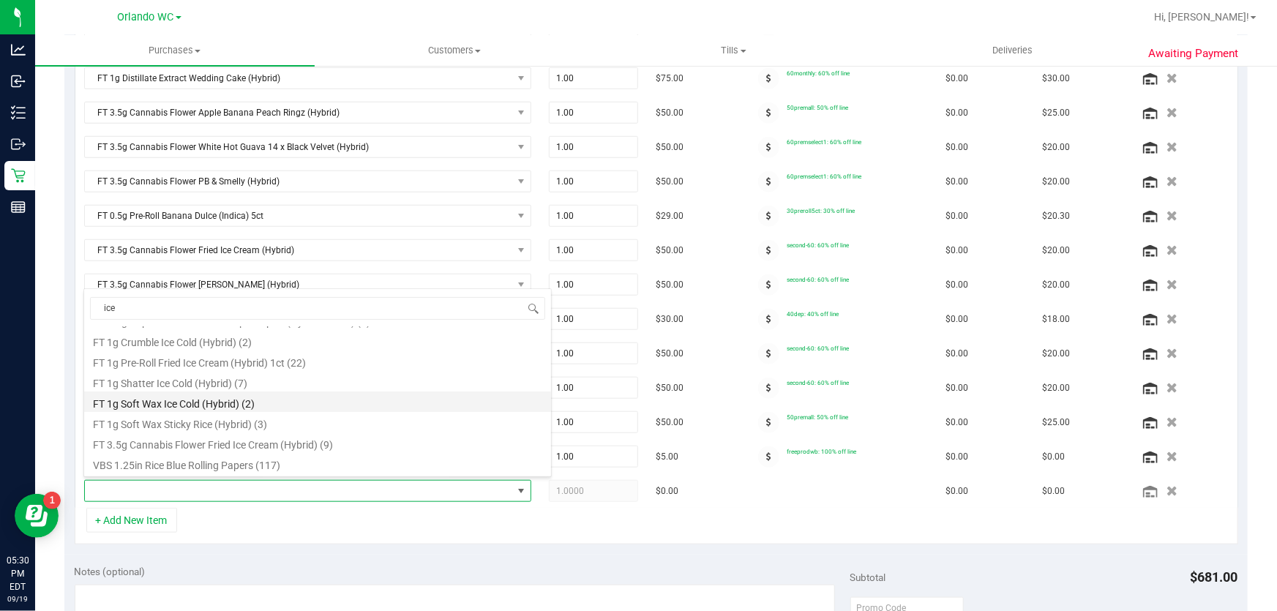
click at [220, 408] on li "FT 1g Soft Wax Ice Cold (Hybrid) (2)" at bounding box center [317, 401] width 467 height 20
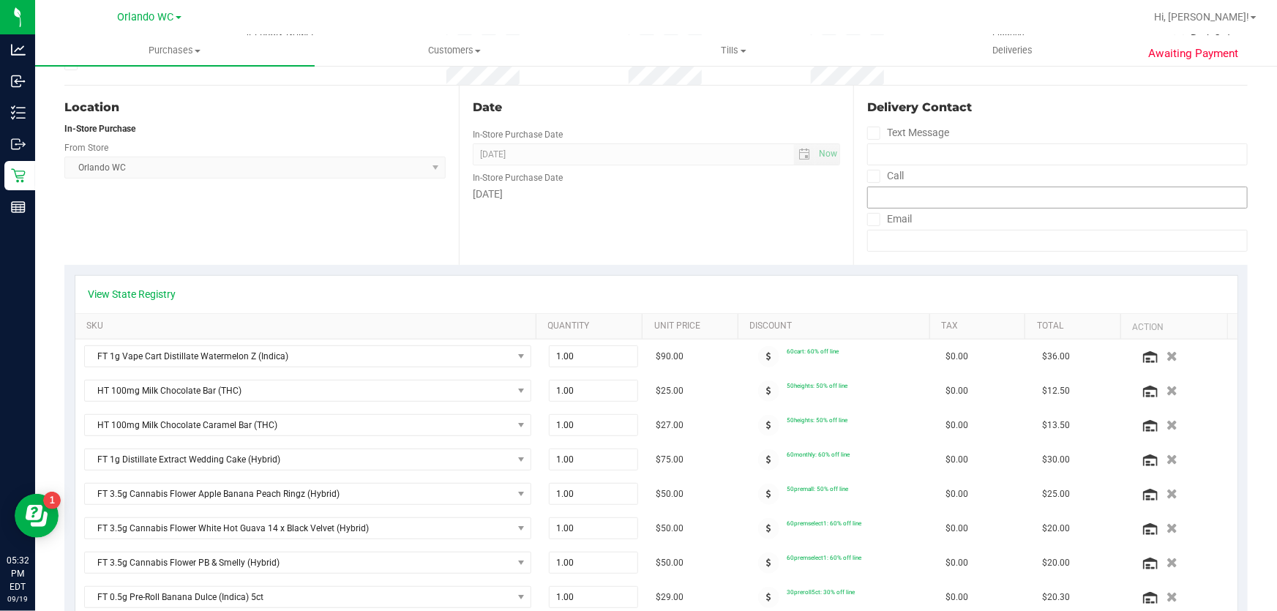
scroll to position [0, 0]
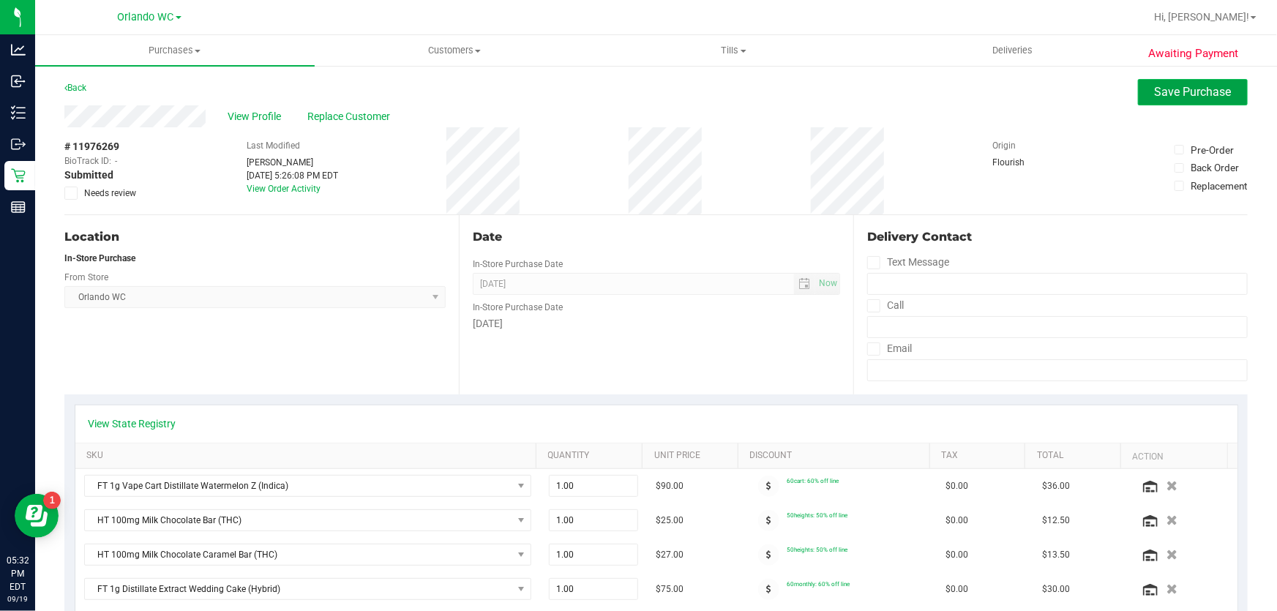
click at [1193, 89] on span "Save Purchase" at bounding box center [1193, 92] width 77 height 14
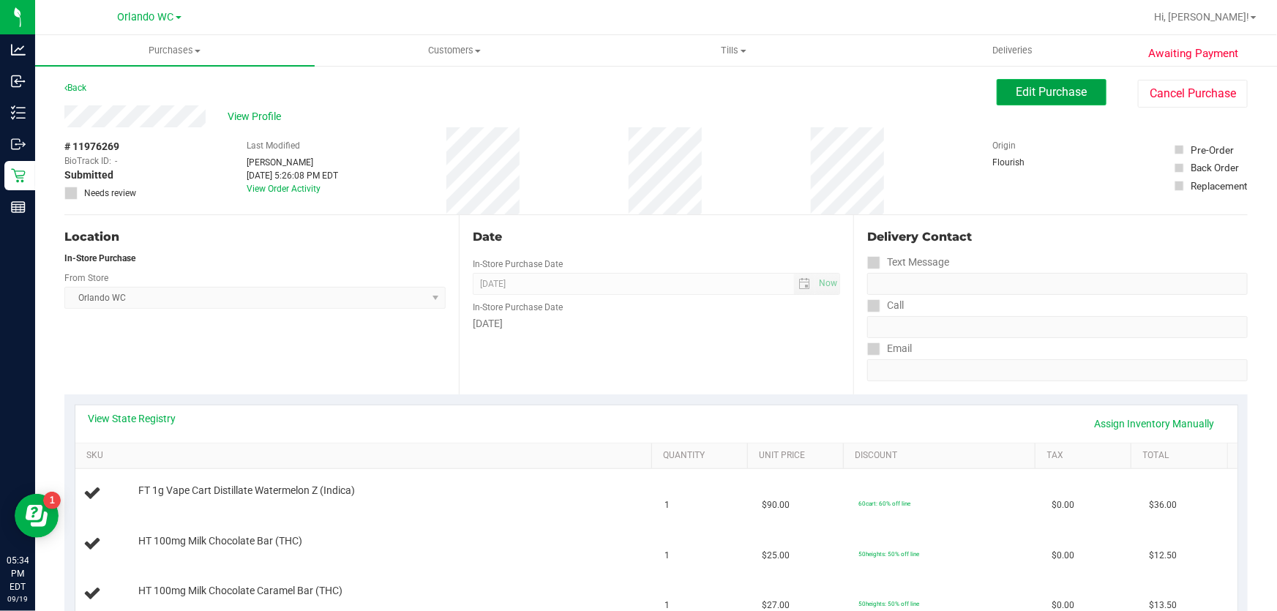
click at [1032, 94] on span "Edit Purchase" at bounding box center [1051, 92] width 71 height 14
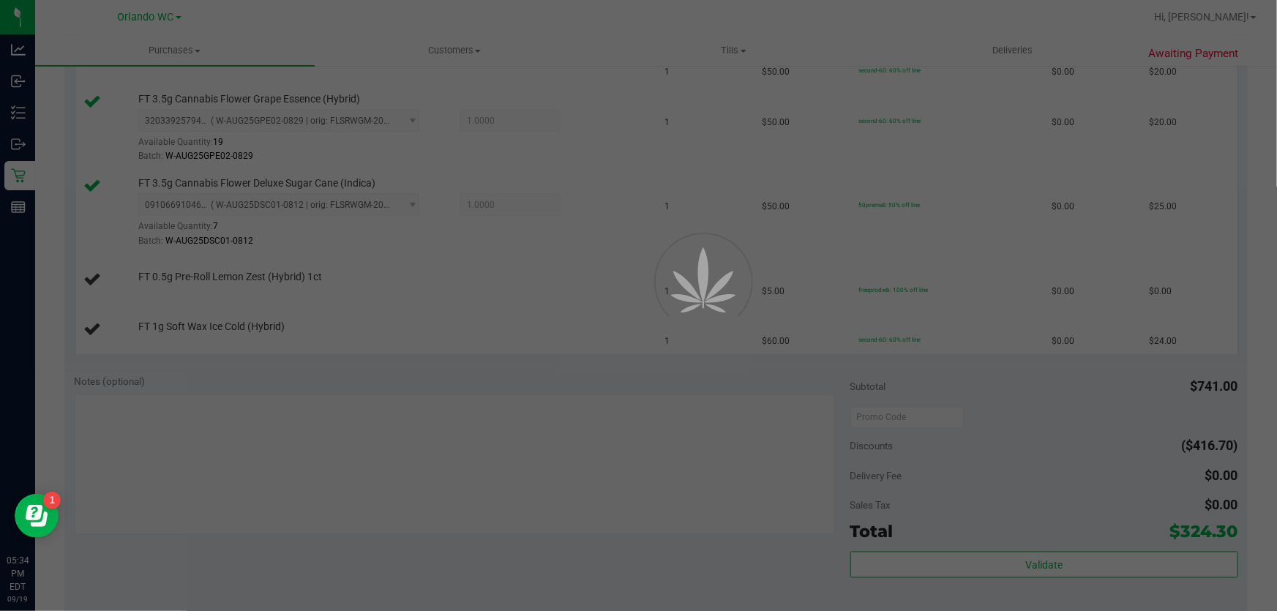
scroll to position [1130, 0]
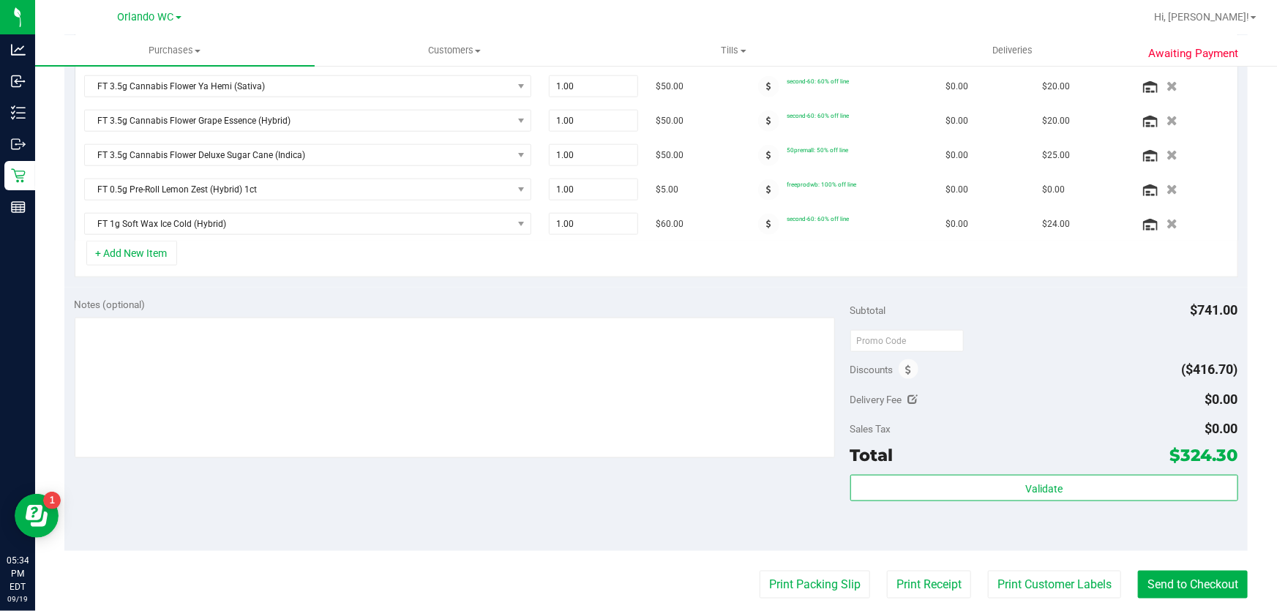
scroll to position [883, 0]
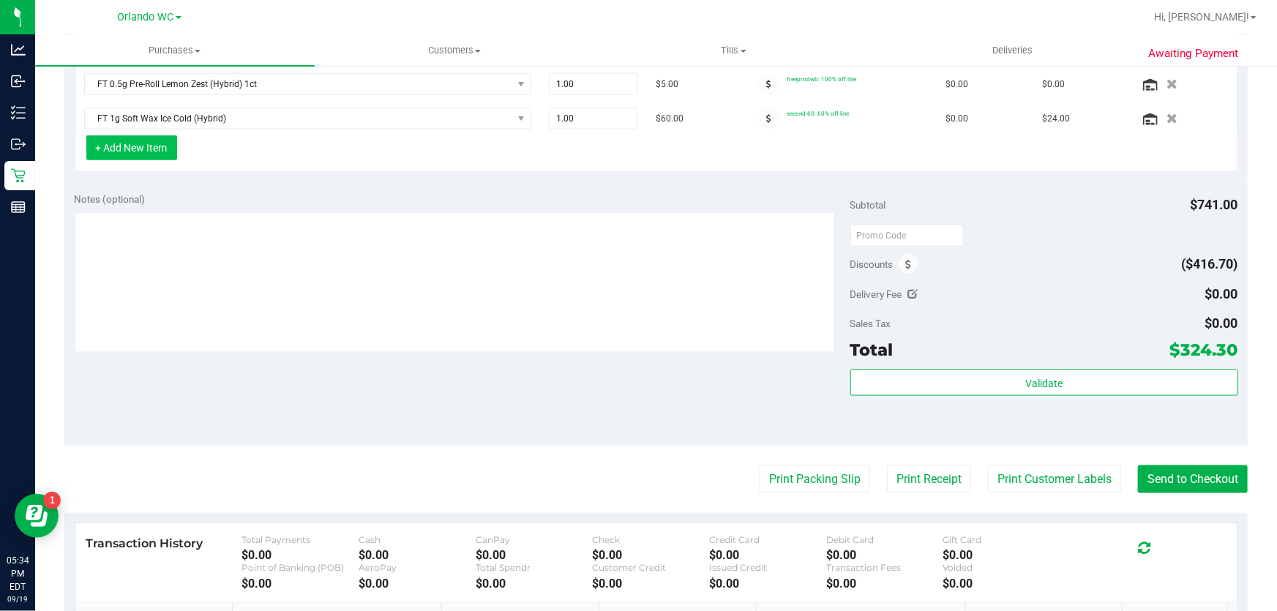
click at [139, 150] on button "+ Add New Item" at bounding box center [131, 147] width 91 height 25
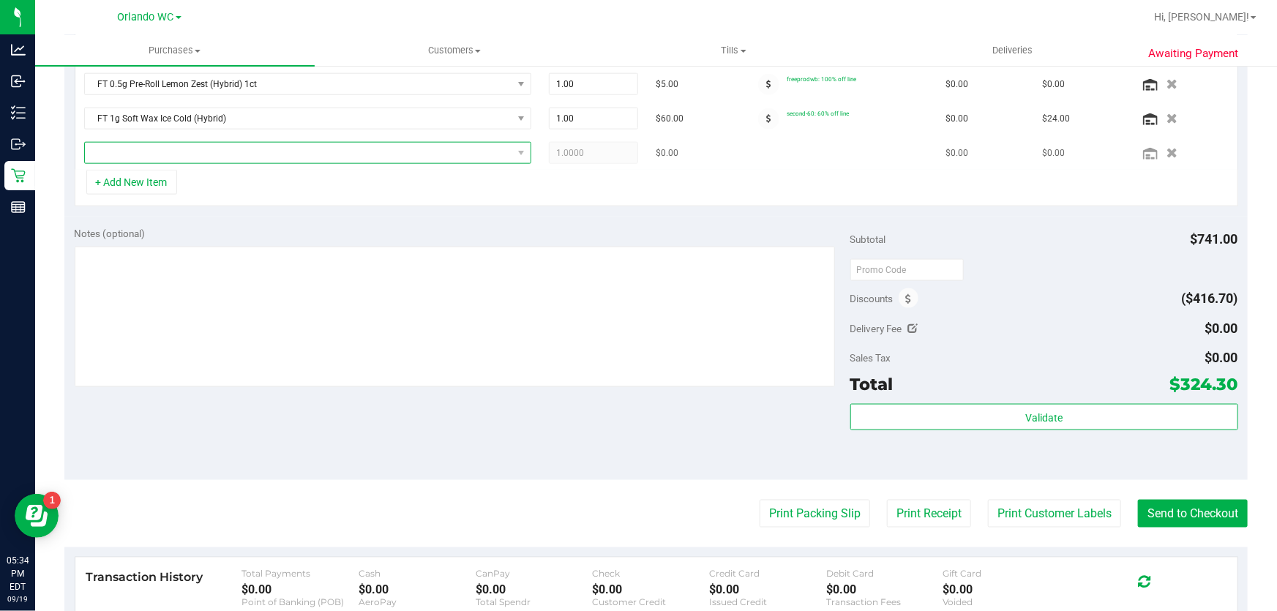
click at [211, 150] on span "NO DATA FOUND" at bounding box center [298, 153] width 427 height 20
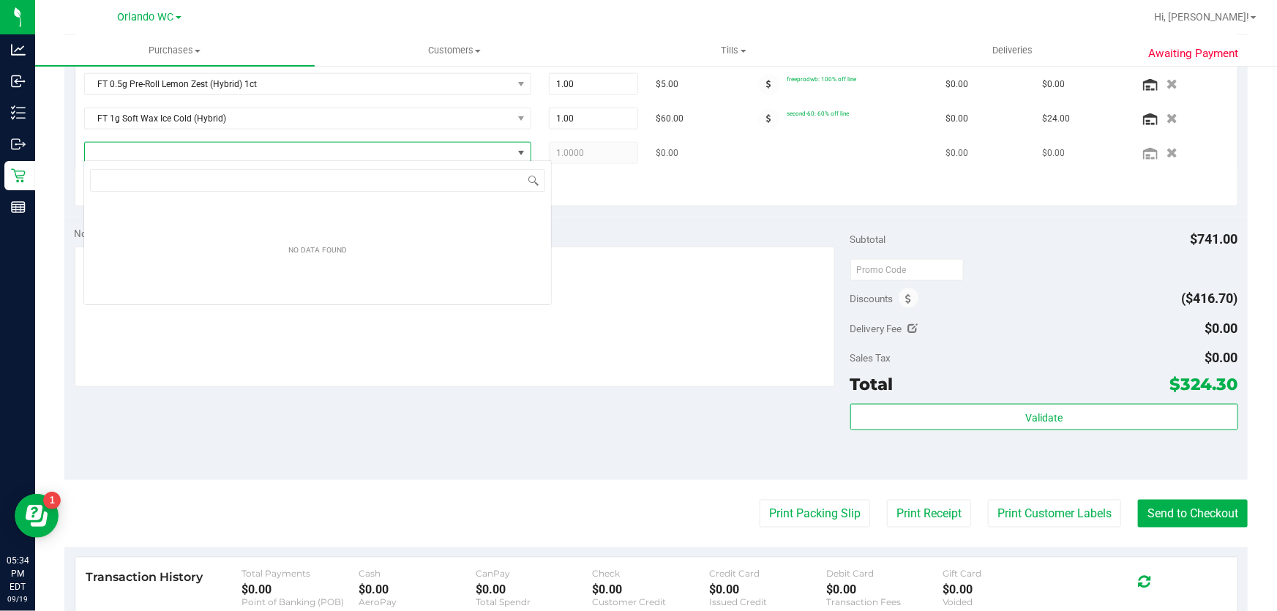
scroll to position [22, 439]
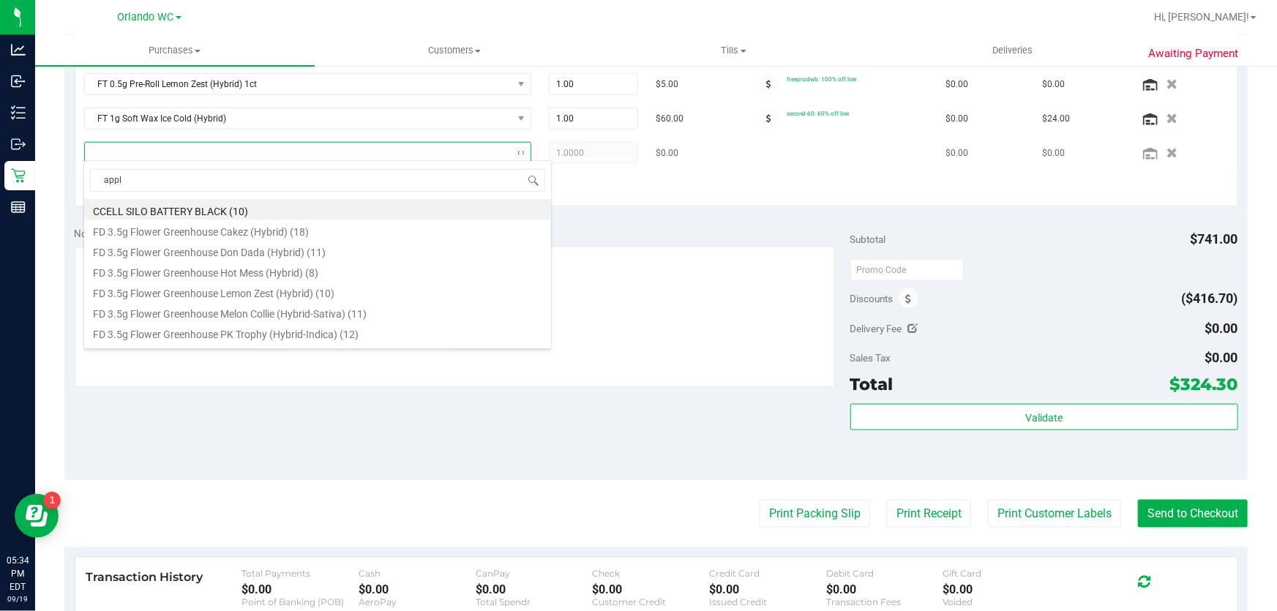
type input "apple"
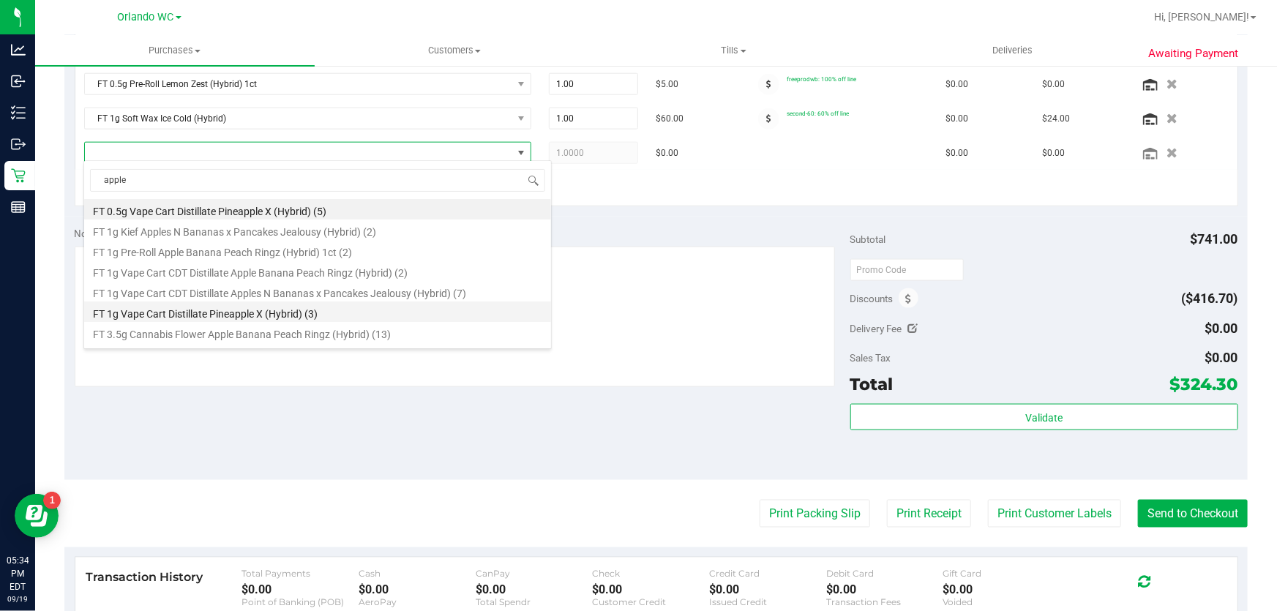
scroll to position [59, 0]
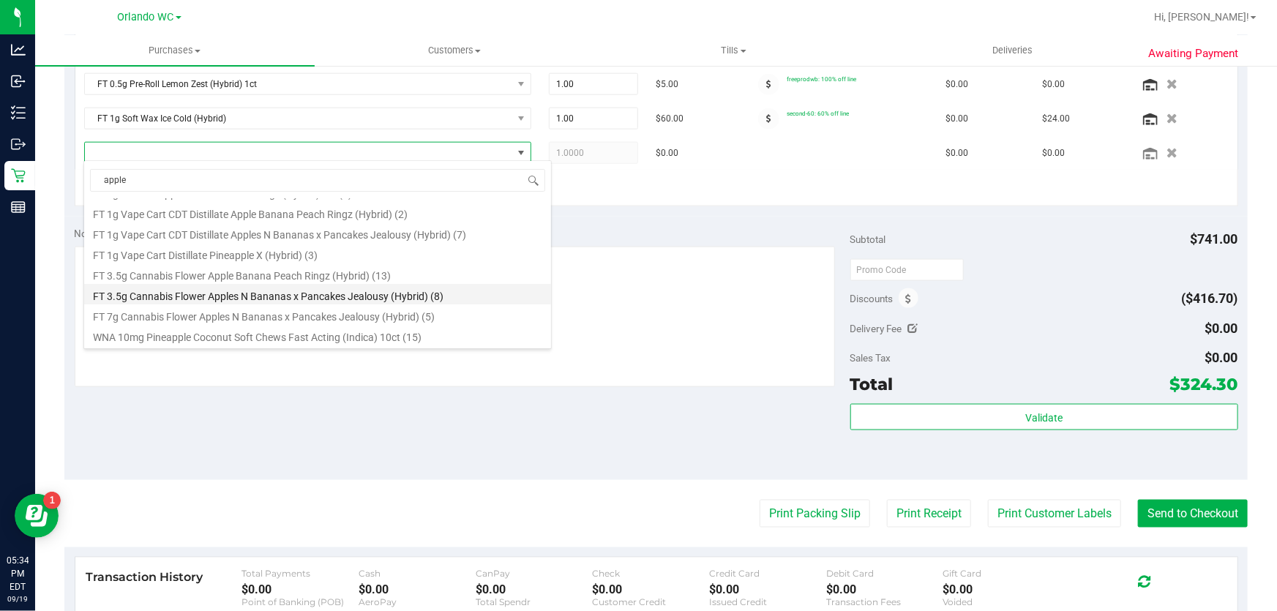
click at [255, 298] on li "FT 3.5g Cannabis Flower Apples N Bananas x Pancakes Jealousy (Hybrid) (8)" at bounding box center [317, 294] width 467 height 20
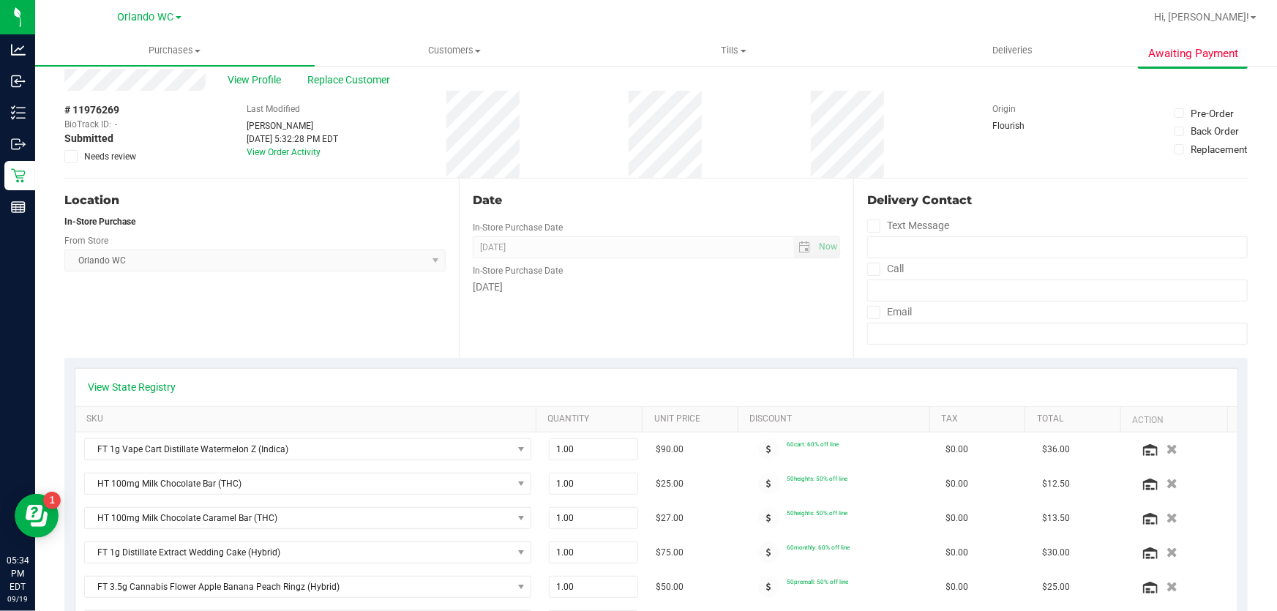
scroll to position [0, 0]
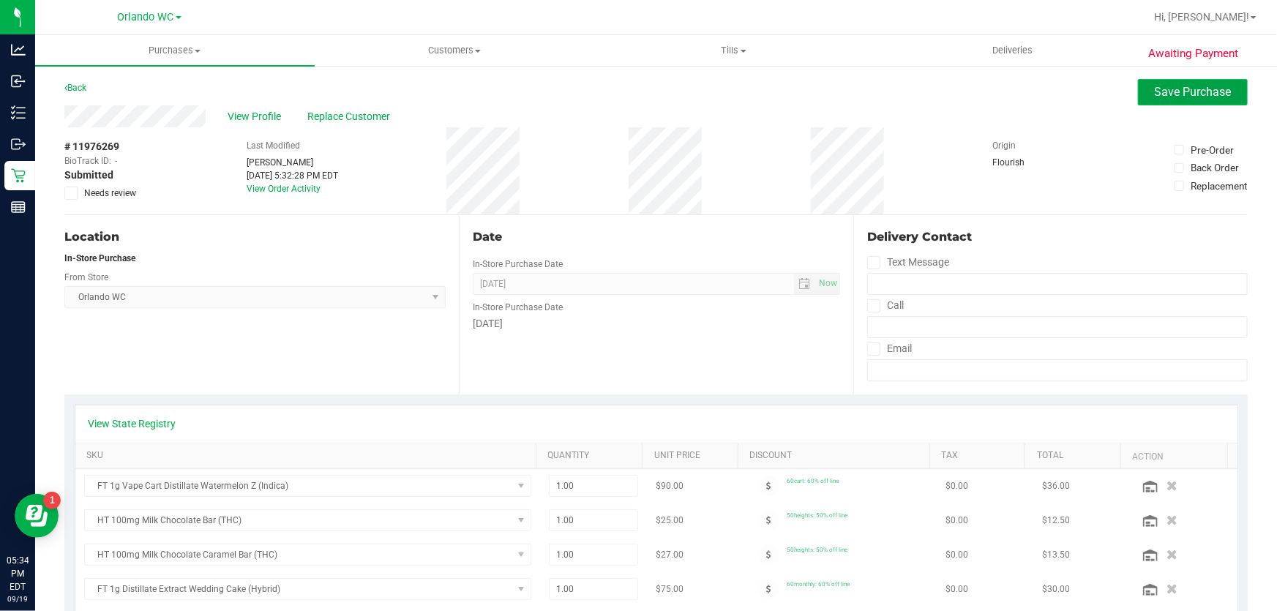
click at [1161, 97] on span "Save Purchase" at bounding box center [1193, 92] width 77 height 14
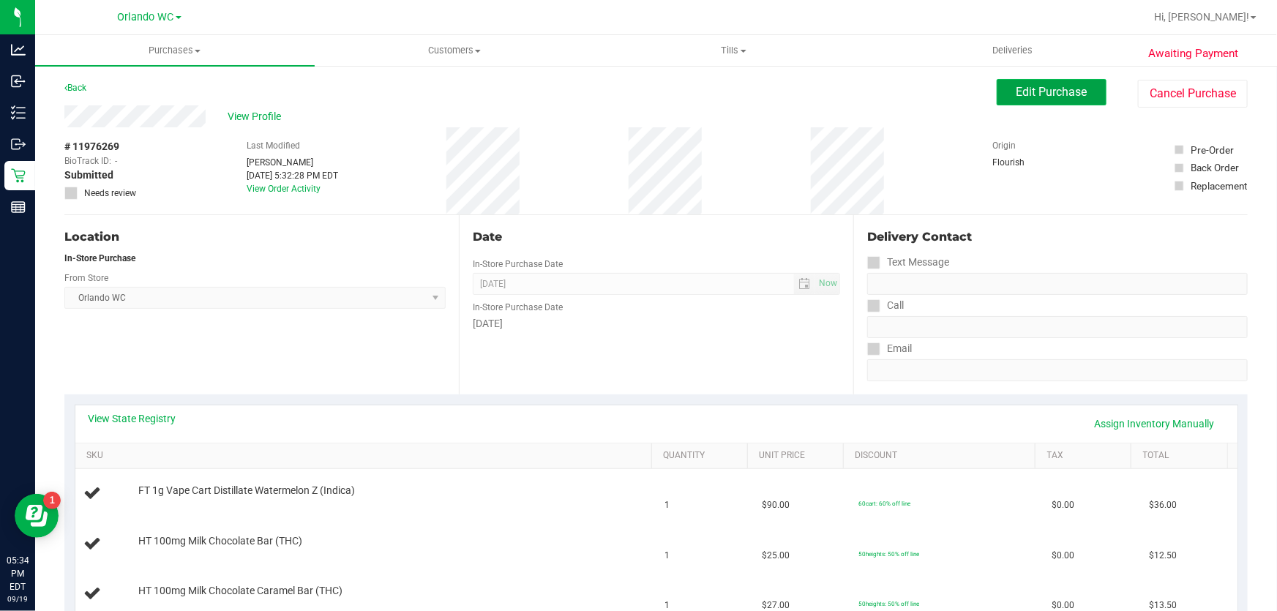
click at [1056, 102] on button "Edit Purchase" at bounding box center [1052, 92] width 110 height 26
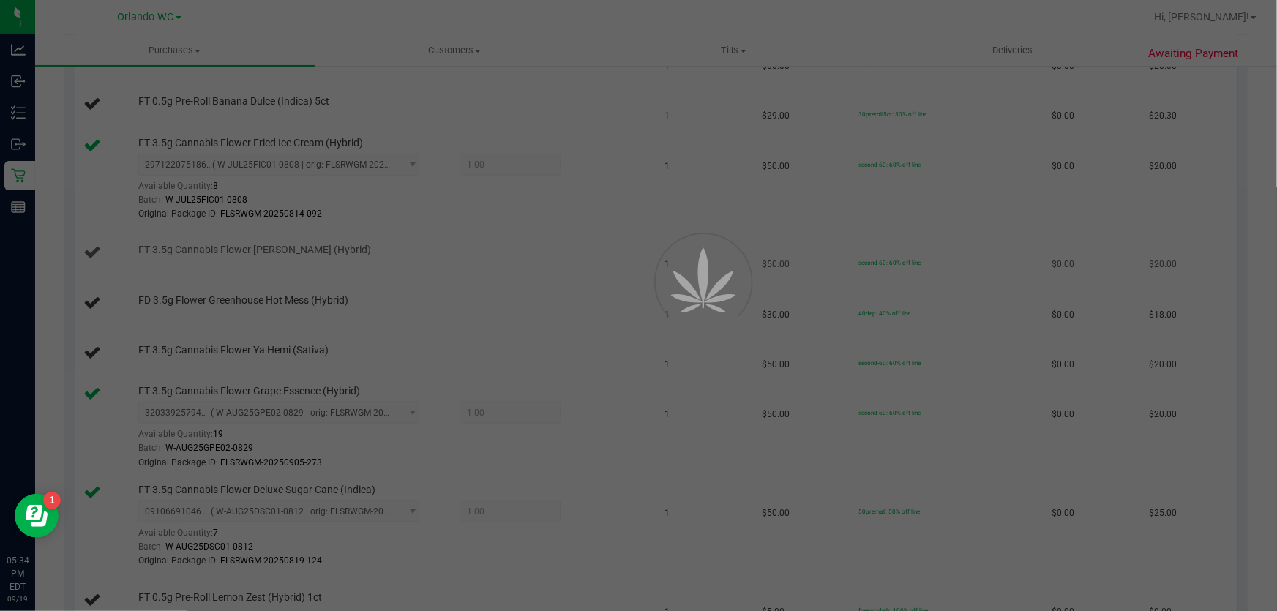
scroll to position [864, 0]
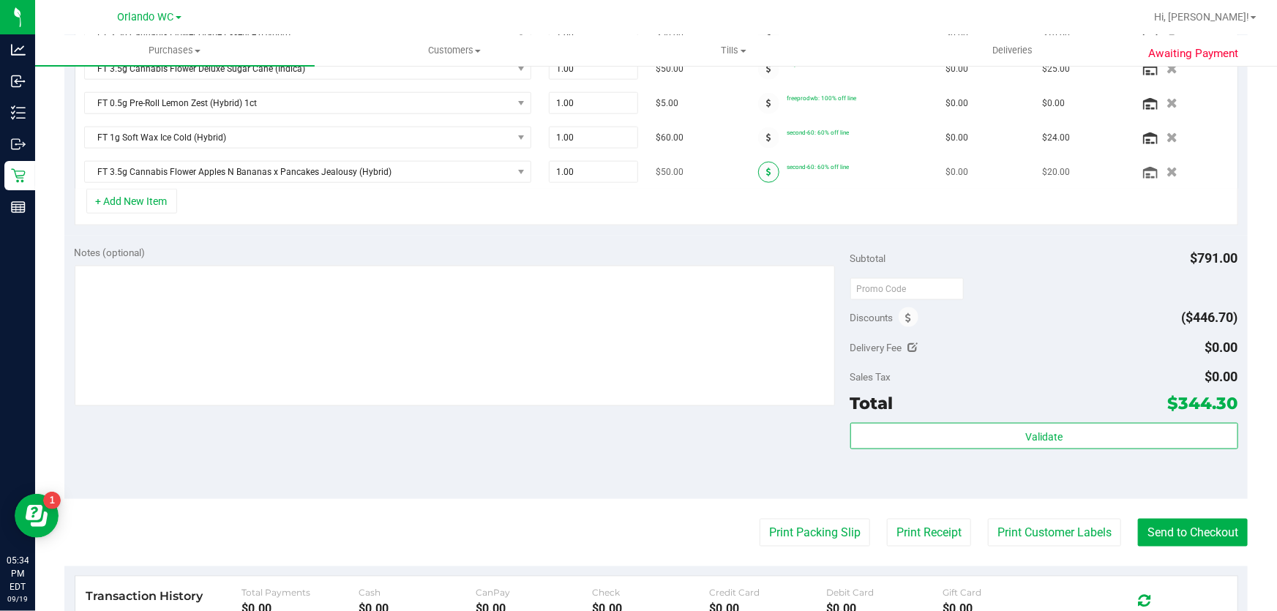
click at [758, 164] on span at bounding box center [768, 172] width 21 height 21
drag, startPoint x: 757, startPoint y: 169, endPoint x: 781, endPoint y: 170, distance: 24.2
click at [766, 169] on icon at bounding box center [768, 172] width 5 height 9
click at [766, 168] on icon at bounding box center [768, 172] width 5 height 9
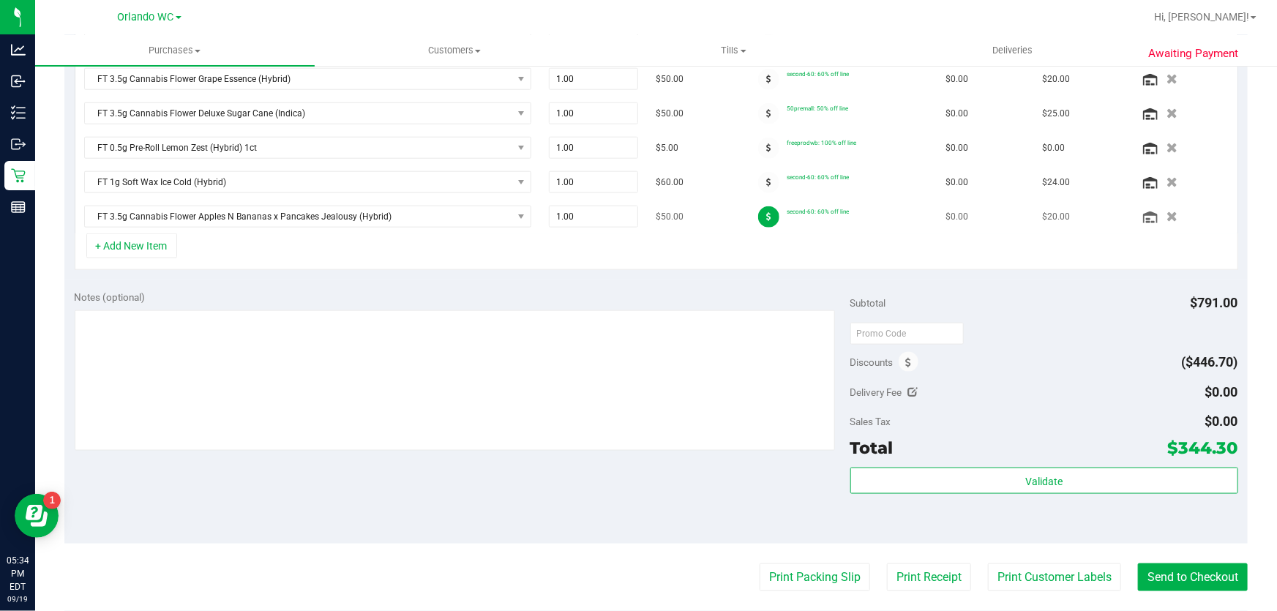
scroll to position [665, 0]
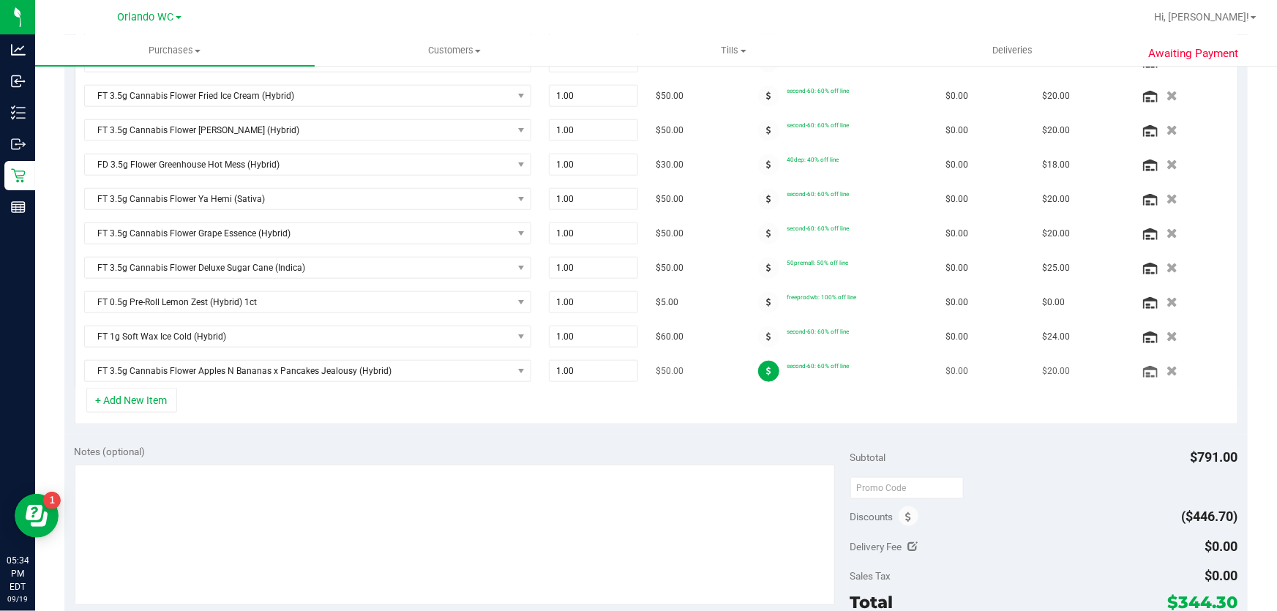
click at [766, 371] on icon at bounding box center [768, 371] width 5 height 9
click at [766, 332] on icon at bounding box center [768, 336] width 5 height 9
click at [766, 367] on icon at bounding box center [768, 371] width 5 height 9
click at [761, 366] on span at bounding box center [768, 371] width 21 height 21
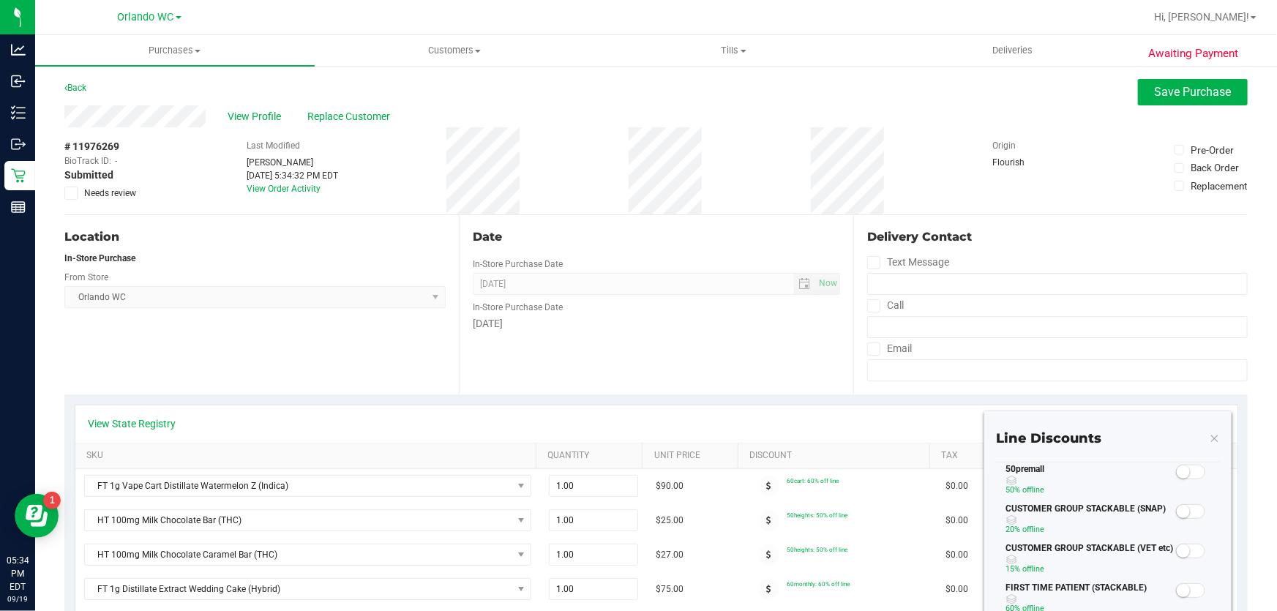
scroll to position [66, 0]
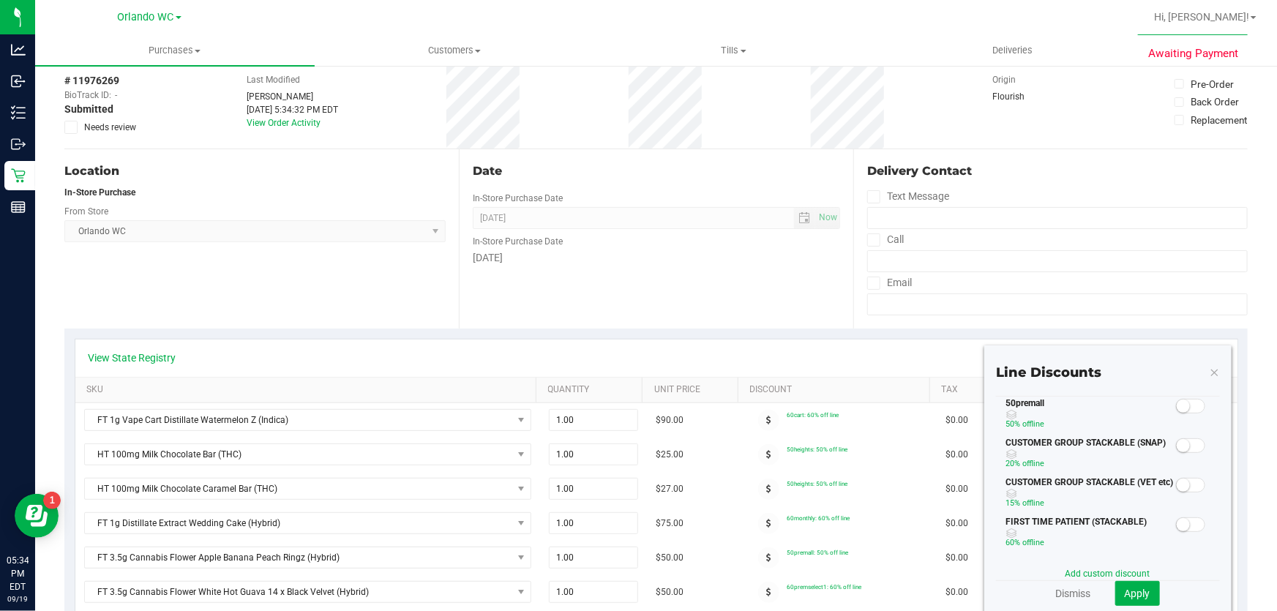
click at [1183, 411] on span at bounding box center [1190, 406] width 29 height 15
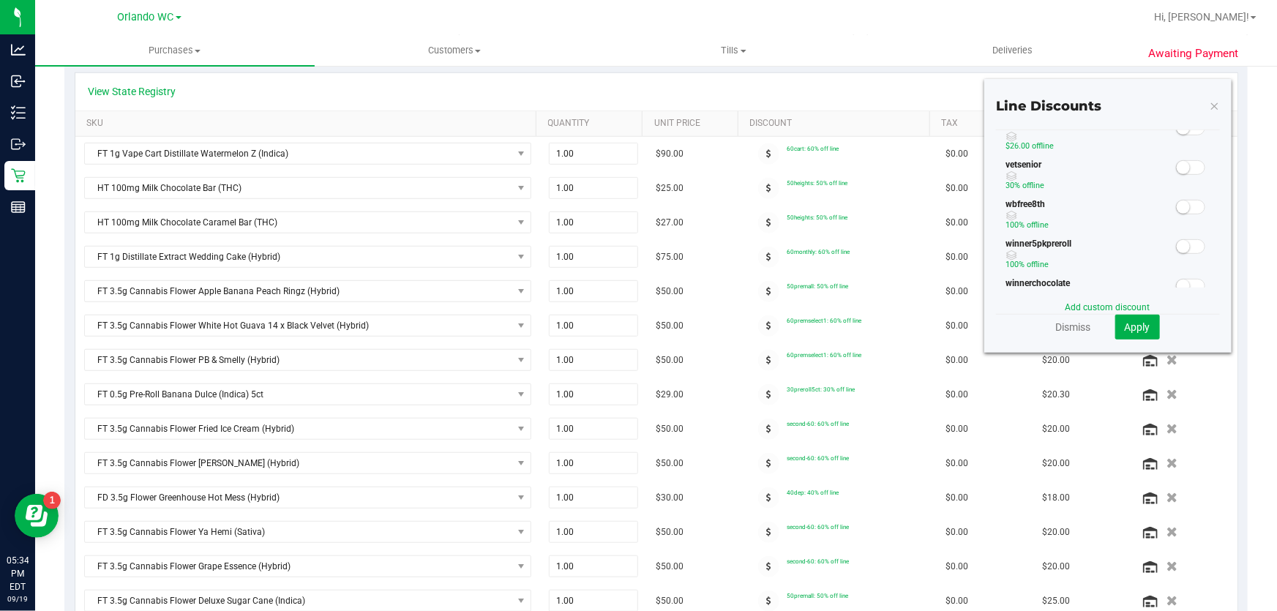
scroll to position [532, 0]
click at [1126, 329] on span "Apply" at bounding box center [1138, 327] width 26 height 12
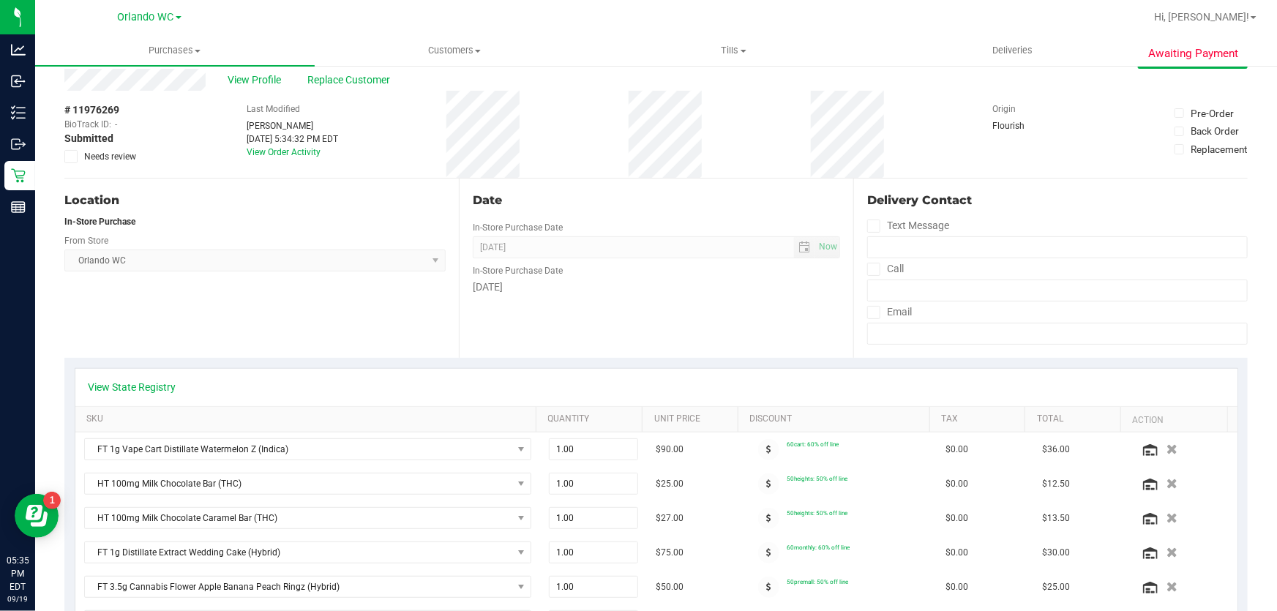
scroll to position [0, 0]
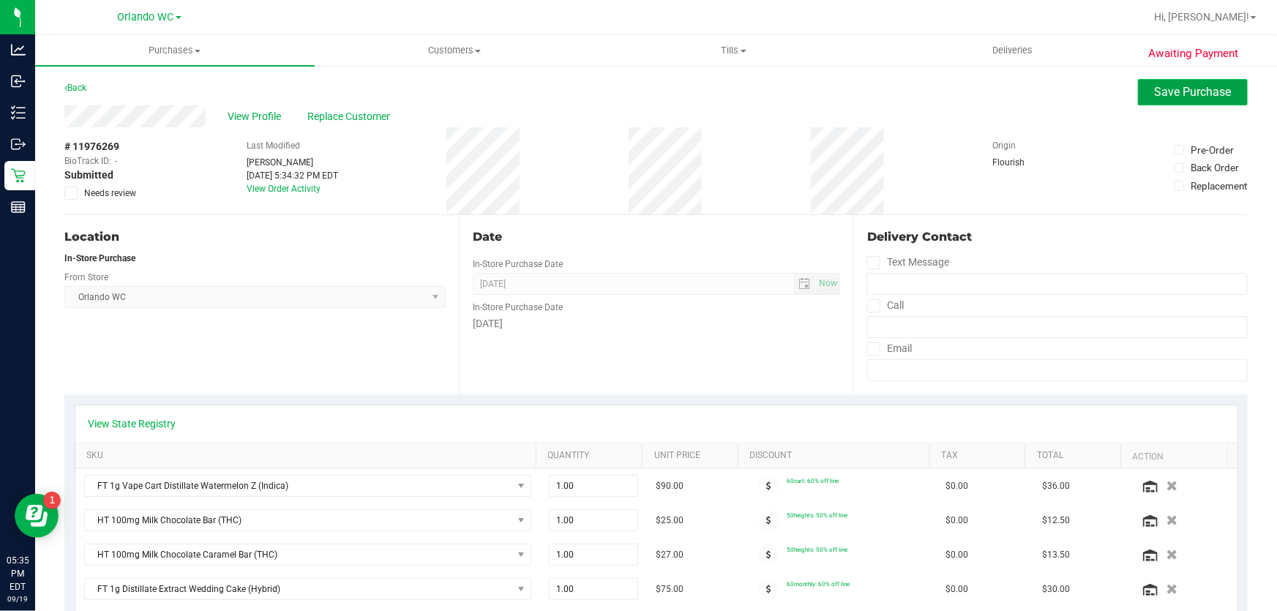
click at [1193, 100] on button "Save Purchase" at bounding box center [1193, 92] width 110 height 26
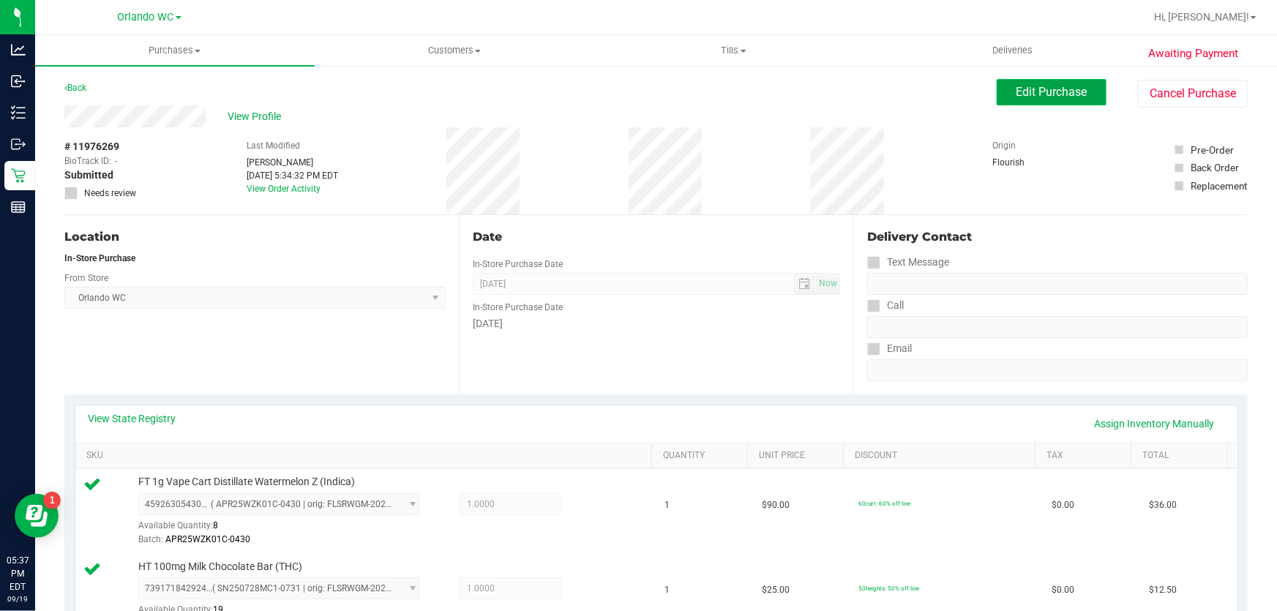
click at [1061, 97] on span "Edit Purchase" at bounding box center [1051, 92] width 71 height 14
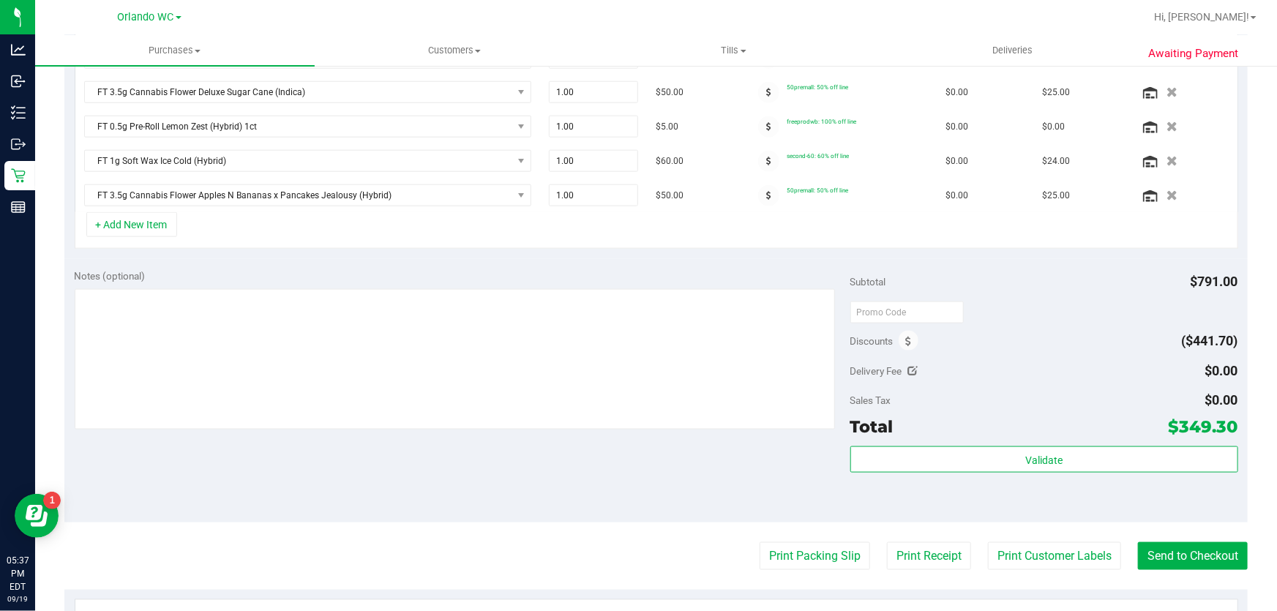
scroll to position [841, 0]
click at [127, 225] on button "+ Add New Item" at bounding box center [131, 224] width 91 height 25
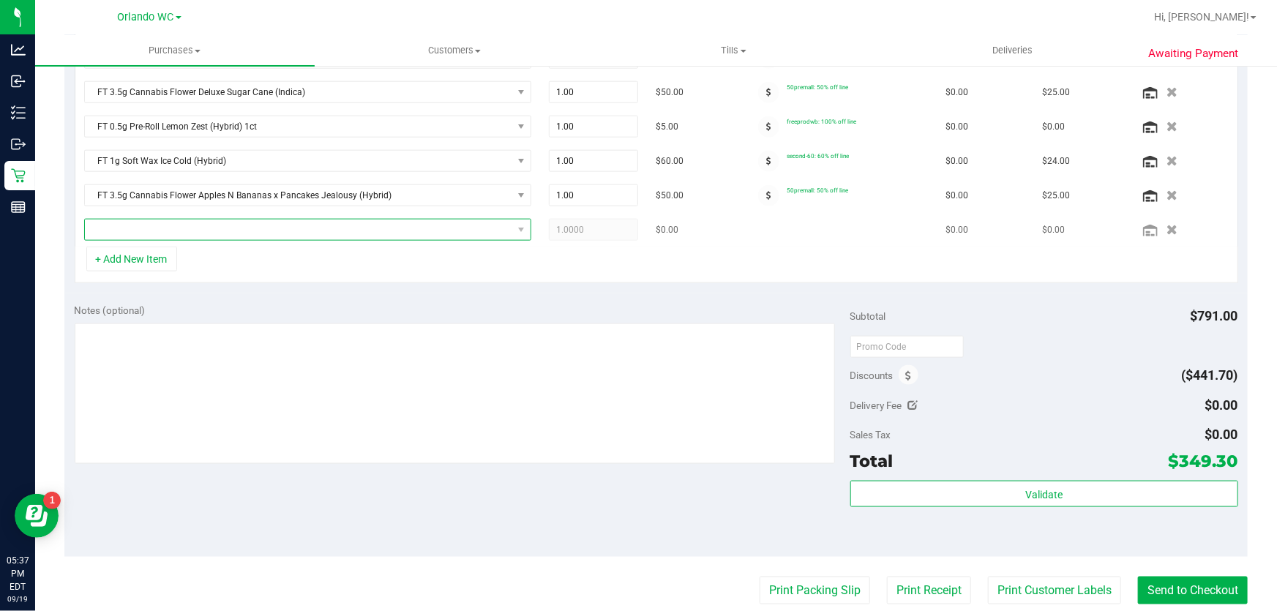
click at [378, 227] on span "NO DATA FOUND" at bounding box center [298, 230] width 427 height 20
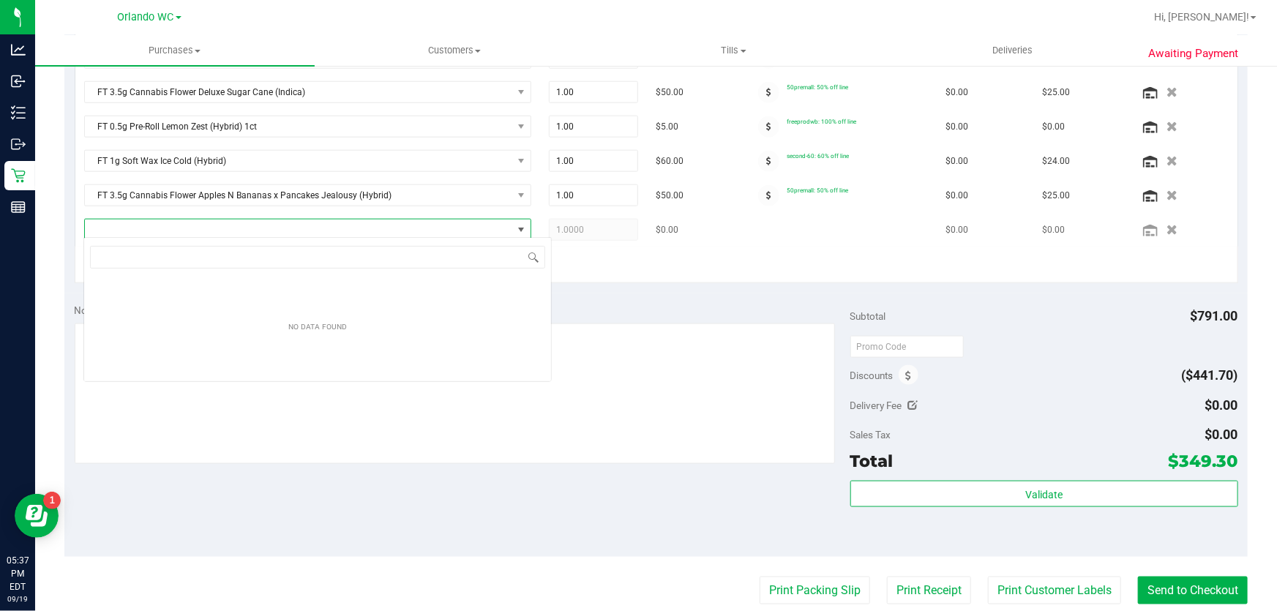
scroll to position [22, 439]
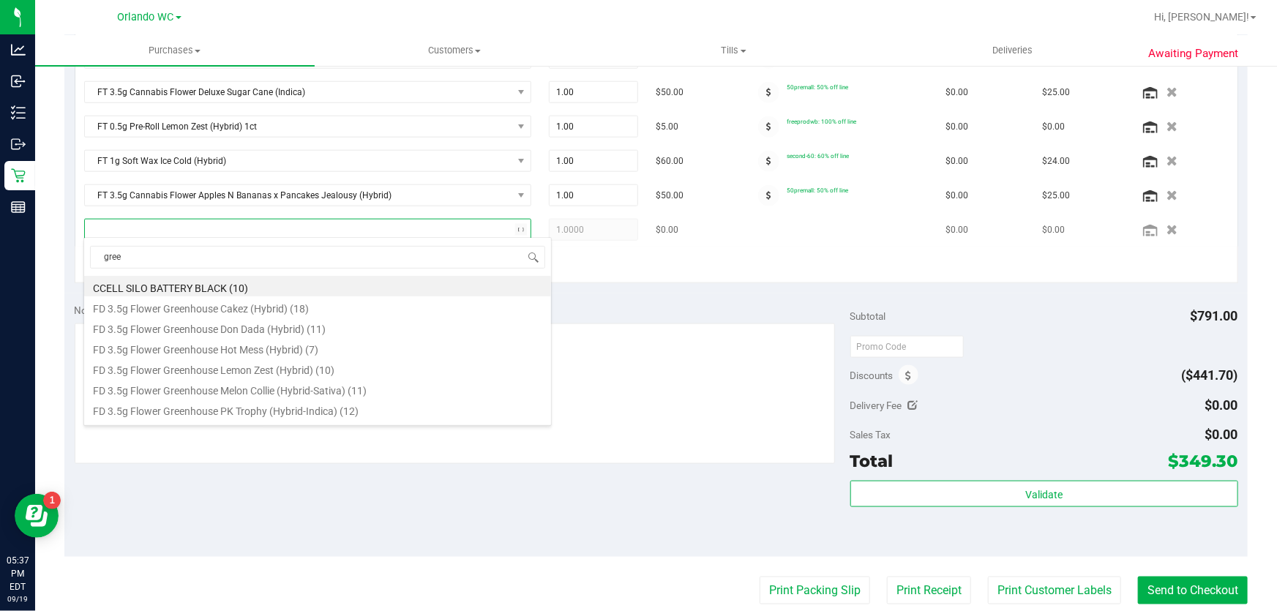
type input "green"
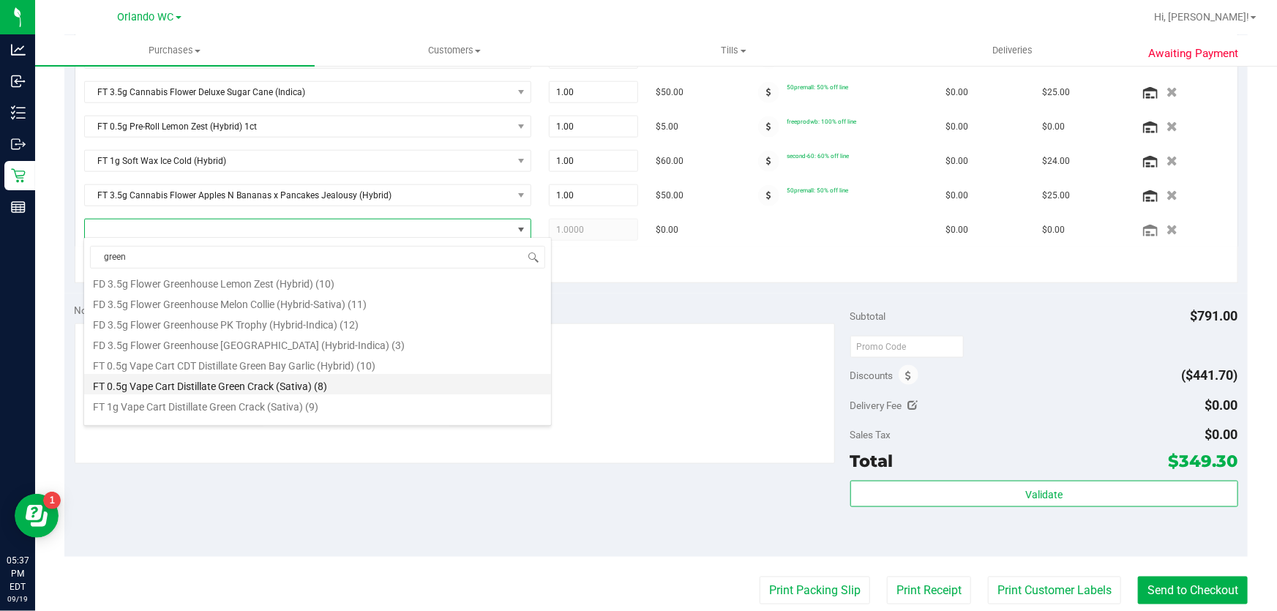
scroll to position [78, 0]
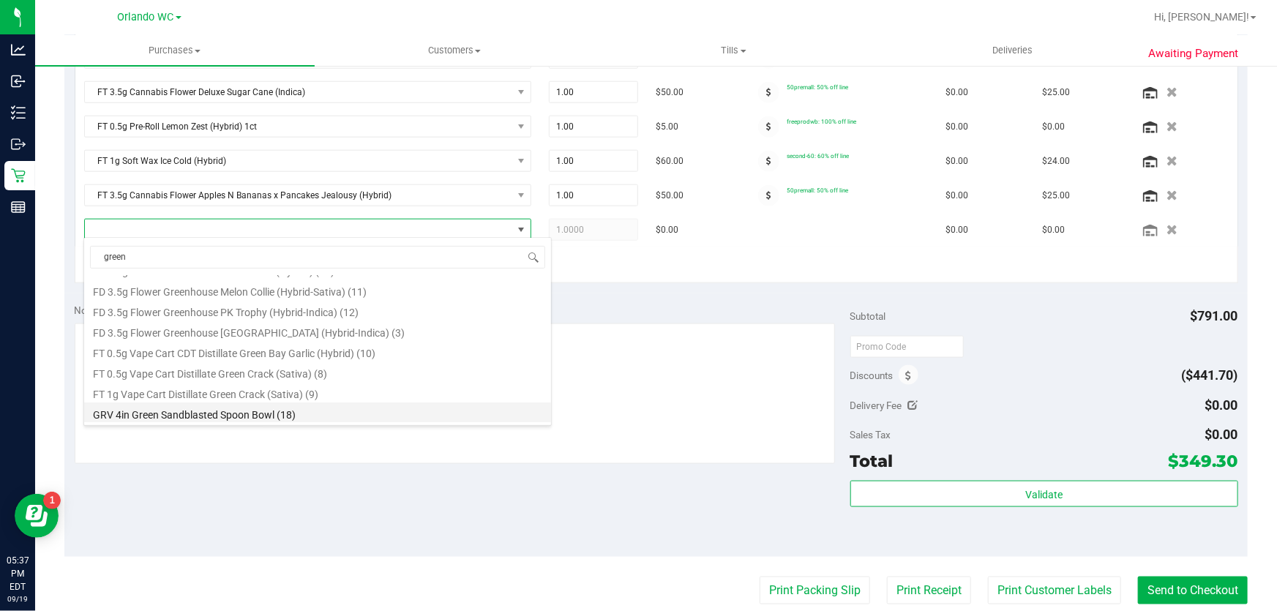
click at [258, 411] on li "GRV 4in Green Sandblasted Spoon Bowl (18)" at bounding box center [317, 412] width 467 height 20
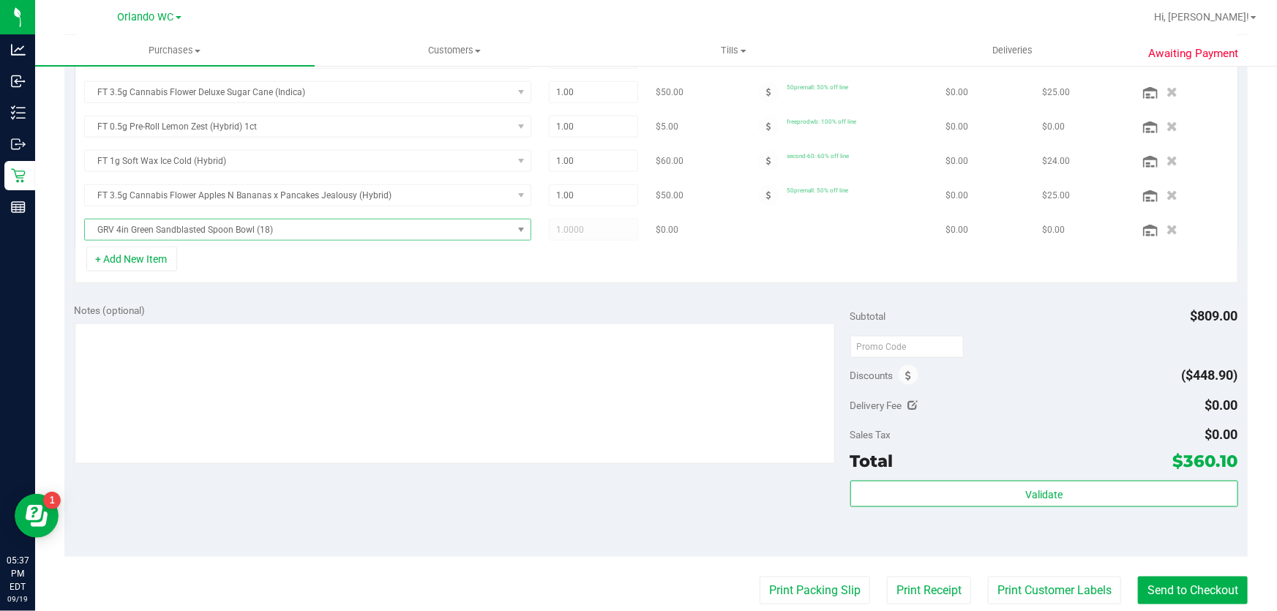
scroll to position [818, 0]
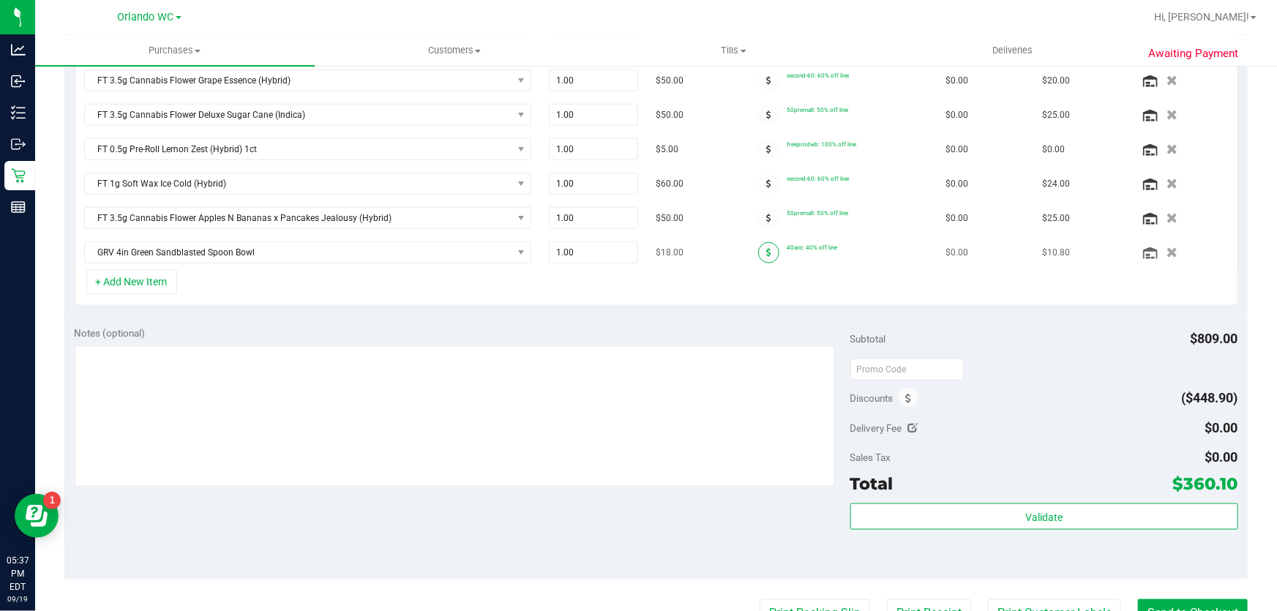
click at [766, 248] on icon at bounding box center [768, 252] width 5 height 9
click at [758, 242] on span at bounding box center [768, 252] width 21 height 21
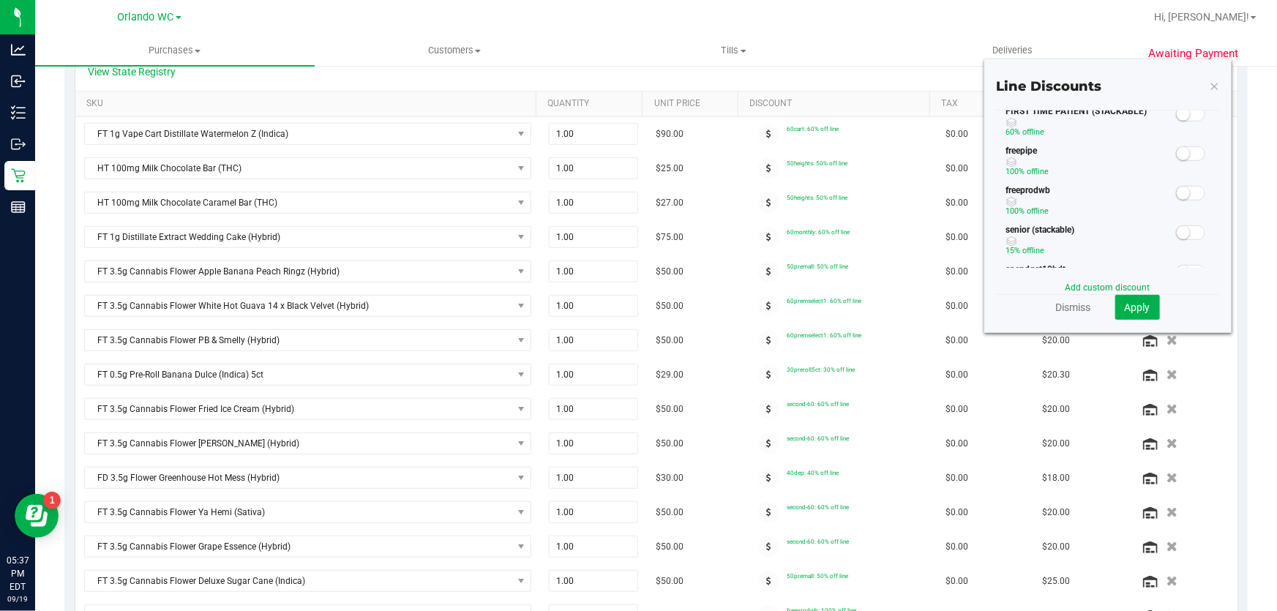
scroll to position [132, 0]
click at [1182, 184] on span at bounding box center [1190, 185] width 29 height 15
click at [1140, 301] on span "Apply" at bounding box center [1138, 307] width 26 height 12
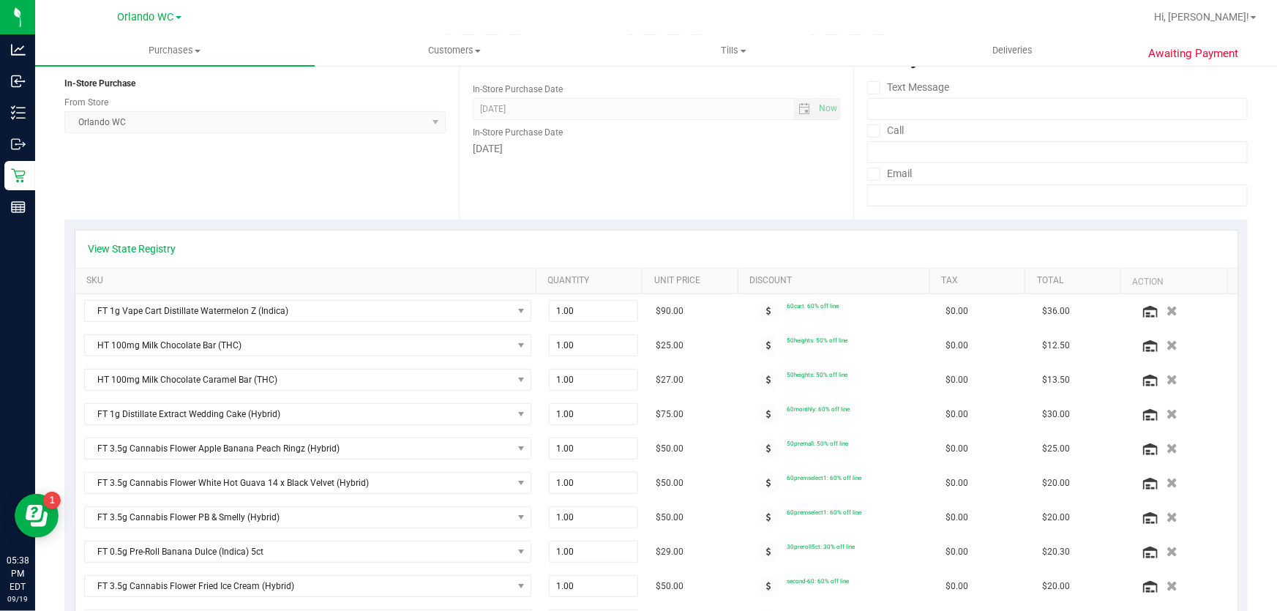
scroll to position [0, 0]
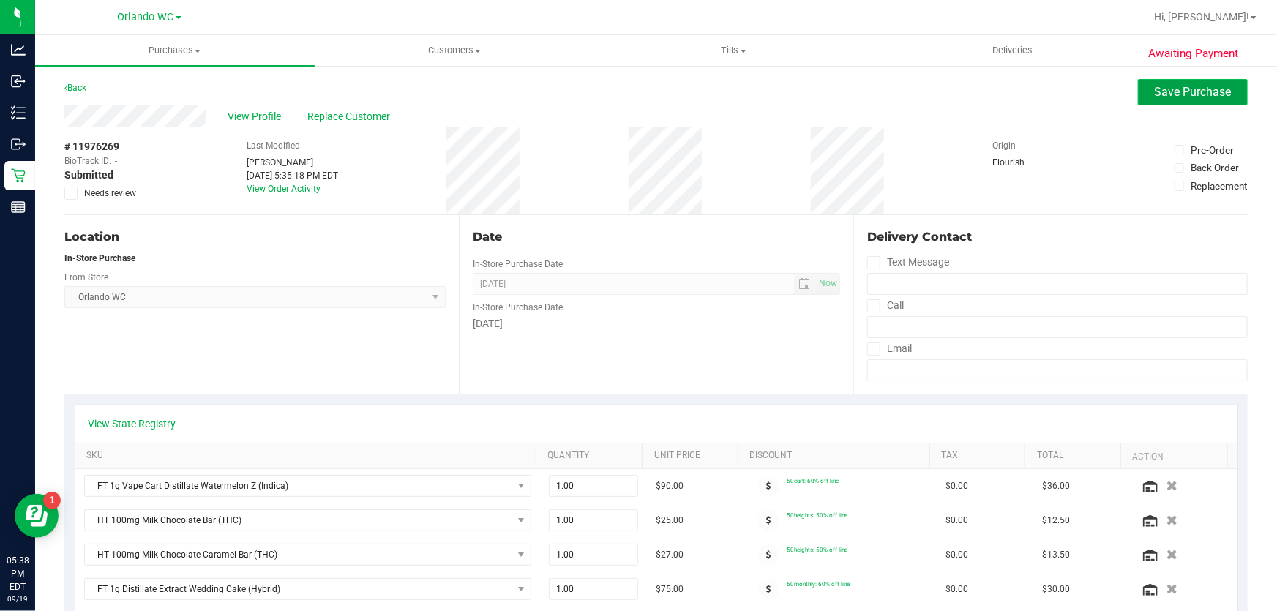
click at [1209, 99] on button "Save Purchase" at bounding box center [1193, 92] width 110 height 26
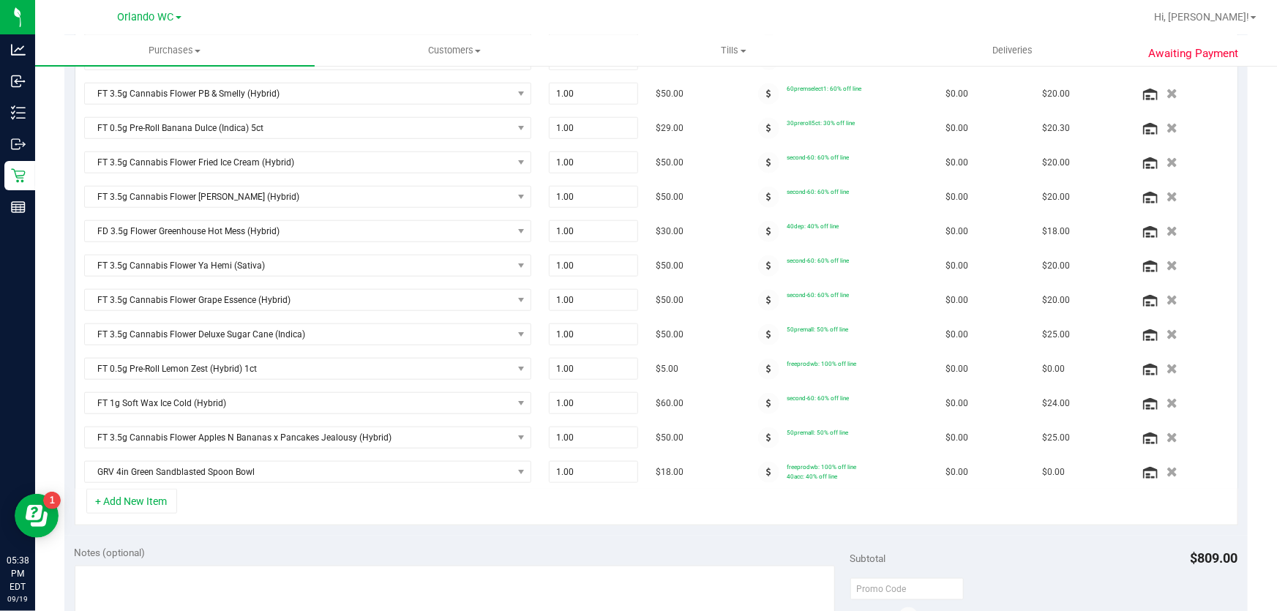
scroll to position [864, 0]
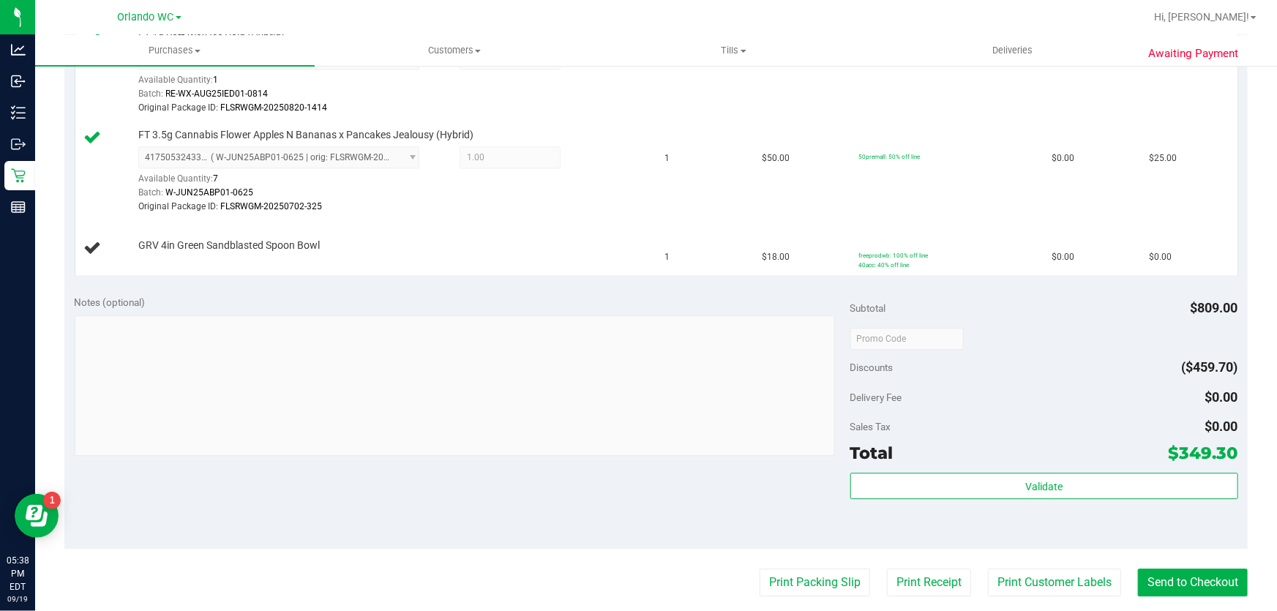
scroll to position [1929, 0]
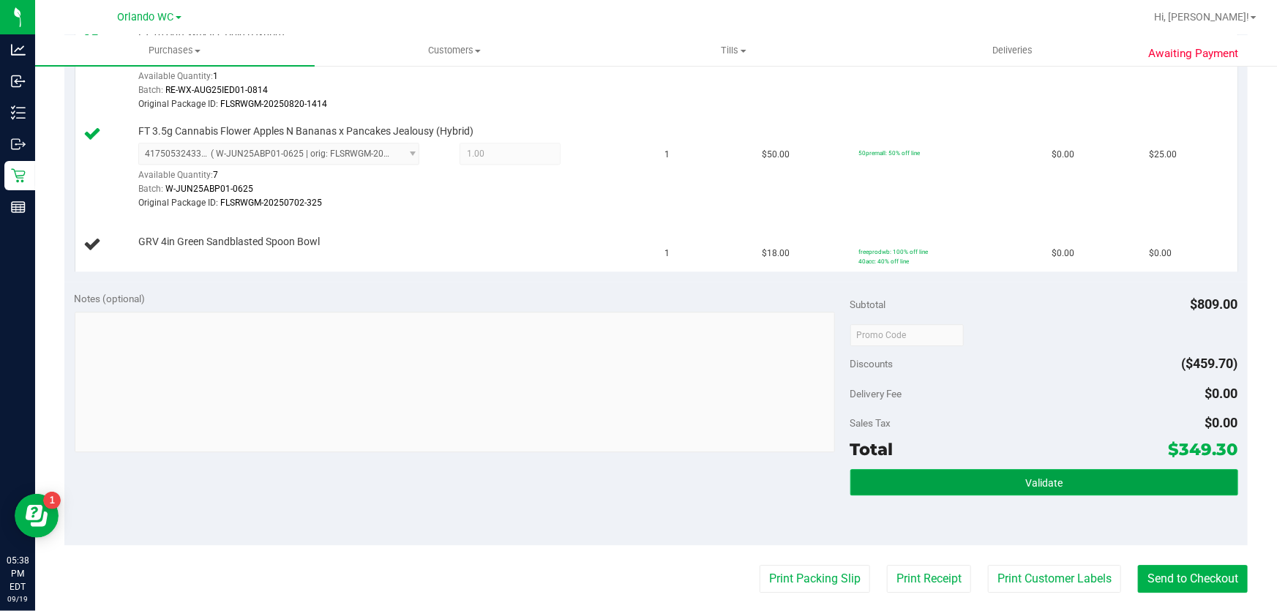
click at [1035, 481] on span "Validate" at bounding box center [1043, 483] width 37 height 12
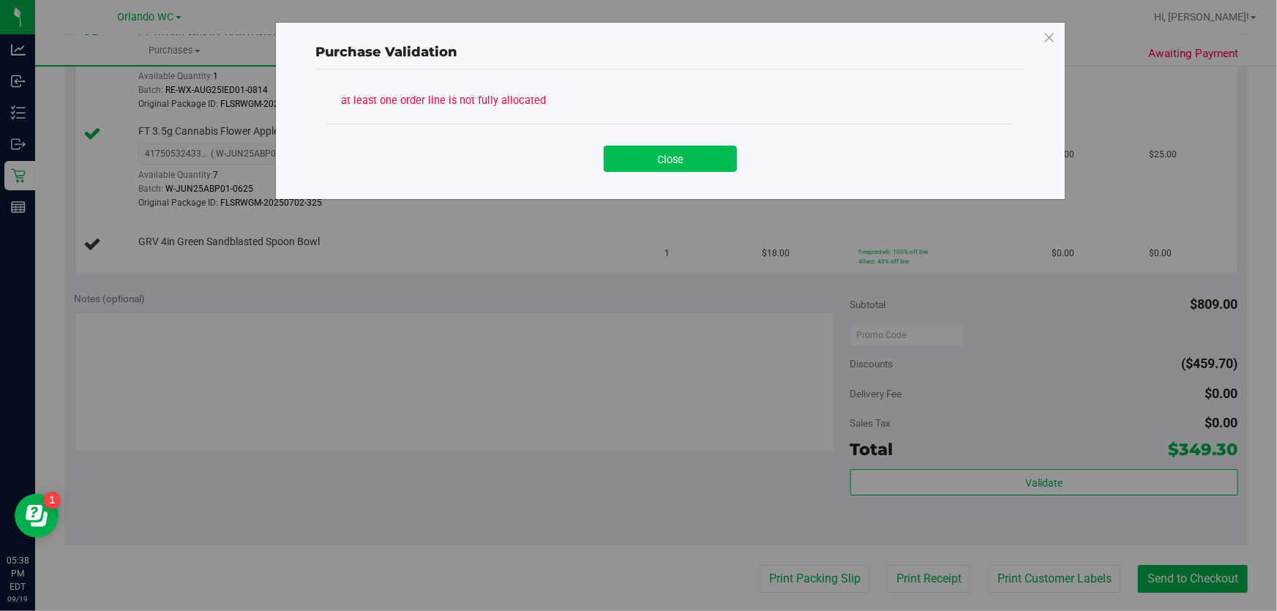
click at [677, 160] on button "Close" at bounding box center [670, 159] width 133 height 26
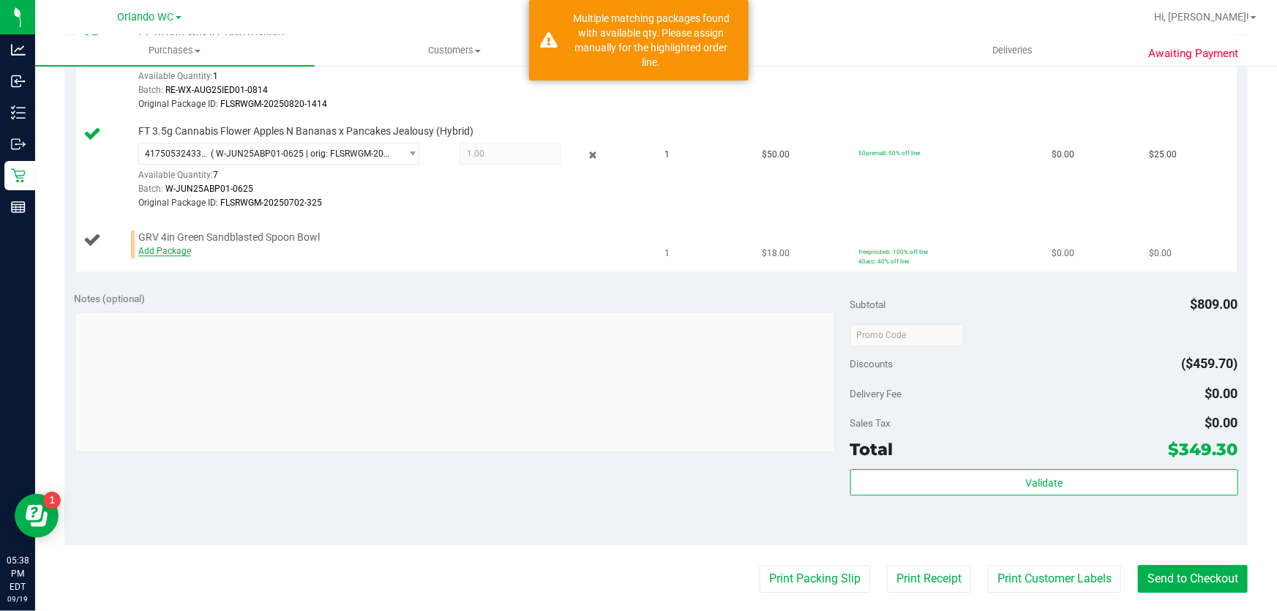
click at [179, 246] on link "Add Package" at bounding box center [164, 251] width 53 height 10
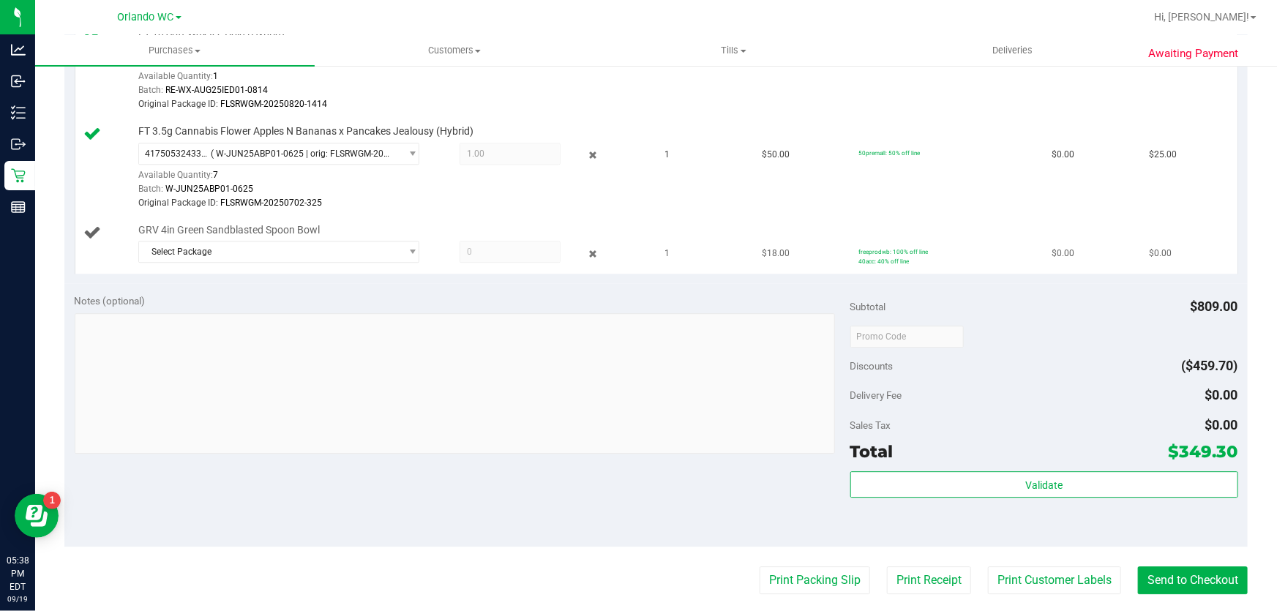
scroll to position [1995, 0]
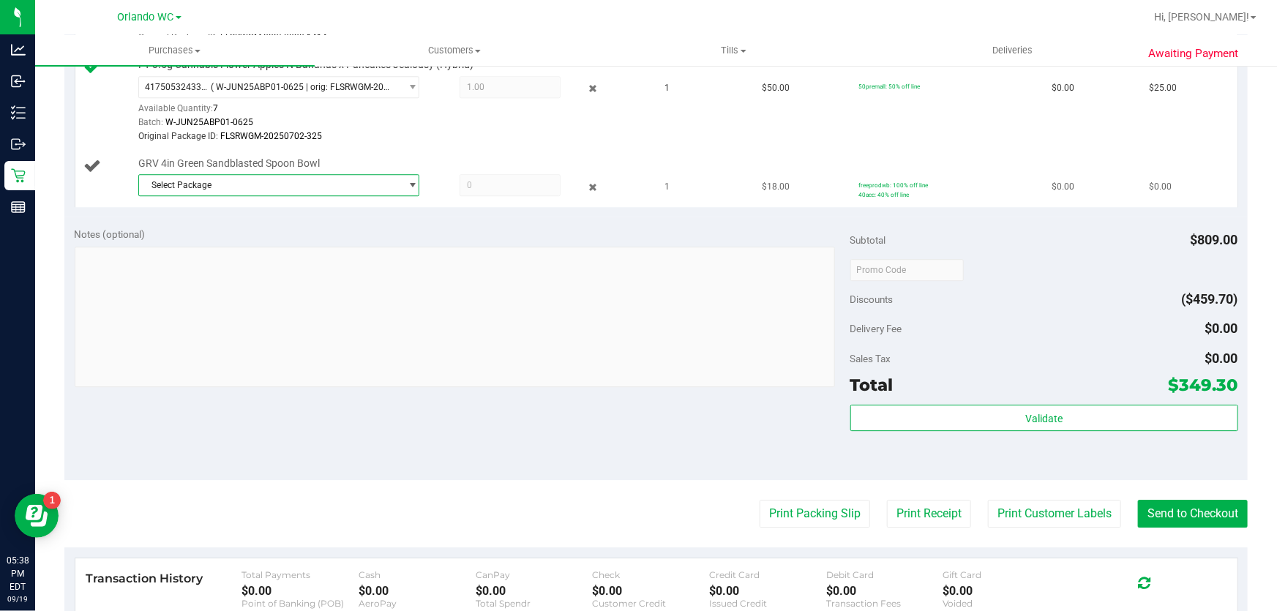
click at [186, 179] on span "Select Package" at bounding box center [269, 185] width 261 height 20
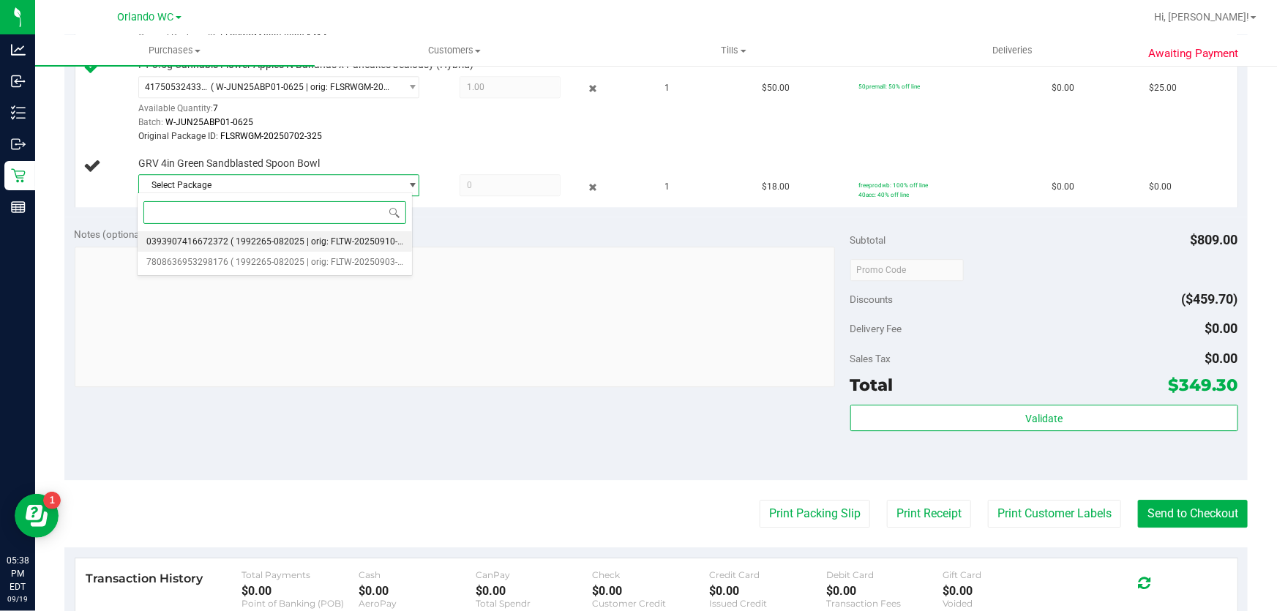
drag, startPoint x: 277, startPoint y: 244, endPoint x: 303, endPoint y: 234, distance: 27.3
click at [277, 243] on span "( 1992265-082025 | orig: FLTW-20250910-008 )" at bounding box center [323, 241] width 187 height 10
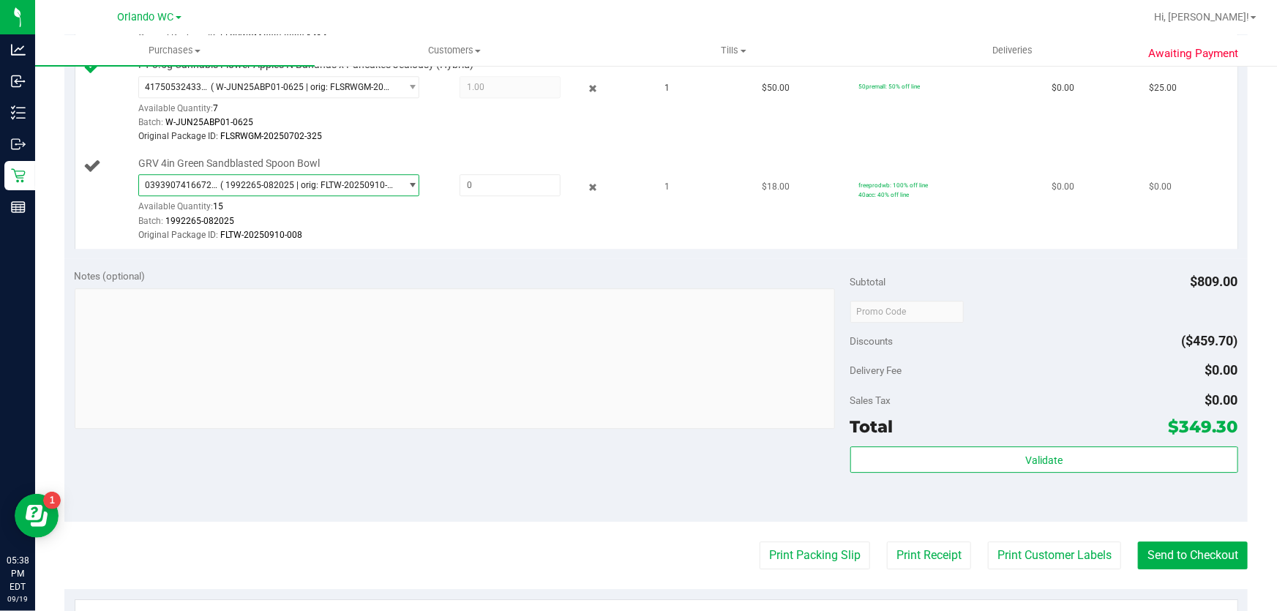
click at [408, 182] on span "select" at bounding box center [413, 185] width 11 height 12
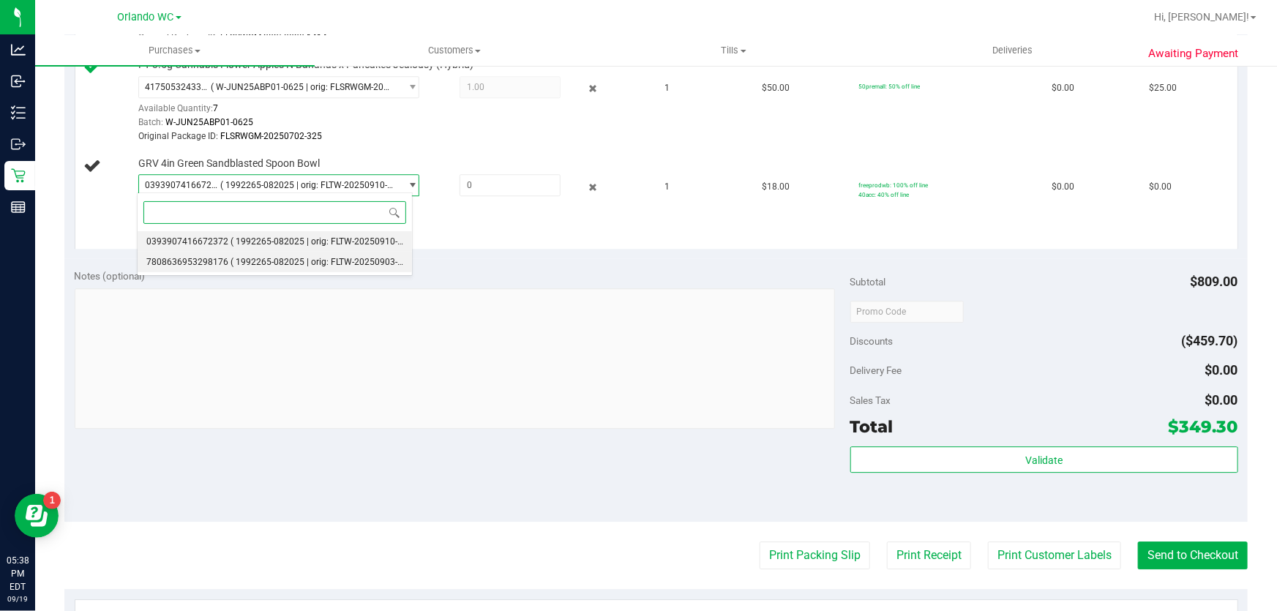
click at [301, 258] on span "( 1992265-082025 | orig: FLTW-20250903-020 )" at bounding box center [323, 262] width 187 height 10
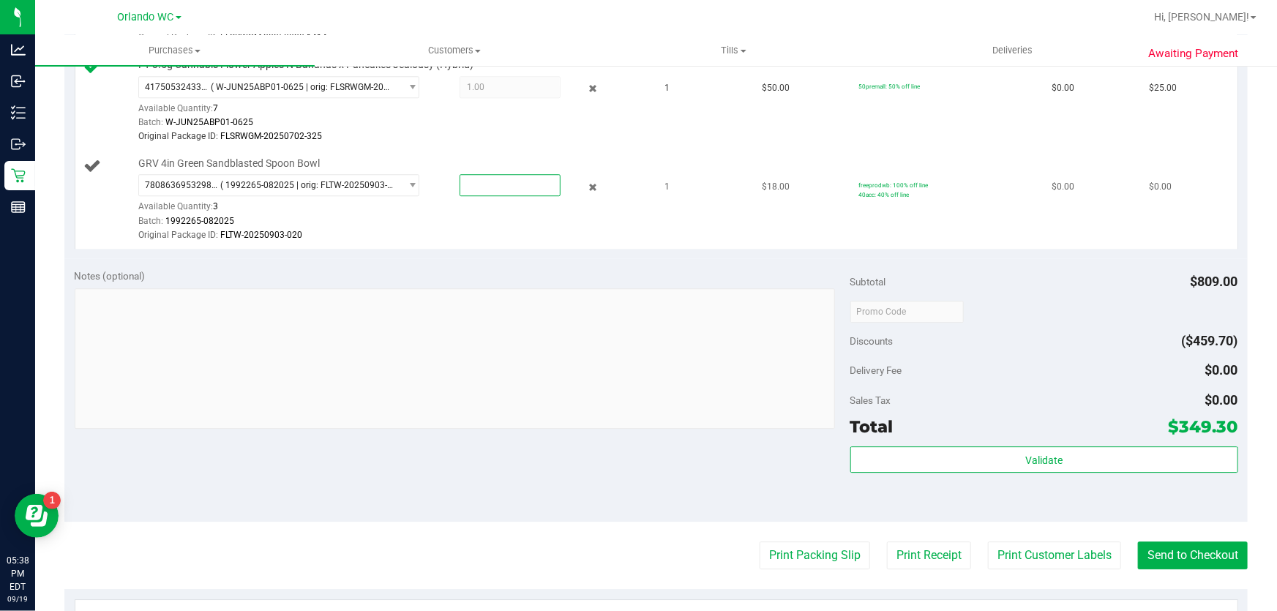
click at [471, 179] on span at bounding box center [510, 185] width 102 height 22
type input "1"
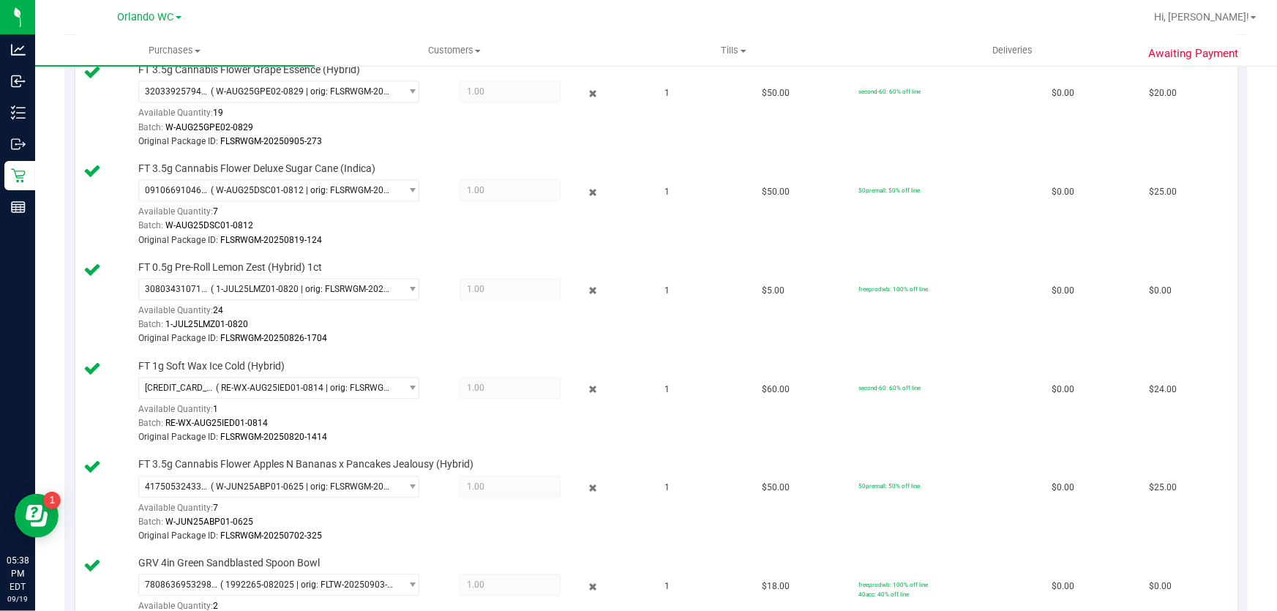
scroll to position [1929, 0]
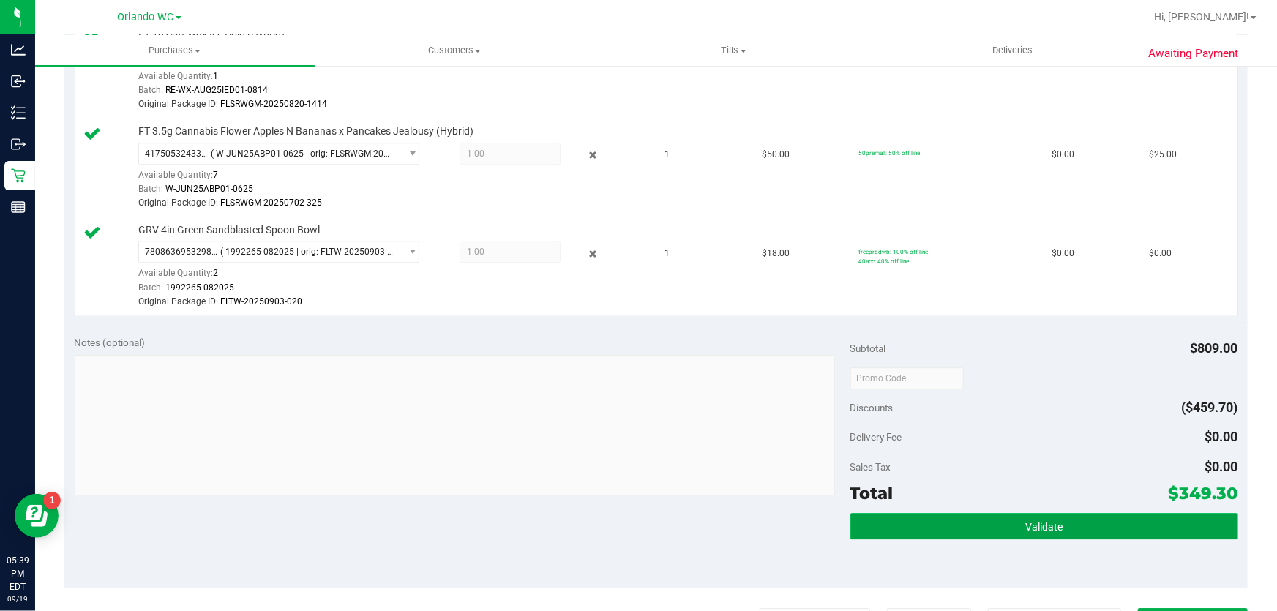
drag, startPoint x: 985, startPoint y: 527, endPoint x: 967, endPoint y: 531, distance: 18.8
click at [985, 527] on button "Validate" at bounding box center [1044, 526] width 388 height 26
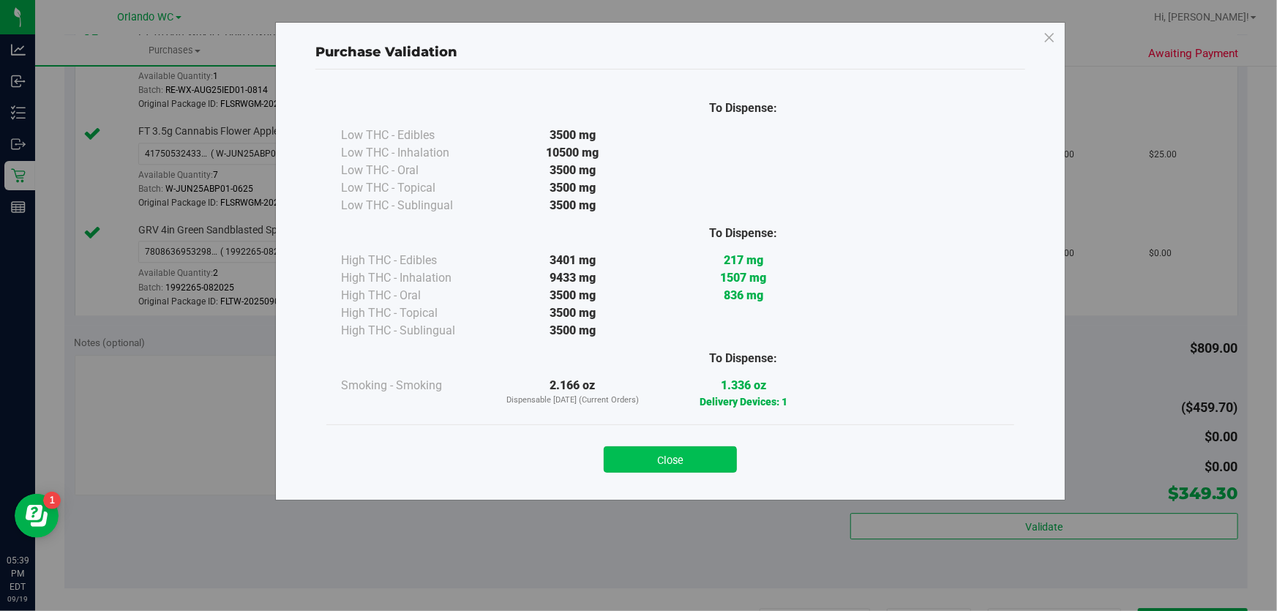
click at [655, 462] on button "Close" at bounding box center [670, 459] width 133 height 26
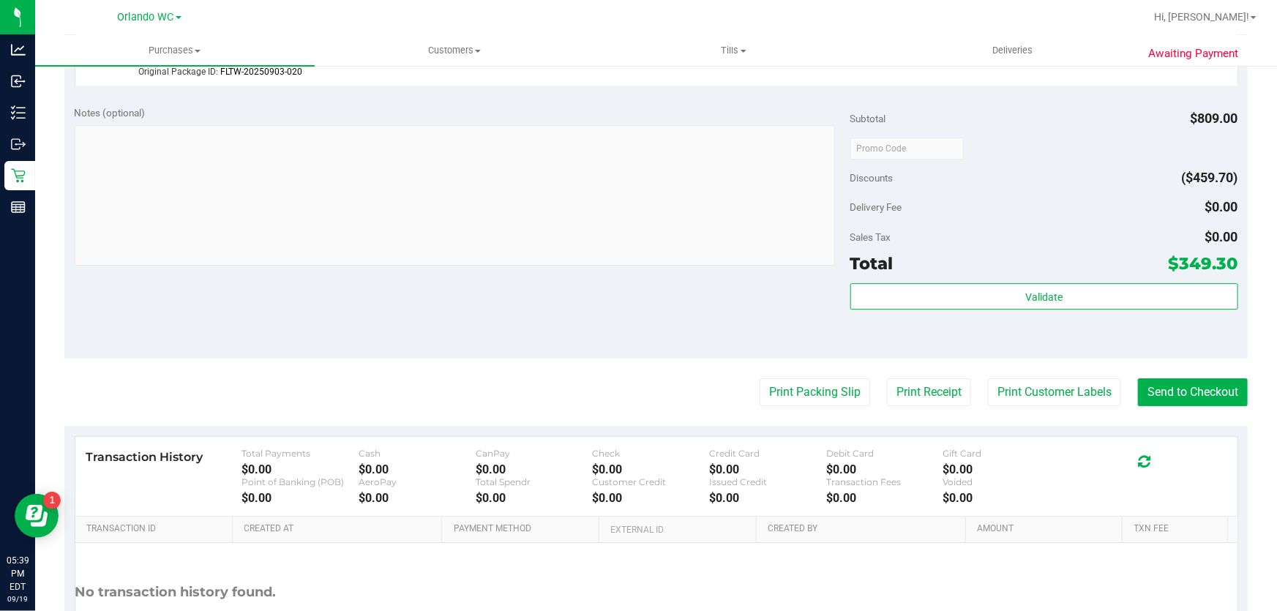
scroll to position [2195, 0]
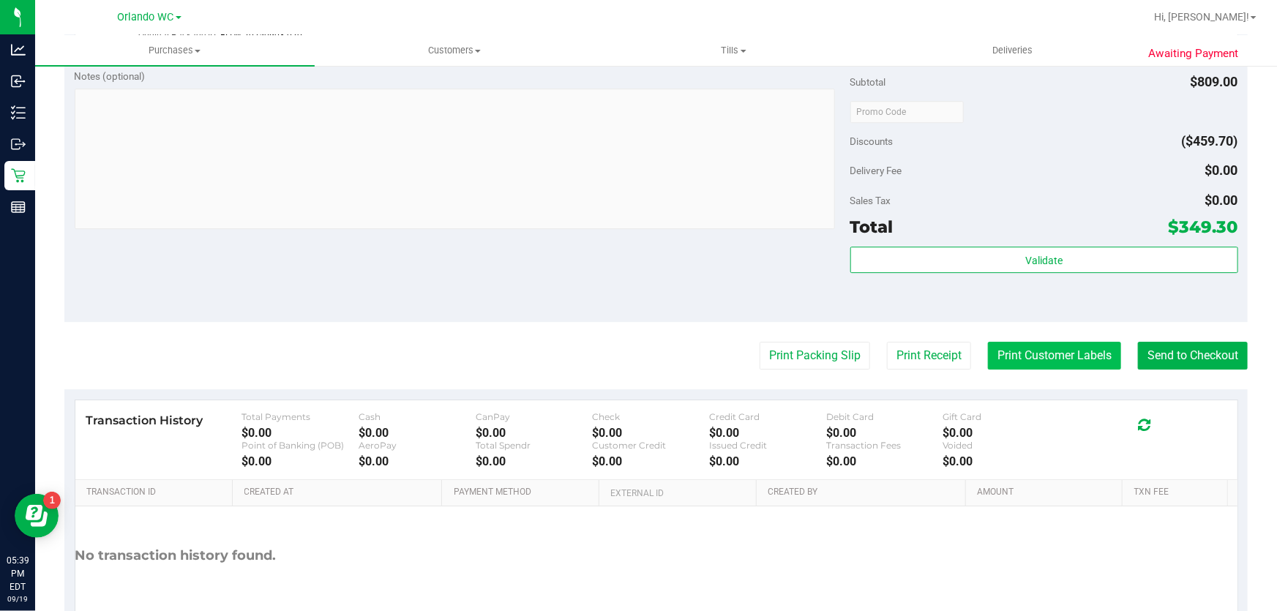
click at [1058, 358] on button "Print Customer Labels" at bounding box center [1054, 356] width 133 height 28
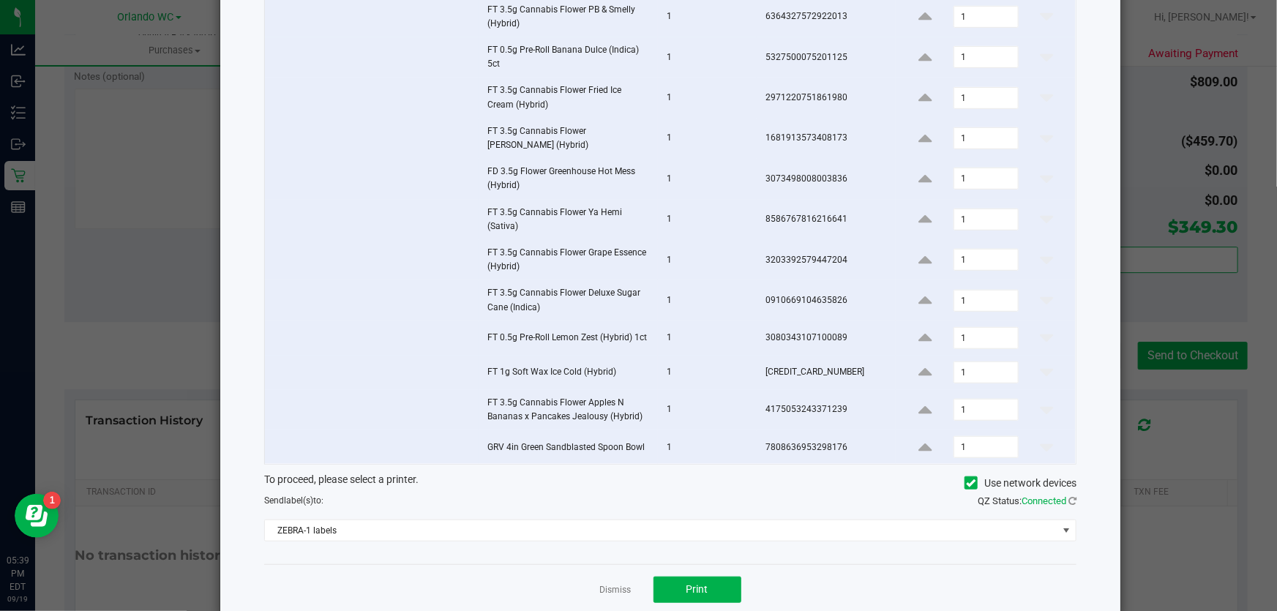
scroll to position [399, 0]
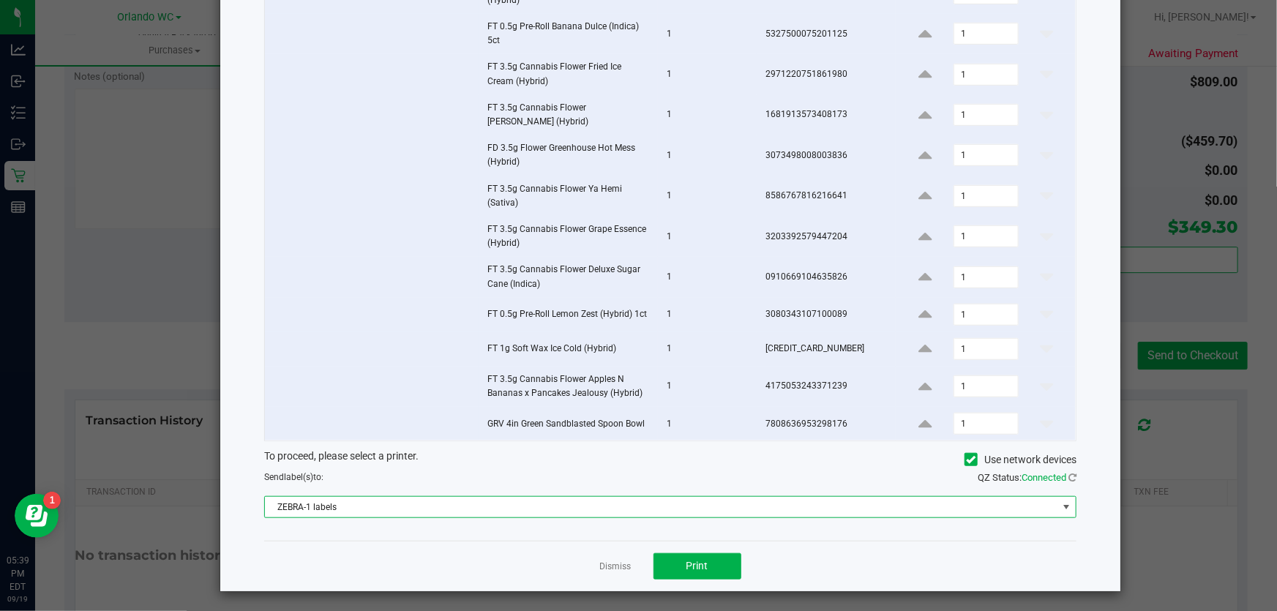
drag, startPoint x: 429, startPoint y: 505, endPoint x: 405, endPoint y: 517, distance: 26.8
click at [429, 505] on span "ZEBRA-1 labels" at bounding box center [661, 507] width 792 height 20
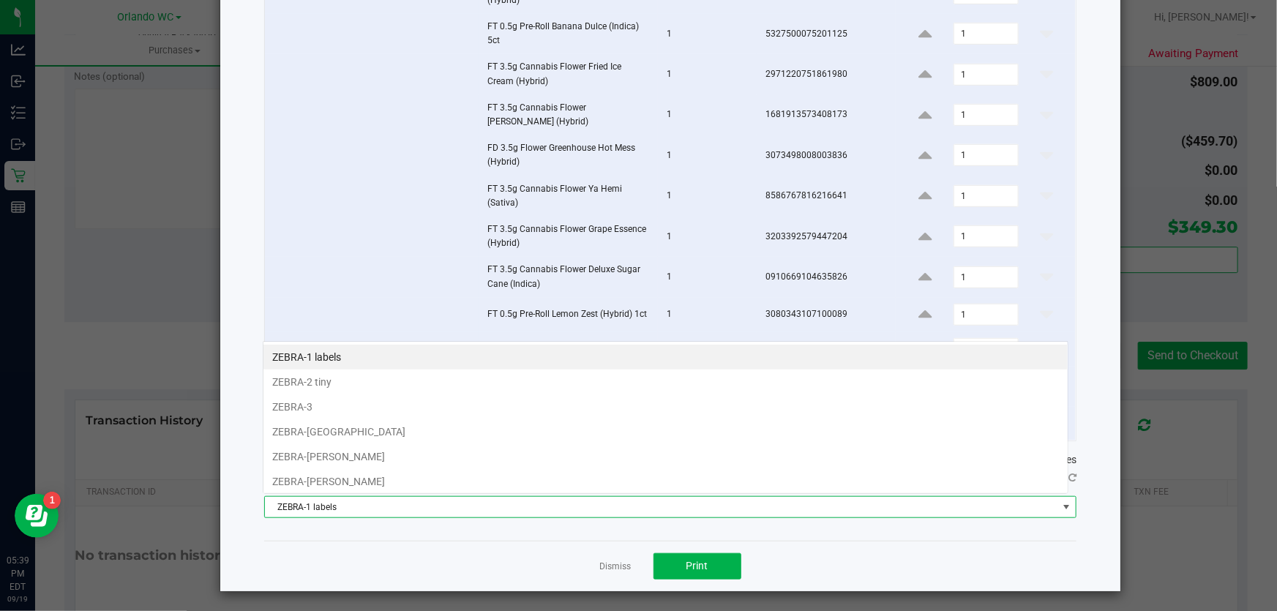
scroll to position [22, 805]
click at [361, 454] on li "ZEBRA-[PERSON_NAME]" at bounding box center [665, 456] width 804 height 25
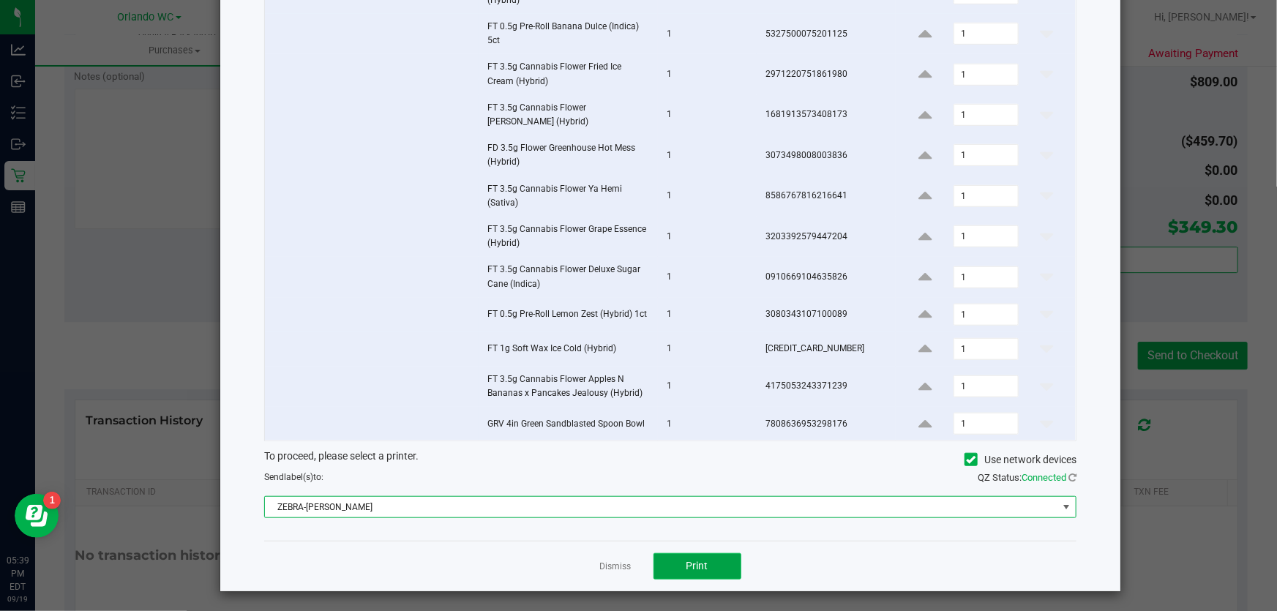
click at [691, 560] on span "Print" at bounding box center [697, 566] width 22 height 12
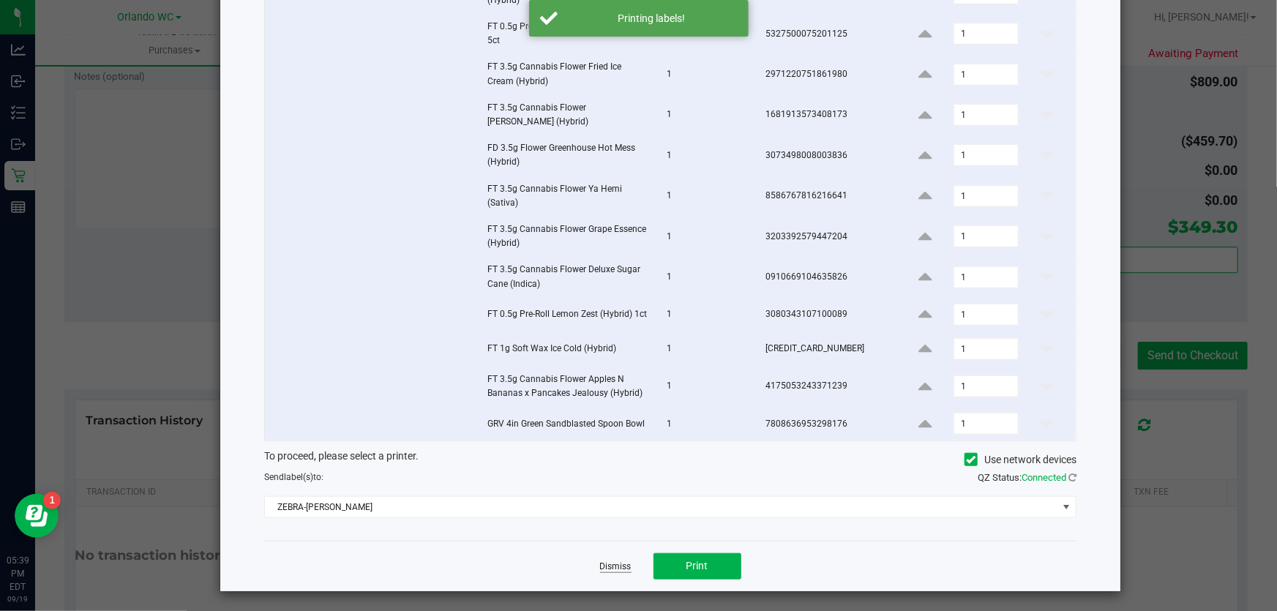
click at [611, 564] on link "Dismiss" at bounding box center [615, 566] width 31 height 12
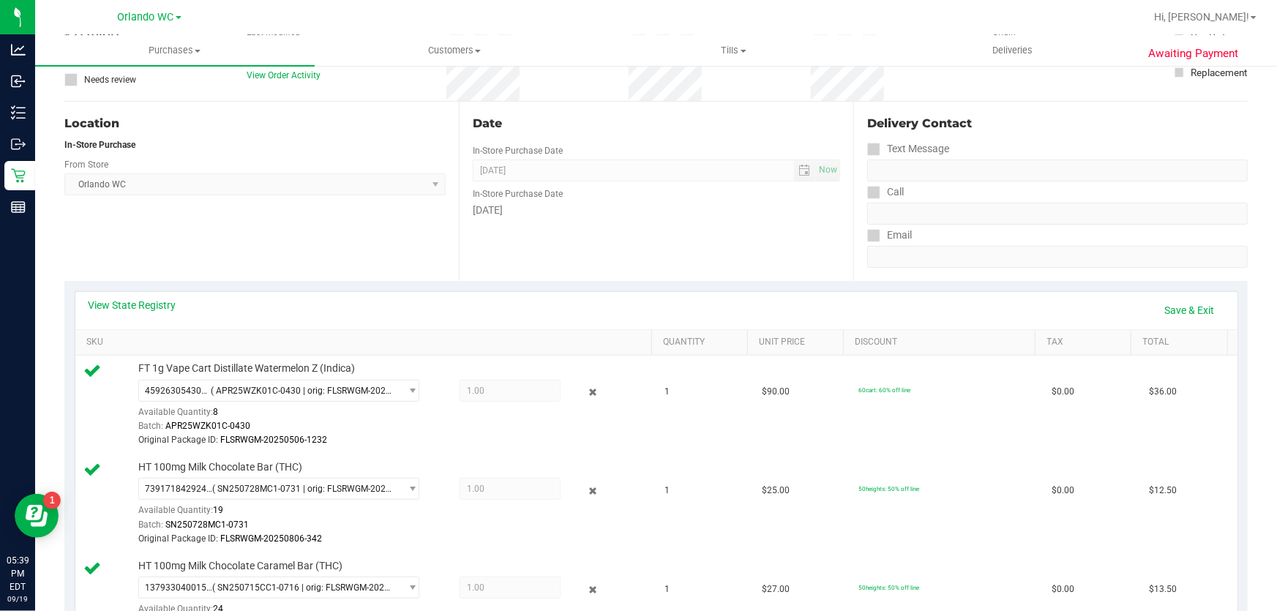
scroll to position [0, 0]
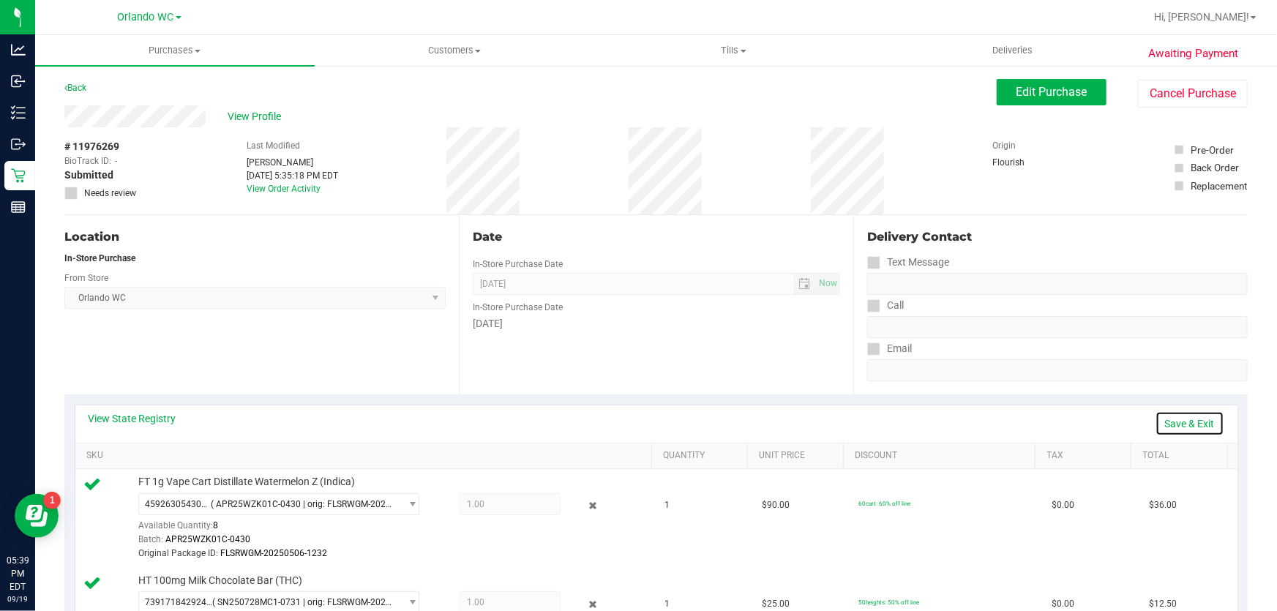
click at [1186, 418] on link "Save & Exit" at bounding box center [1189, 423] width 69 height 25
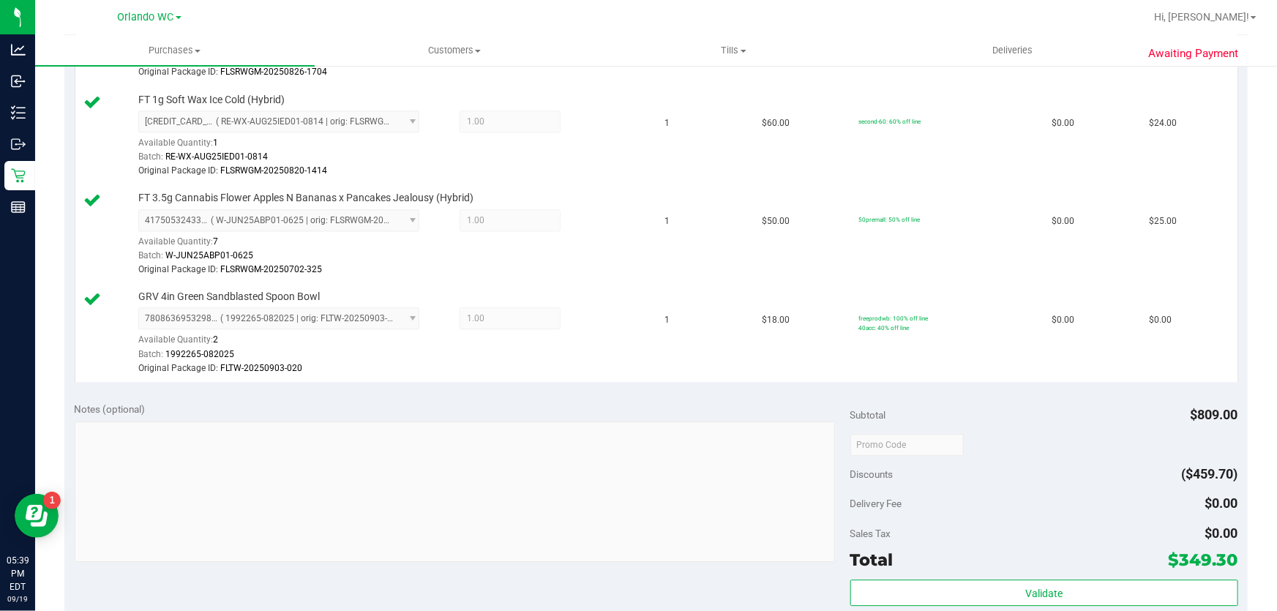
scroll to position [2128, 0]
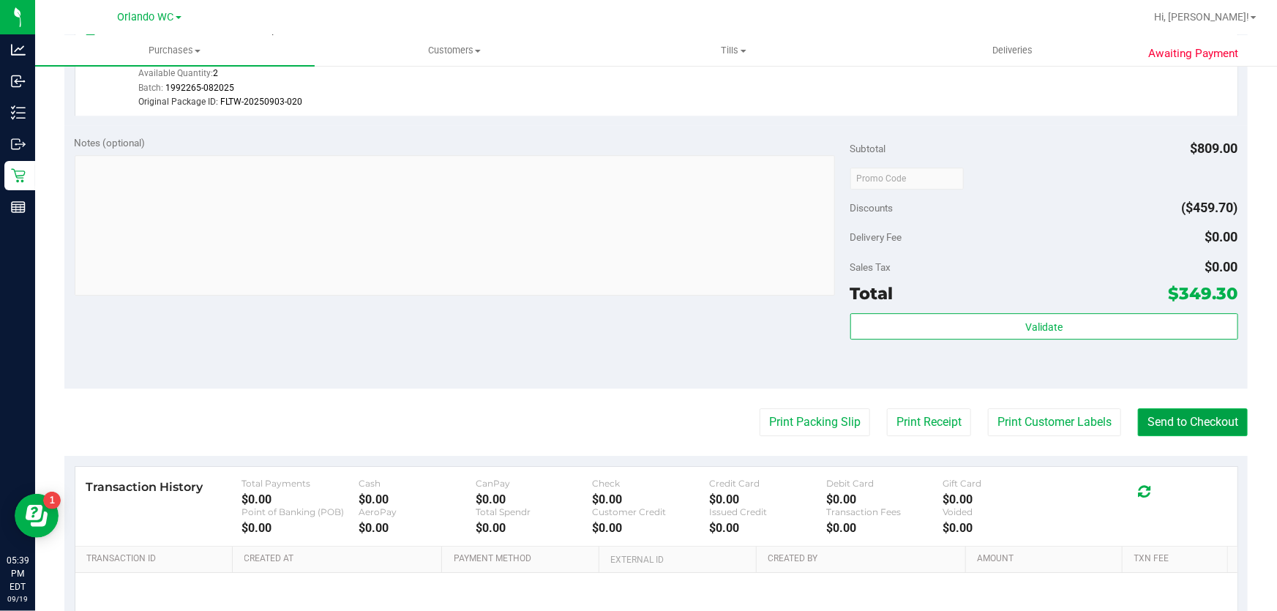
click at [1158, 413] on button "Send to Checkout" at bounding box center [1193, 422] width 110 height 28
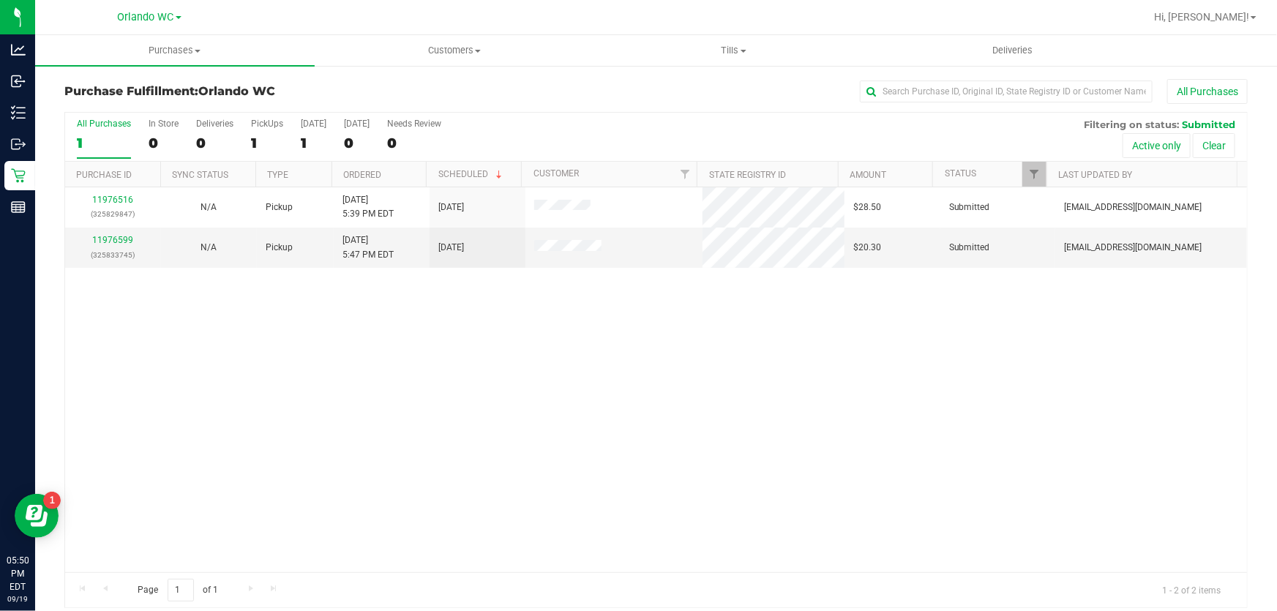
click at [404, 173] on th "Ordered" at bounding box center [378, 175] width 95 height 26
click at [116, 234] on div "11976599 (325833745)" at bounding box center [113, 247] width 78 height 28
click at [102, 241] on link "11976599" at bounding box center [112, 240] width 41 height 10
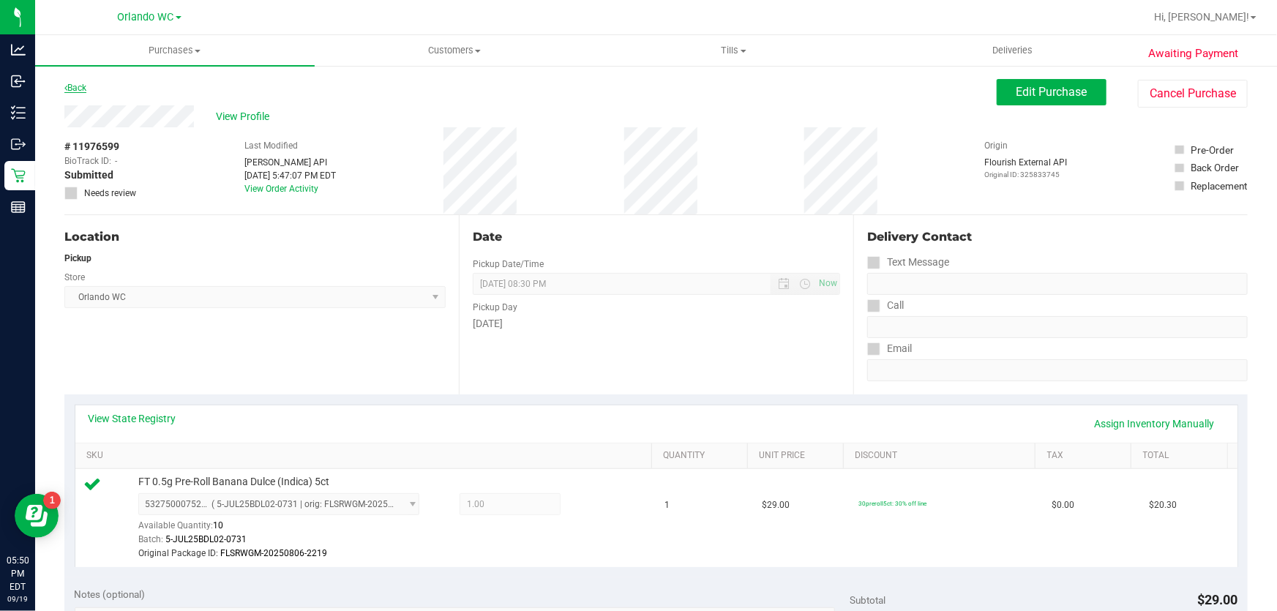
click at [75, 84] on link "Back" at bounding box center [75, 88] width 22 height 10
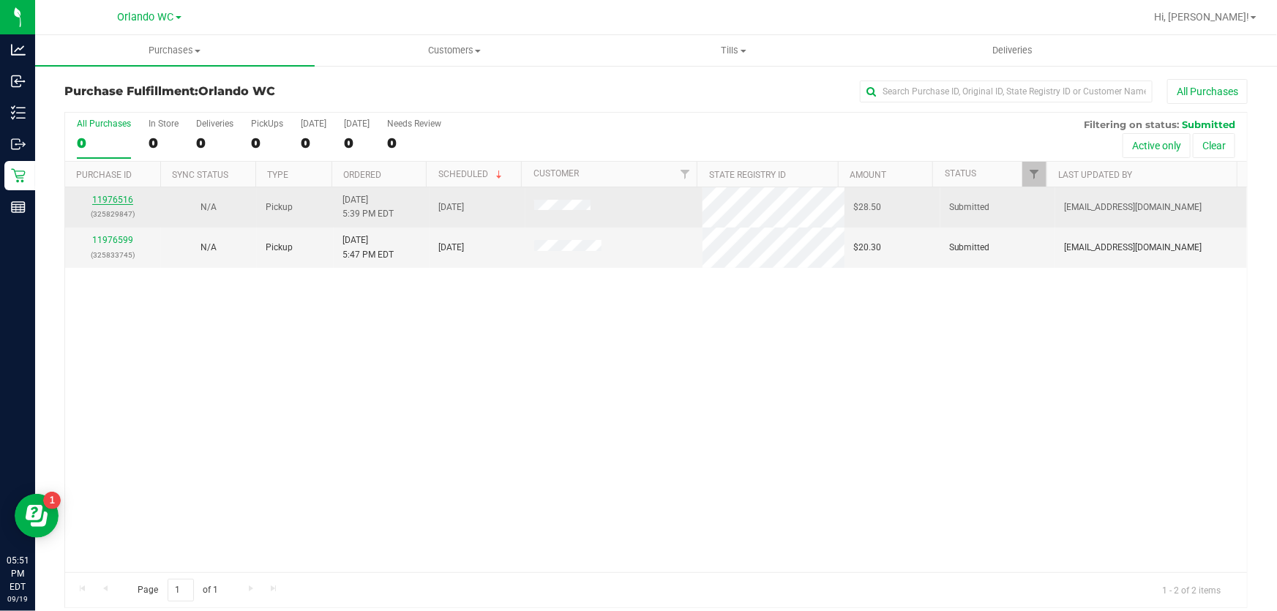
click at [117, 202] on link "11976516" at bounding box center [112, 200] width 41 height 10
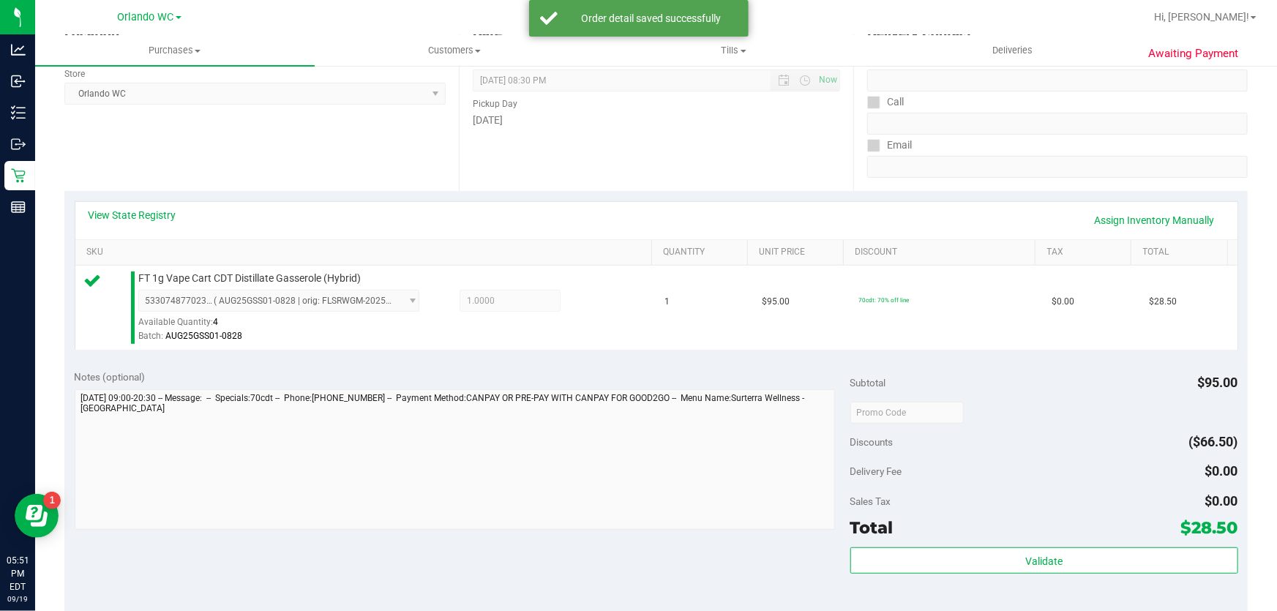
scroll to position [266, 0]
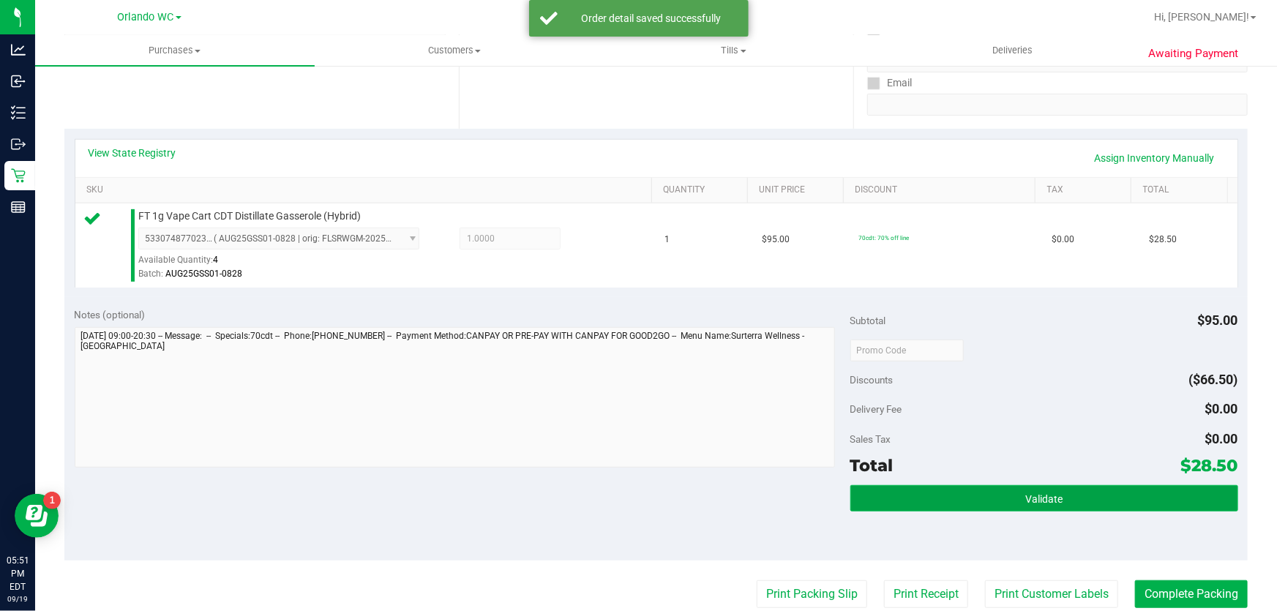
click at [1013, 496] on button "Validate" at bounding box center [1044, 498] width 388 height 26
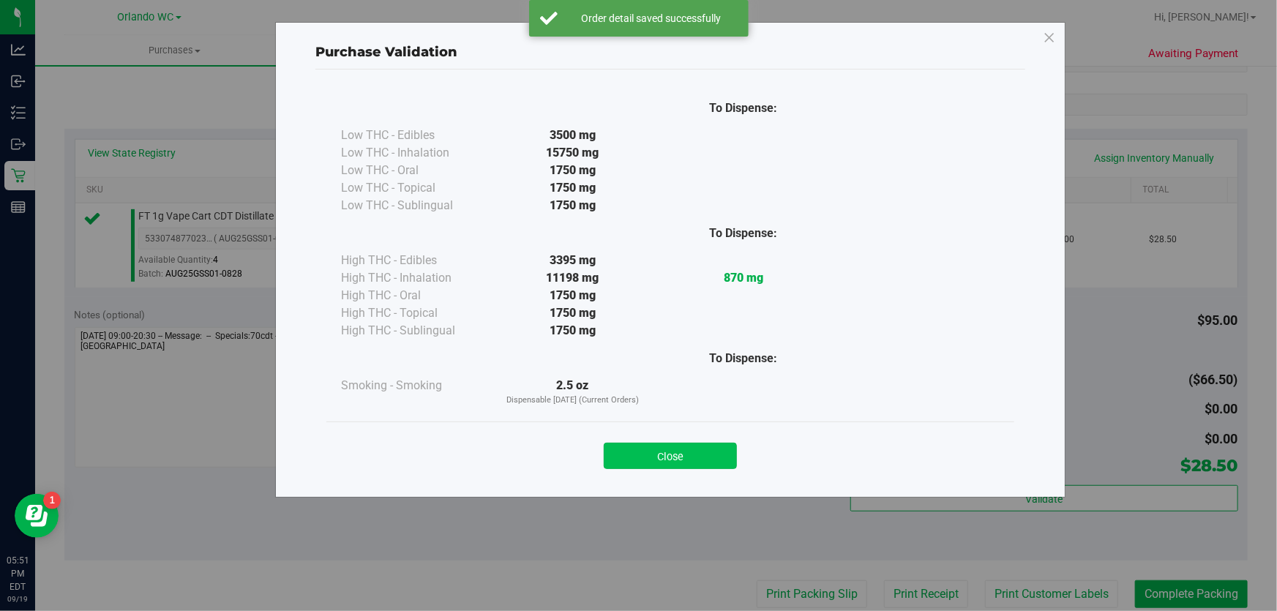
click at [705, 461] on button "Close" at bounding box center [670, 456] width 133 height 26
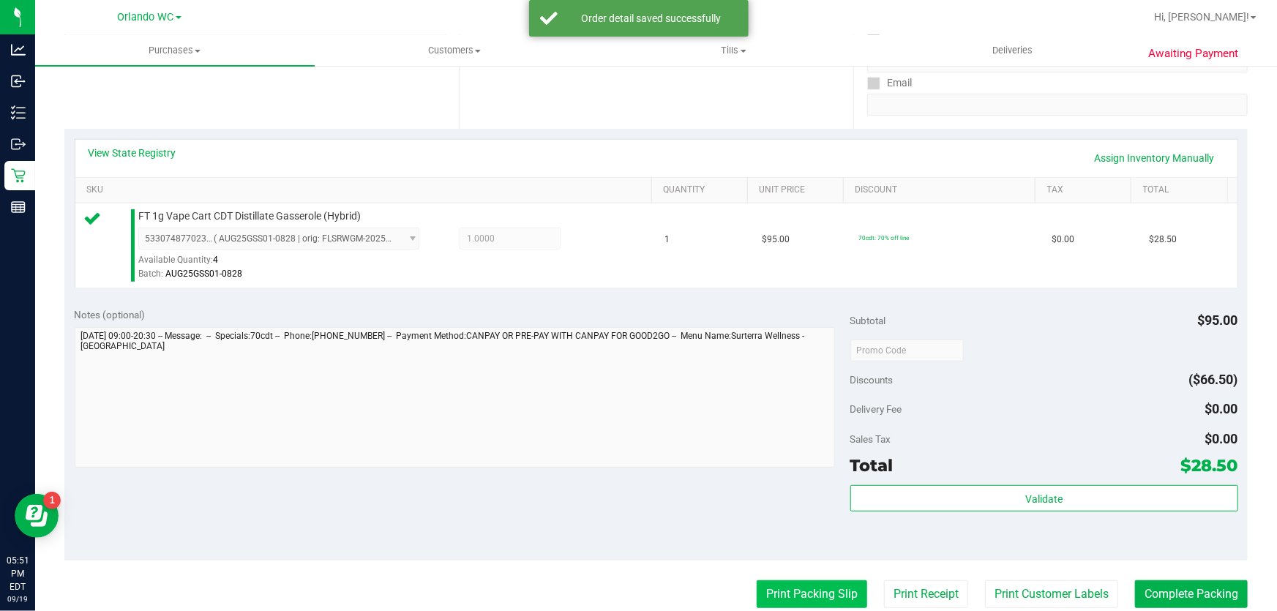
click at [761, 584] on button "Print Packing Slip" at bounding box center [812, 594] width 110 height 28
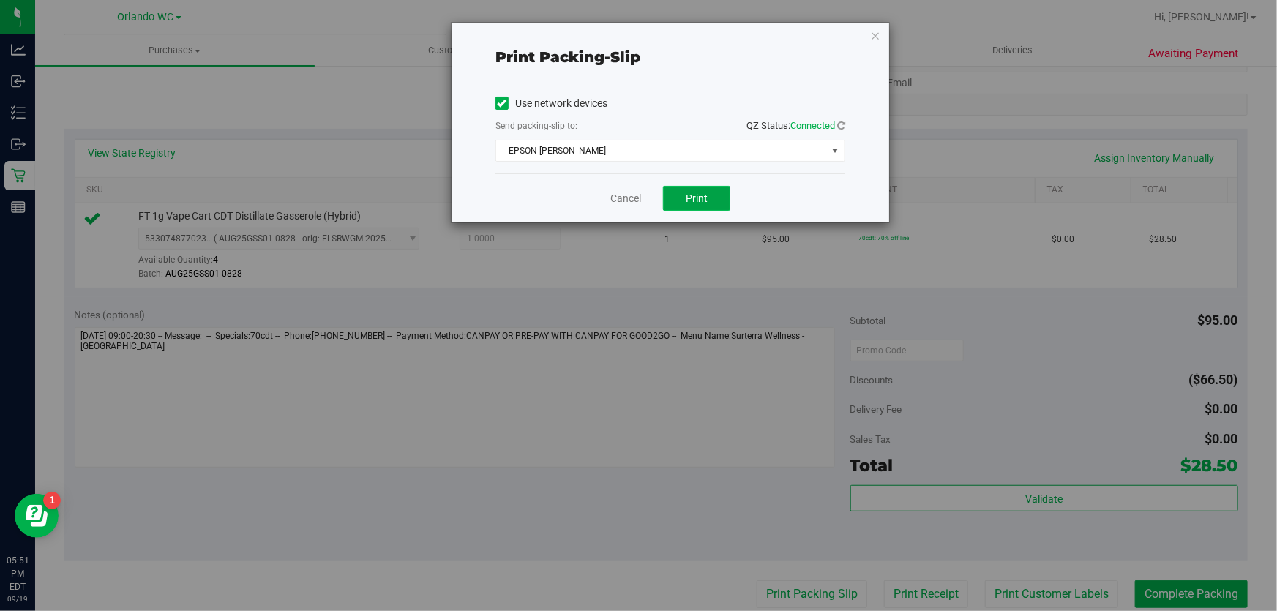
click at [697, 199] on span "Print" at bounding box center [697, 198] width 22 height 12
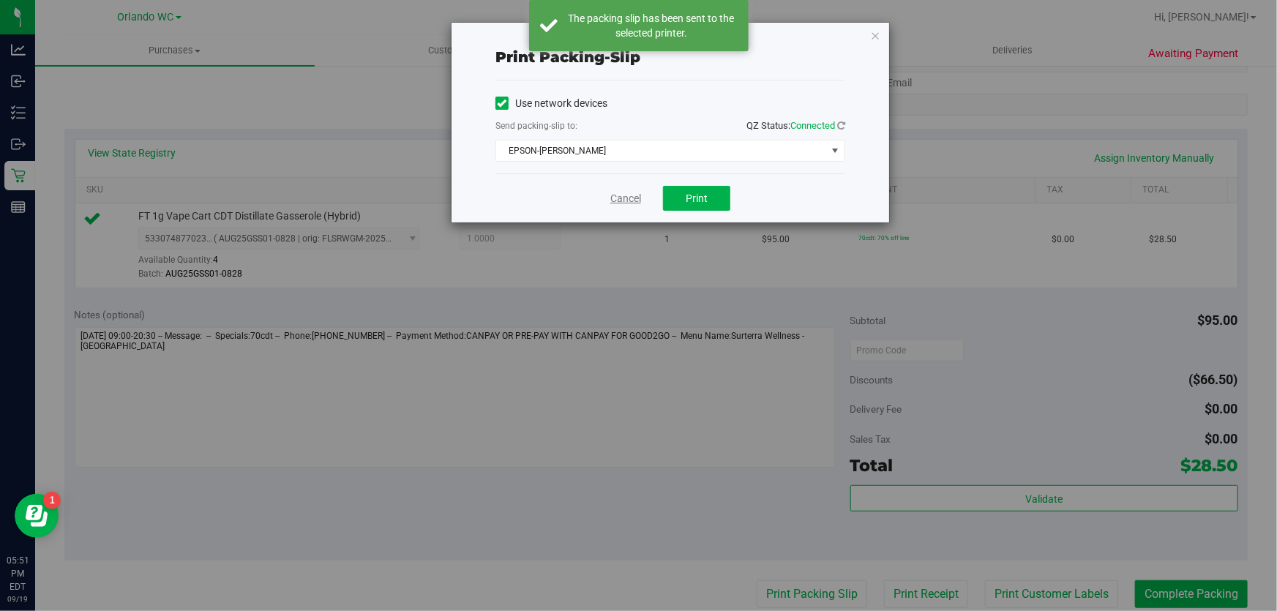
click at [623, 200] on link "Cancel" at bounding box center [625, 198] width 31 height 15
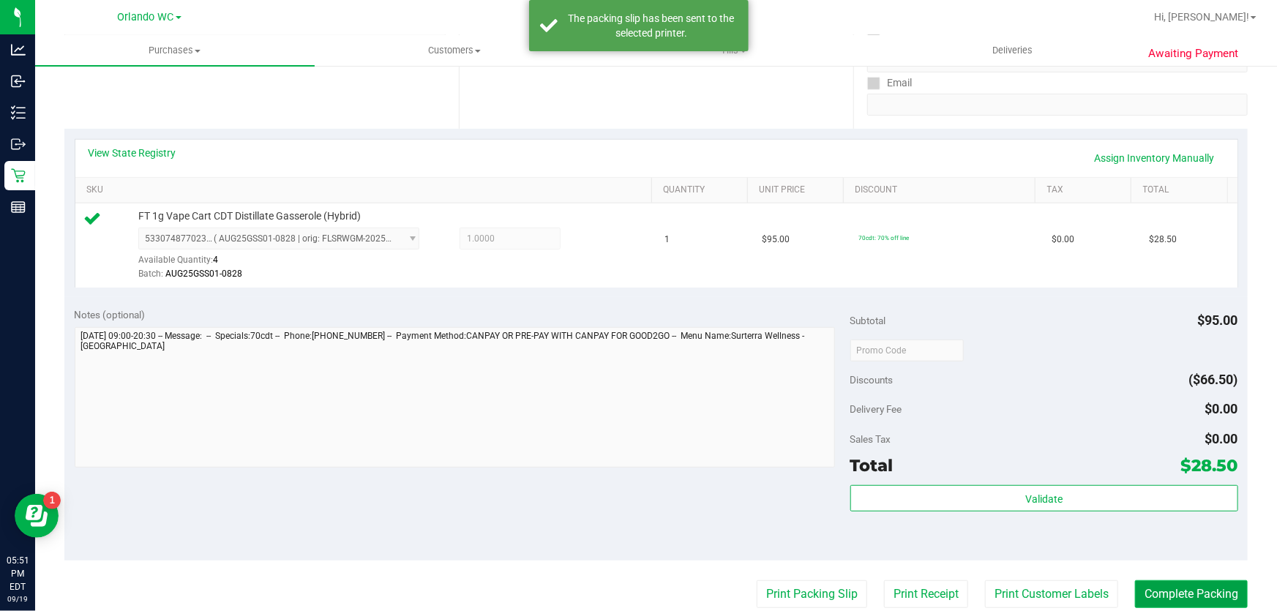
click at [1182, 596] on button "Complete Packing" at bounding box center [1191, 594] width 113 height 28
